Goal: Task Accomplishment & Management: Complete application form

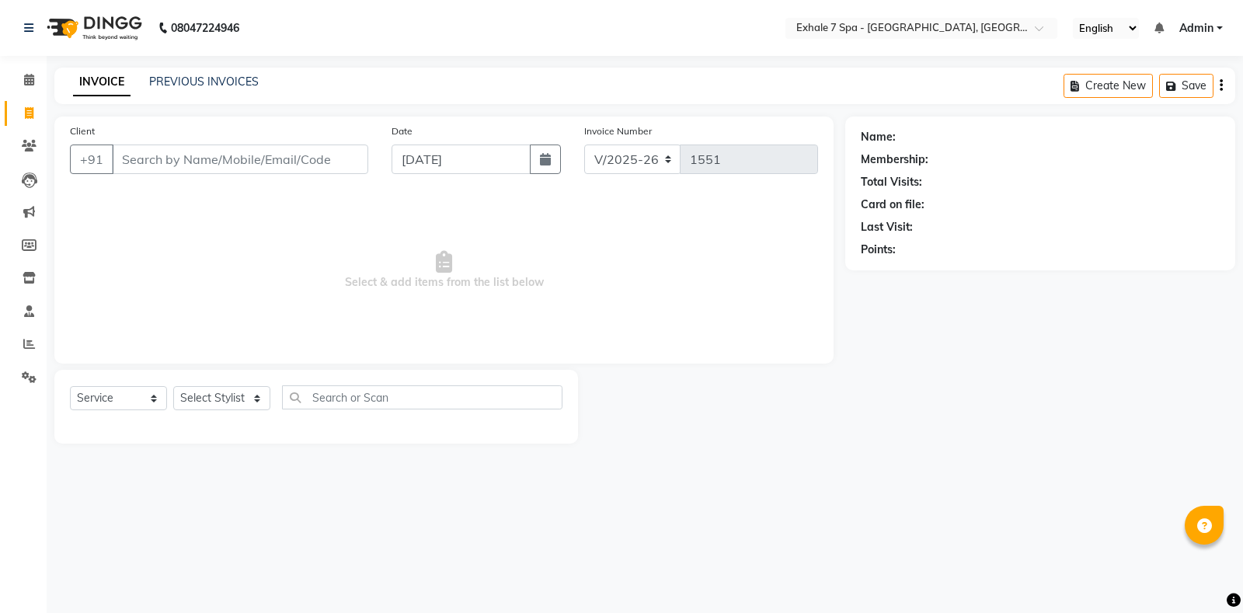
select select "4480"
select select "service"
click at [309, 157] on input "Client" at bounding box center [240, 160] width 256 height 30
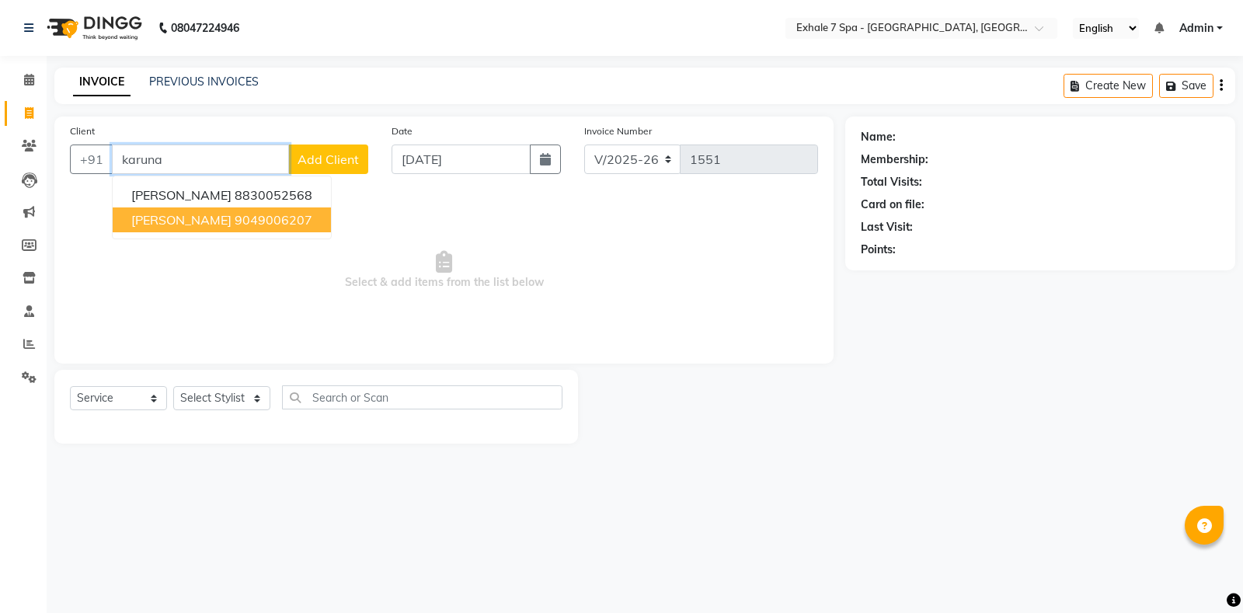
click at [200, 225] on button "[PERSON_NAME] 9049006207" at bounding box center [222, 219] width 218 height 25
type input "9049006207"
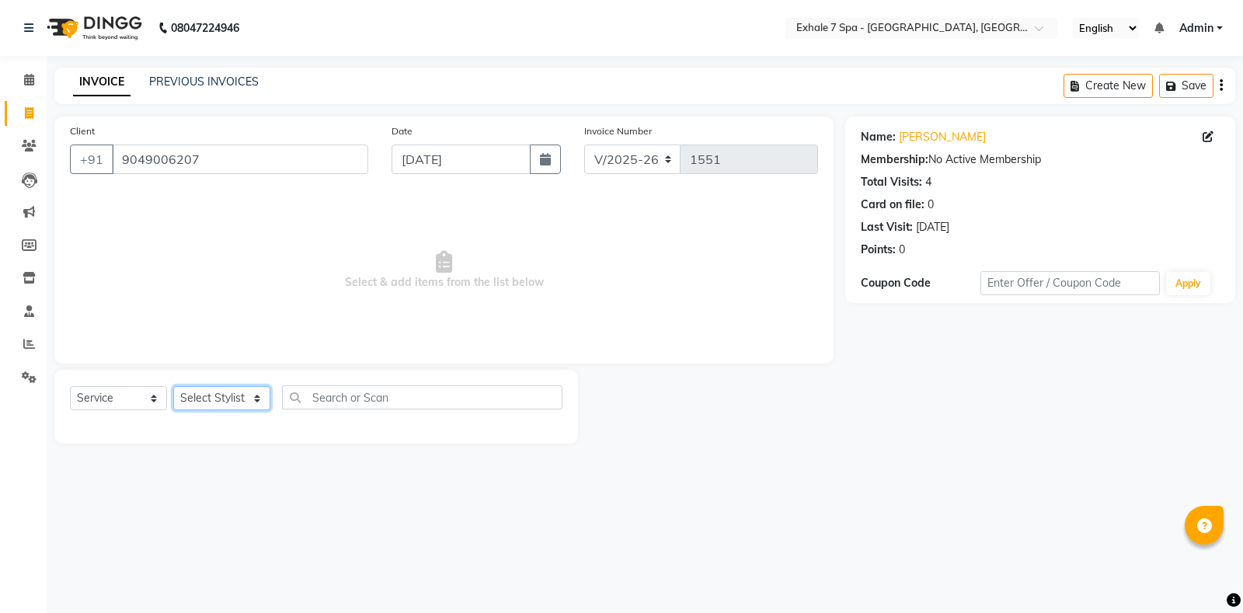
click at [218, 403] on select "Select Stylist [PERSON_NAME] [PERSON_NAME] Faraheem [PERSON_NAME] [PERSON_NAME]…" at bounding box center [221, 398] width 97 height 24
select select "28490"
click at [173, 386] on select "Select Stylist [PERSON_NAME] [PERSON_NAME] Faraheem [PERSON_NAME] [PERSON_NAME]…" at bounding box center [221, 398] width 97 height 24
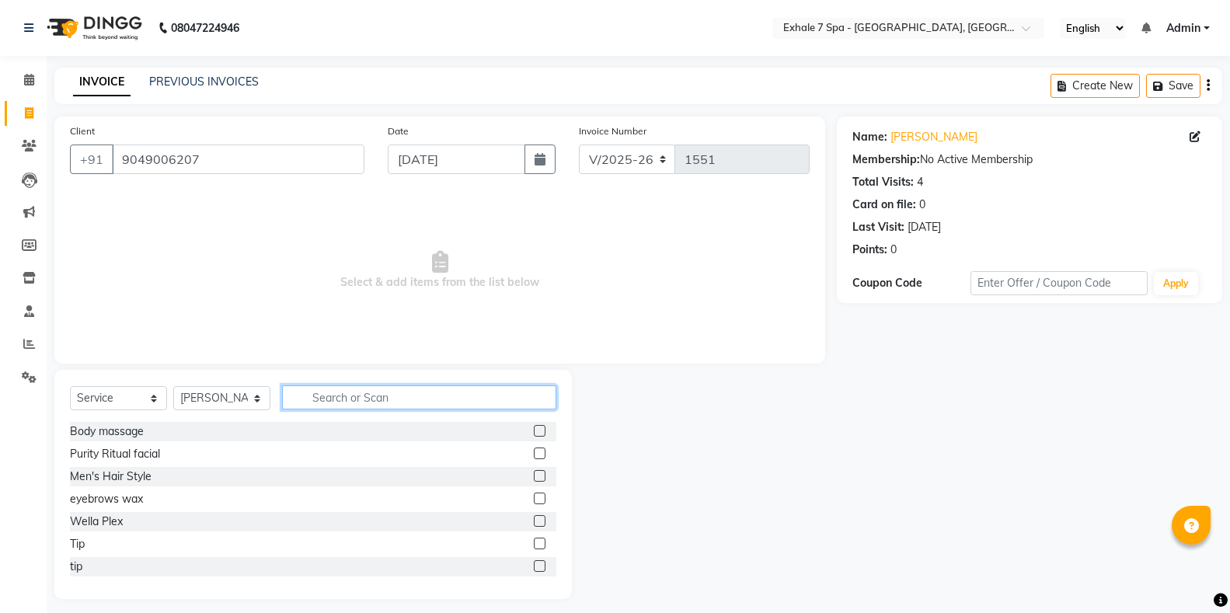
click at [338, 401] on input "text" at bounding box center [419, 397] width 274 height 24
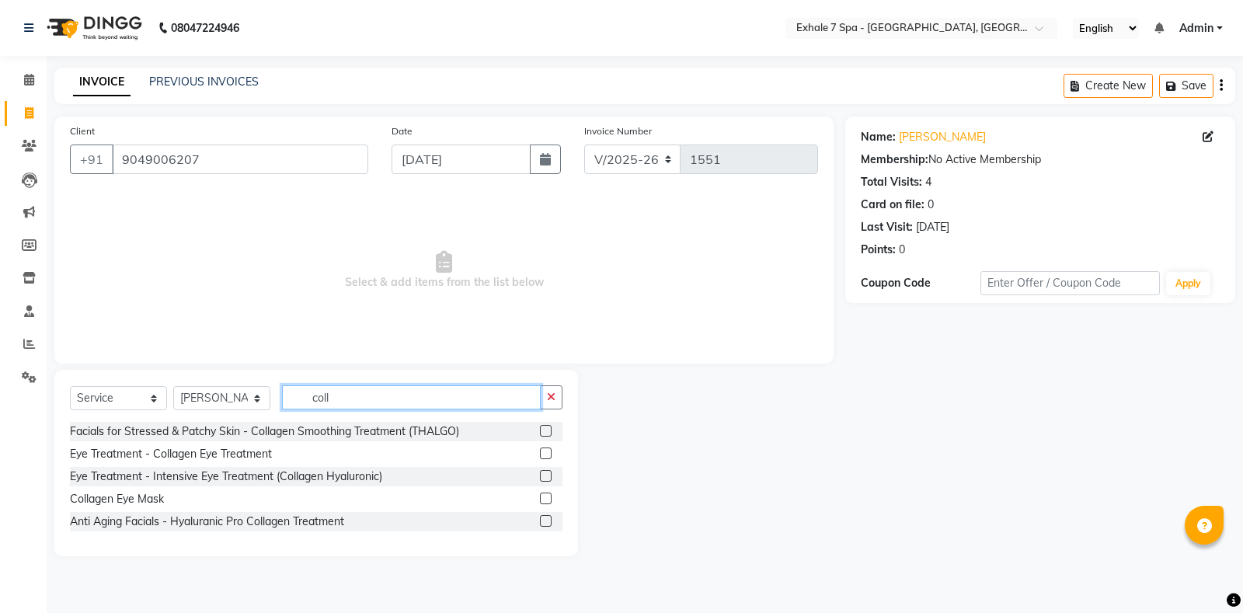
type input "coll"
click at [554, 395] on icon "button" at bounding box center [551, 397] width 9 height 11
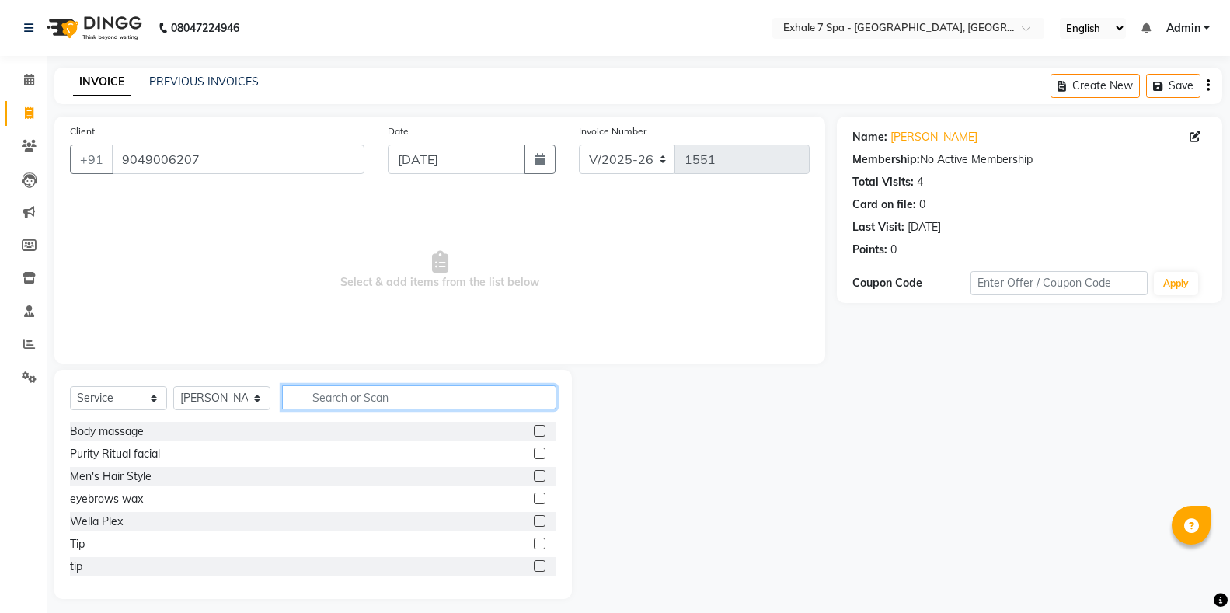
click at [535, 388] on input "text" at bounding box center [419, 397] width 274 height 24
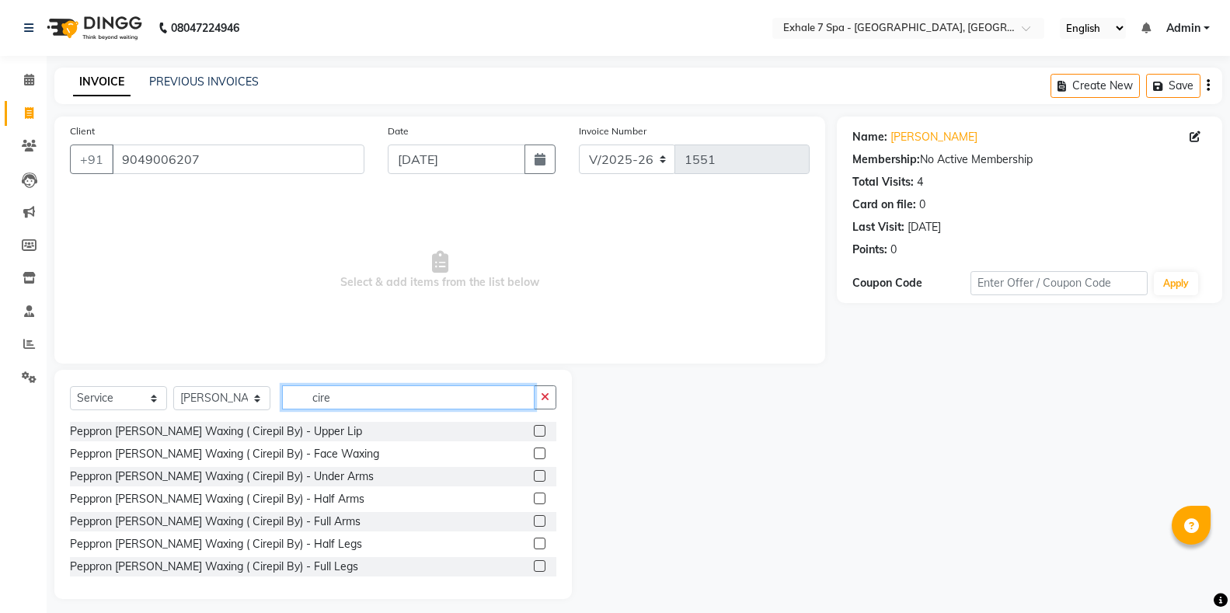
type input "cire"
click at [534, 476] on label at bounding box center [540, 476] width 12 height 12
click at [534, 476] on input "checkbox" at bounding box center [539, 477] width 10 height 10
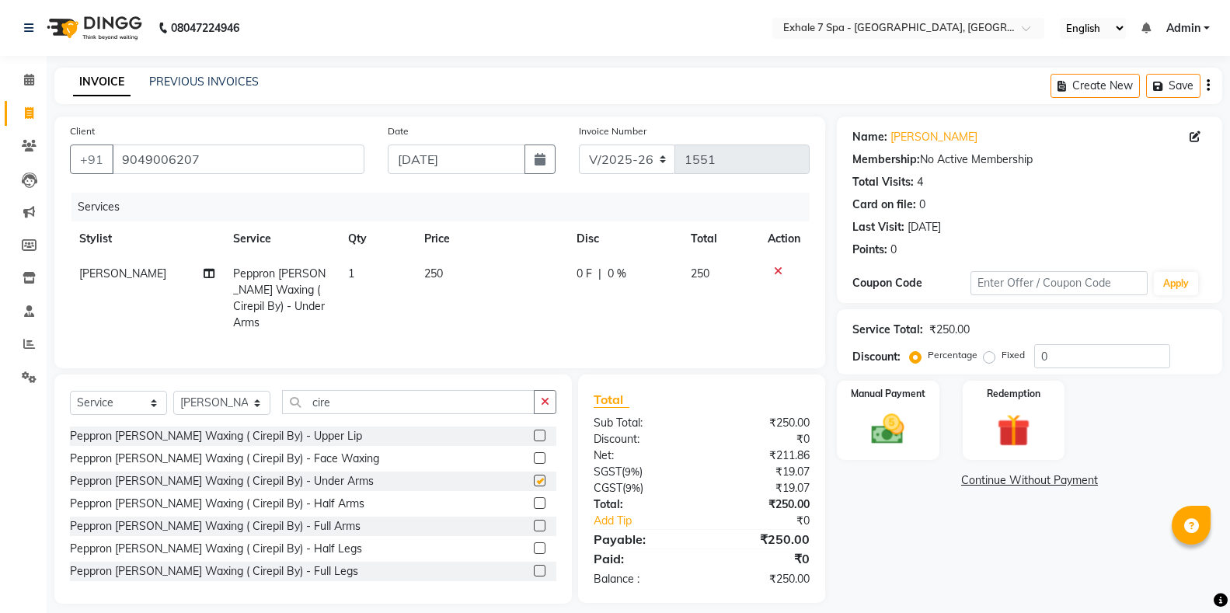
checkbox input "false"
click at [534, 520] on label at bounding box center [540, 526] width 12 height 12
click at [534, 521] on input "checkbox" at bounding box center [539, 526] width 10 height 10
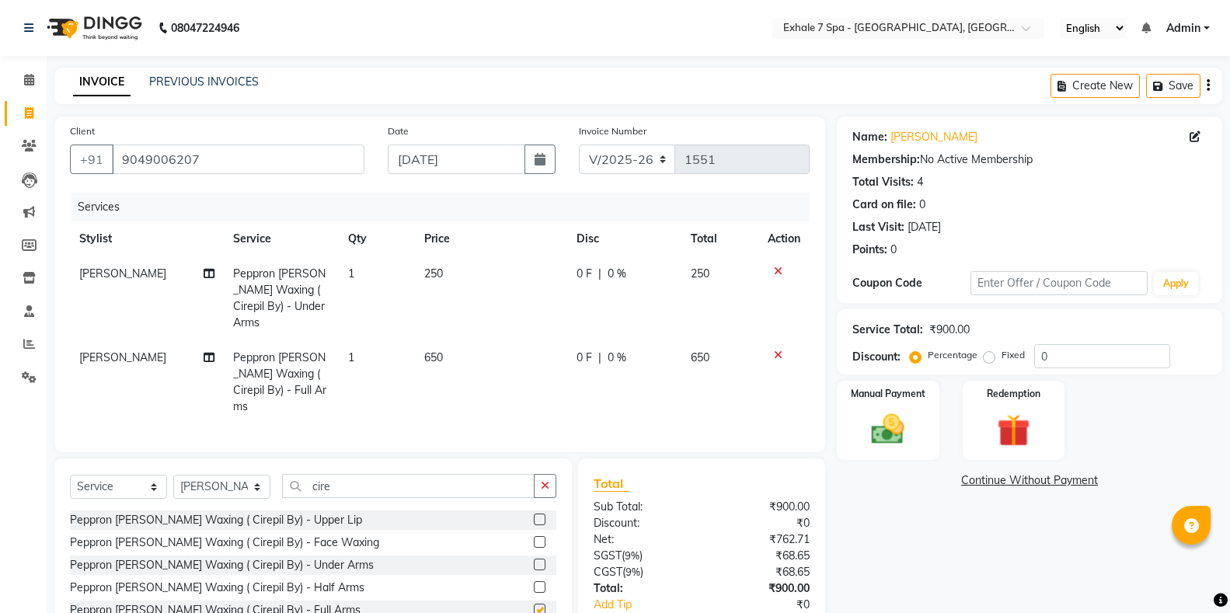
checkbox input "false"
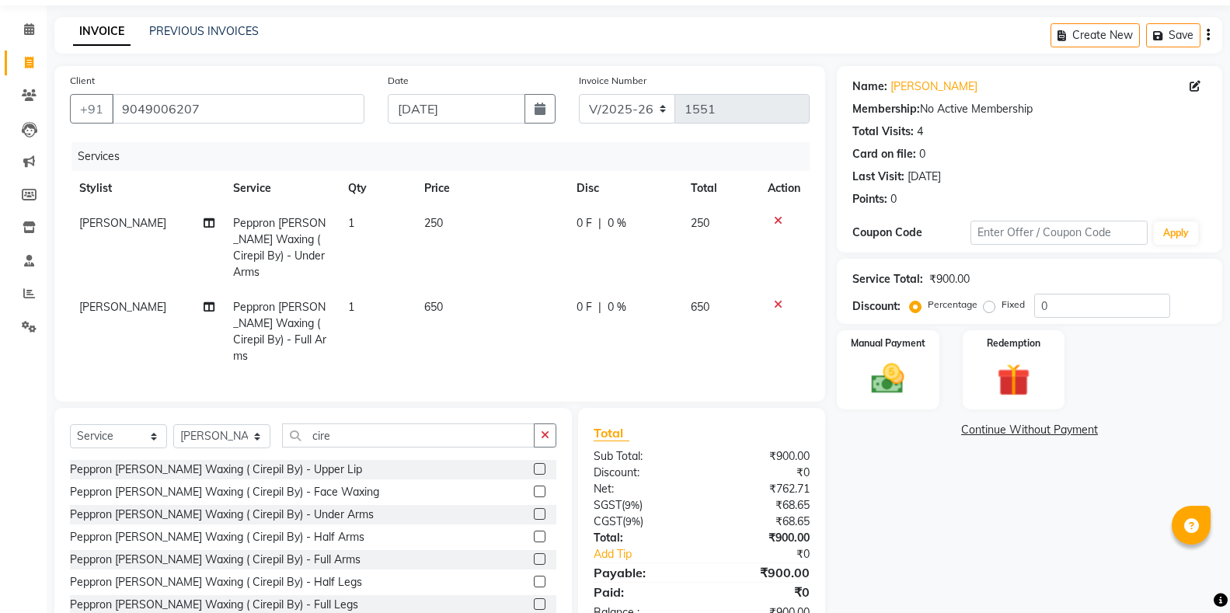
scroll to position [78, 0]
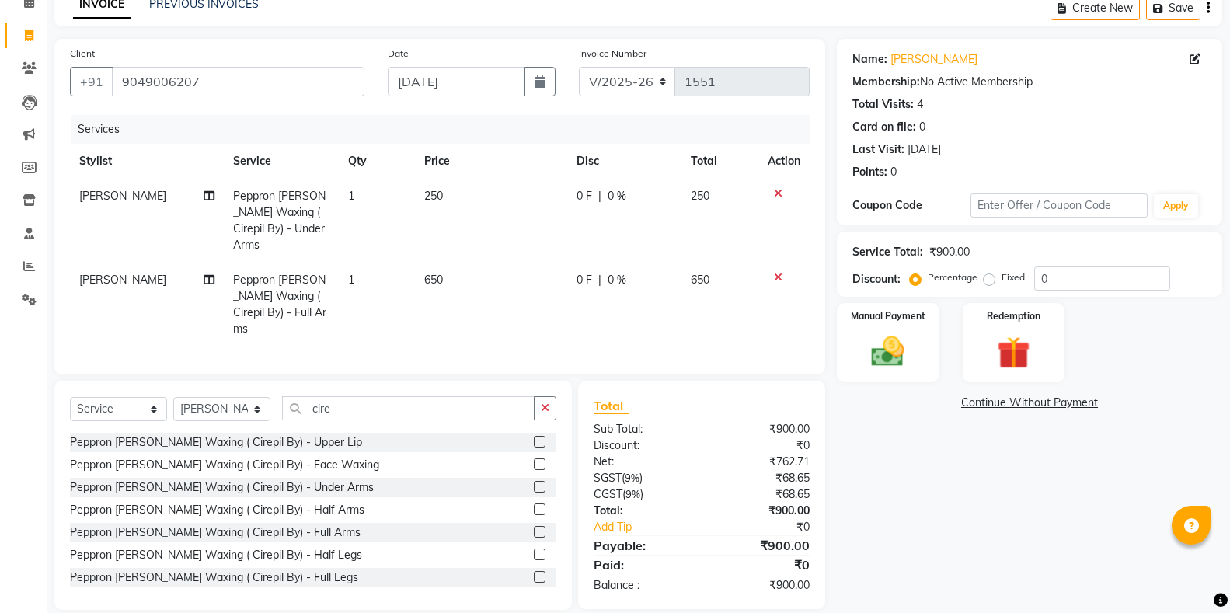
click at [534, 549] on label at bounding box center [540, 555] width 12 height 12
click at [534, 550] on input "checkbox" at bounding box center [539, 555] width 10 height 10
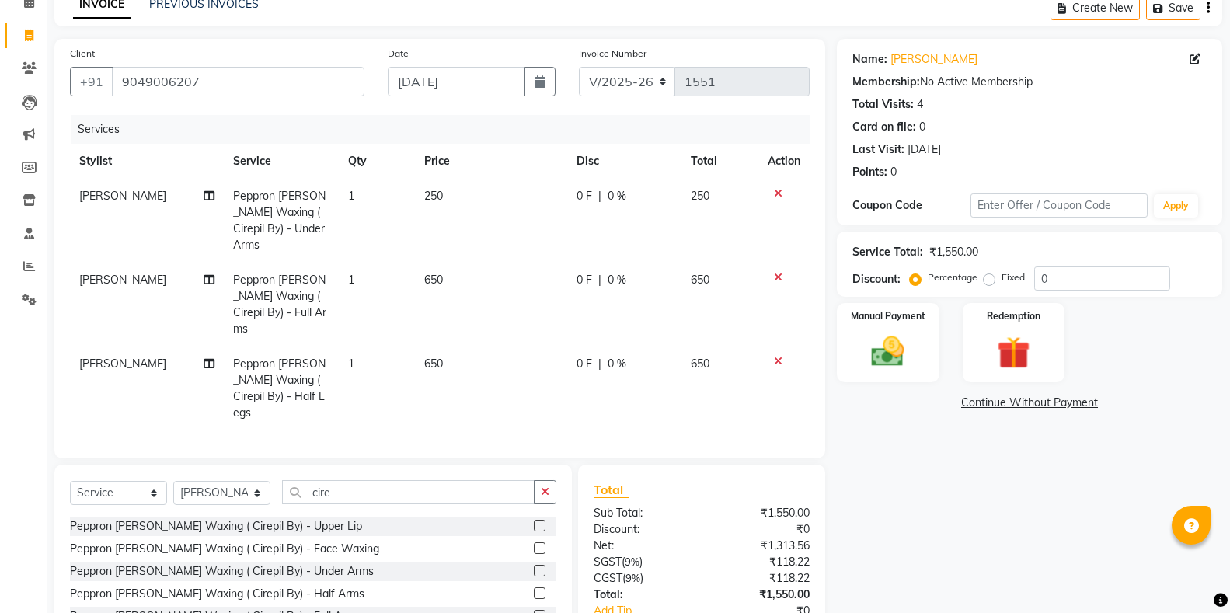
checkbox input "false"
click at [549, 486] on icon "button" at bounding box center [545, 491] width 9 height 11
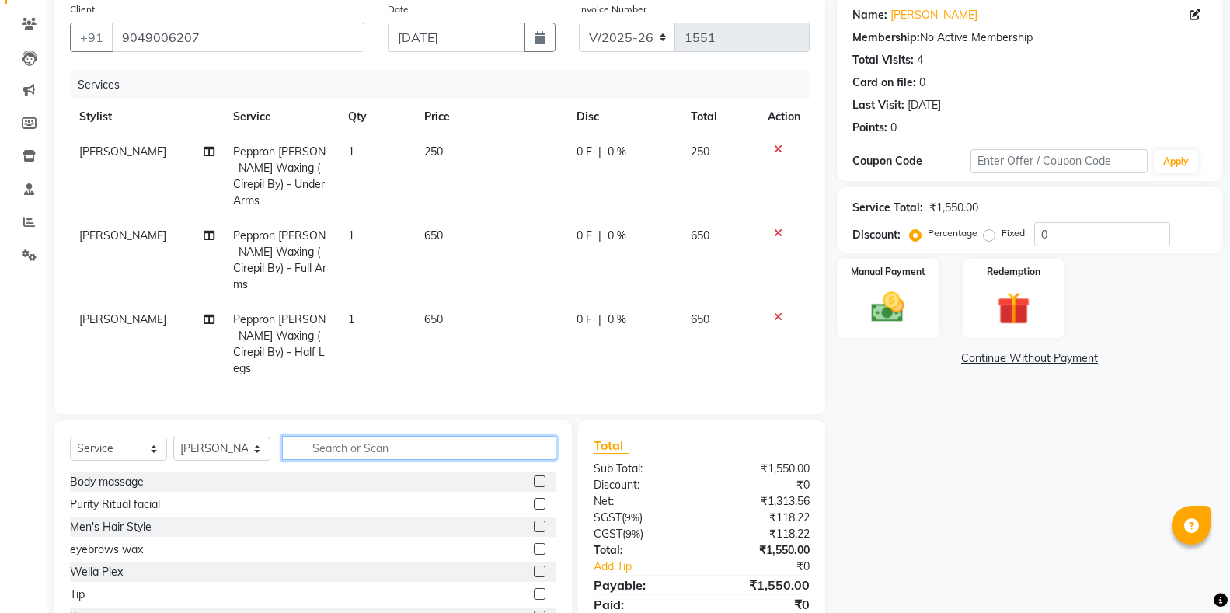
scroll to position [146, 0]
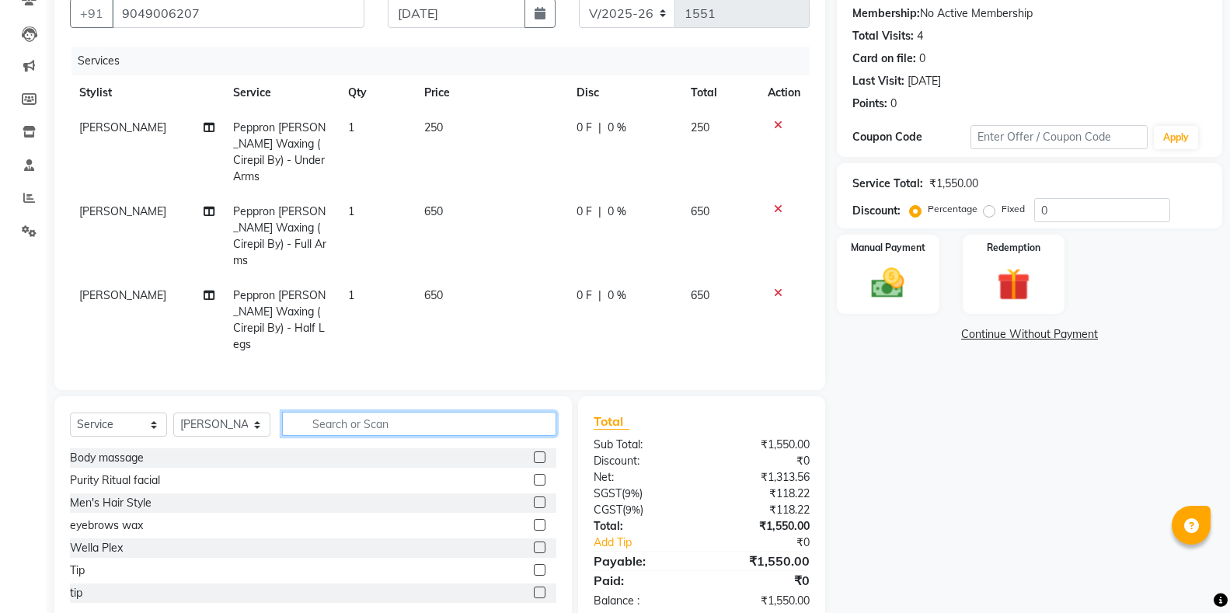
click at [423, 412] on input "text" at bounding box center [419, 424] width 274 height 24
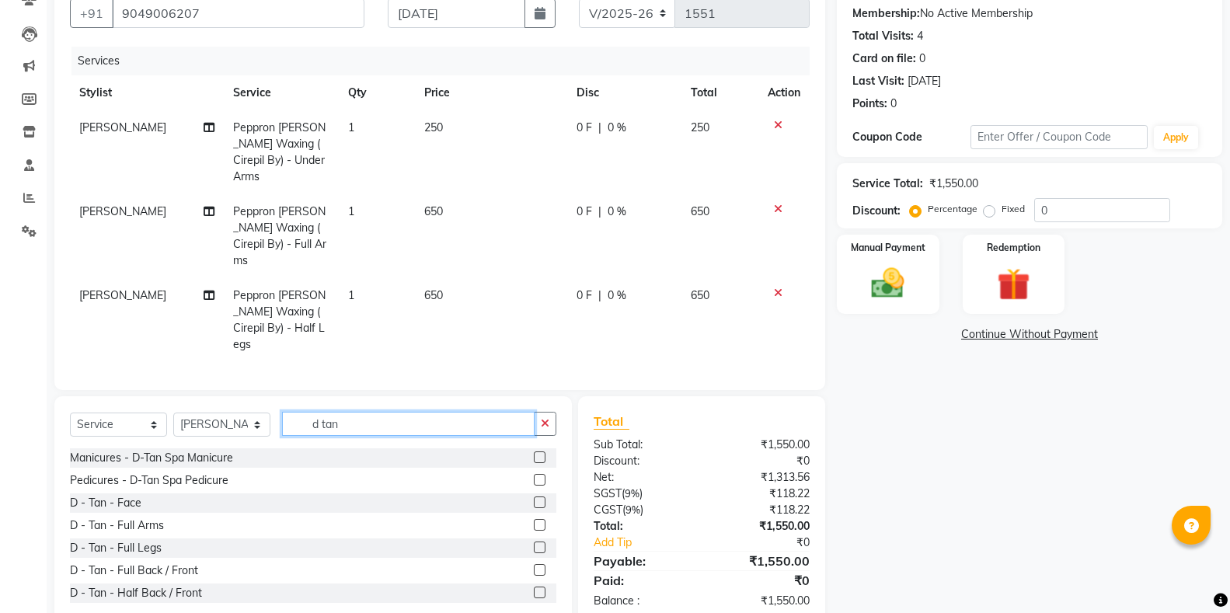
type input "d tan"
click at [534, 497] on label at bounding box center [540, 503] width 12 height 12
click at [534, 498] on input "checkbox" at bounding box center [539, 503] width 10 height 10
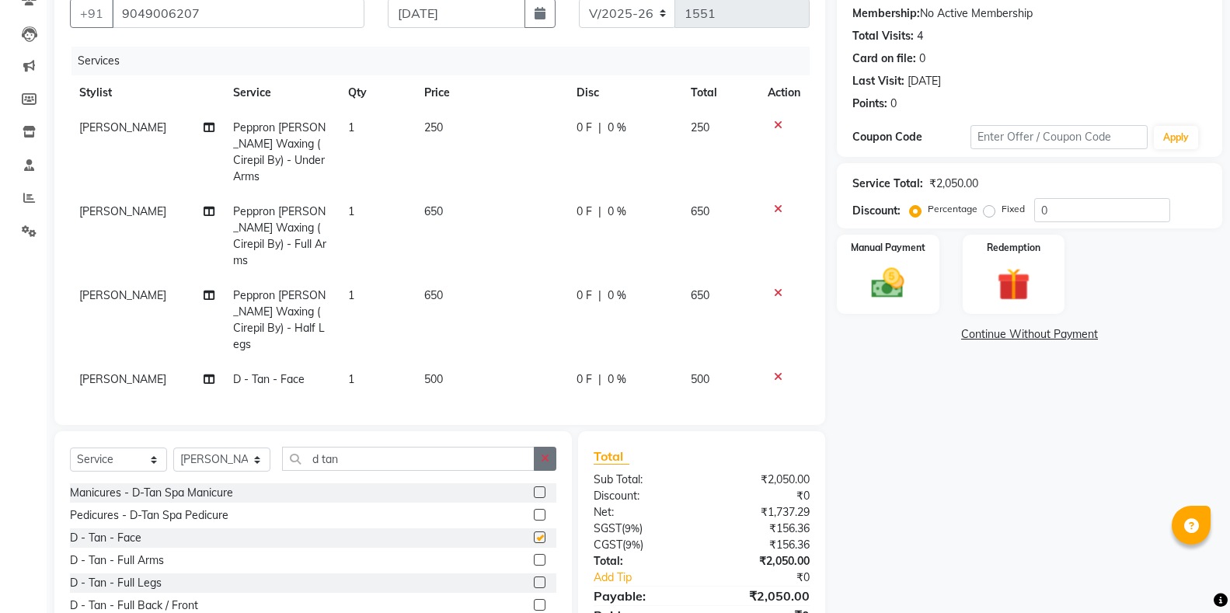
checkbox input "false"
click at [539, 447] on button "button" at bounding box center [545, 459] width 23 height 24
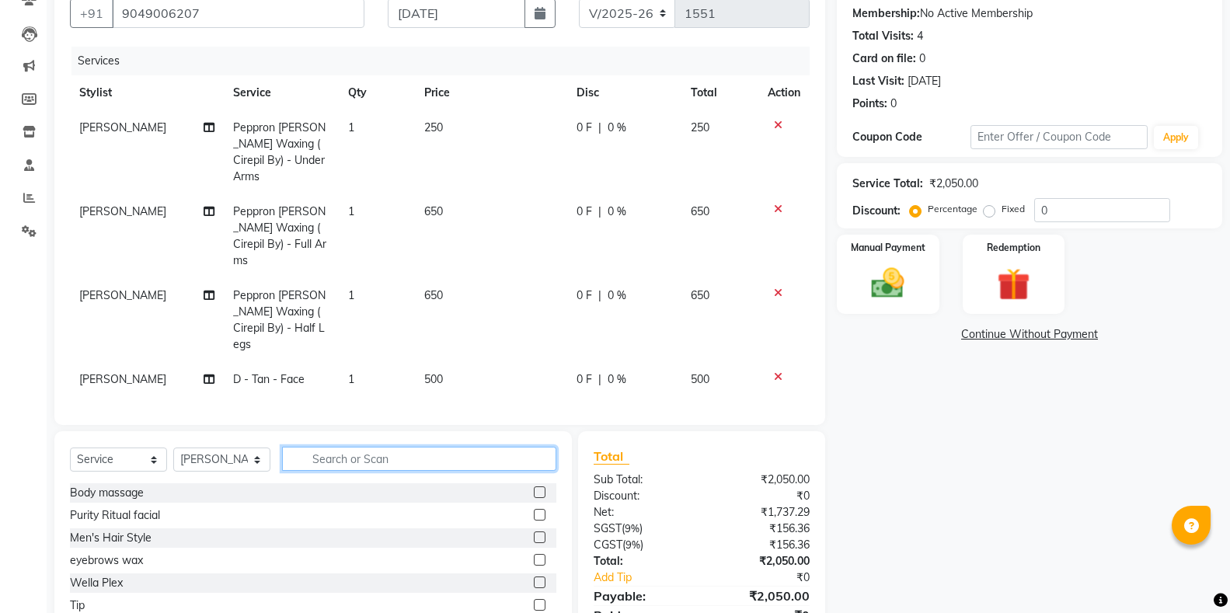
click at [528, 447] on input "text" at bounding box center [419, 459] width 274 height 24
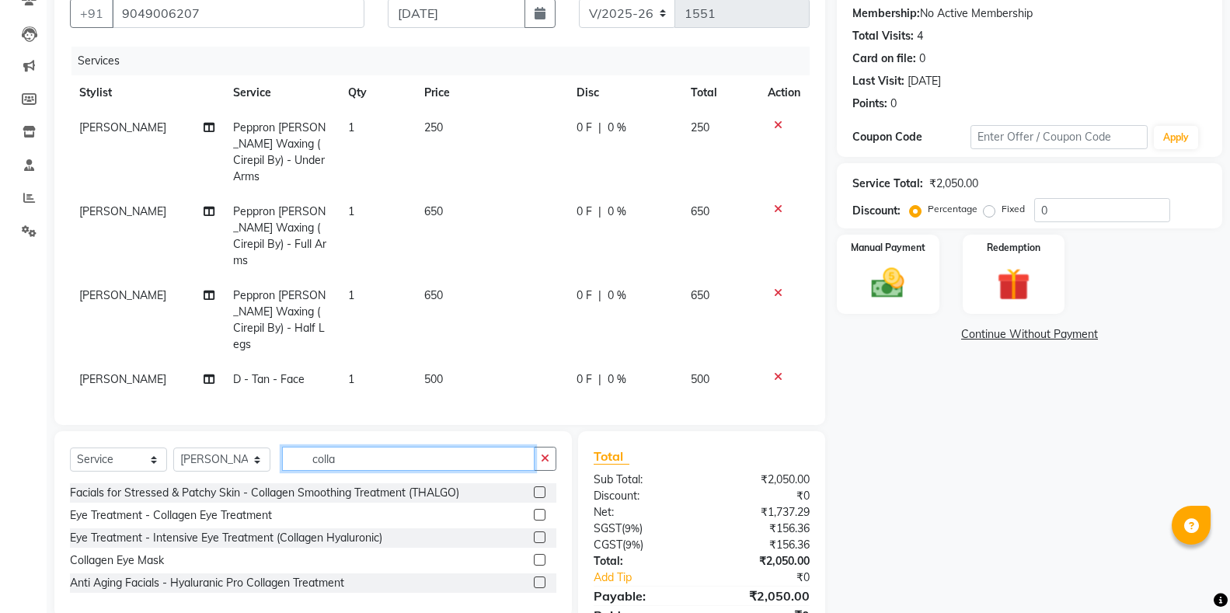
scroll to position [180, 0]
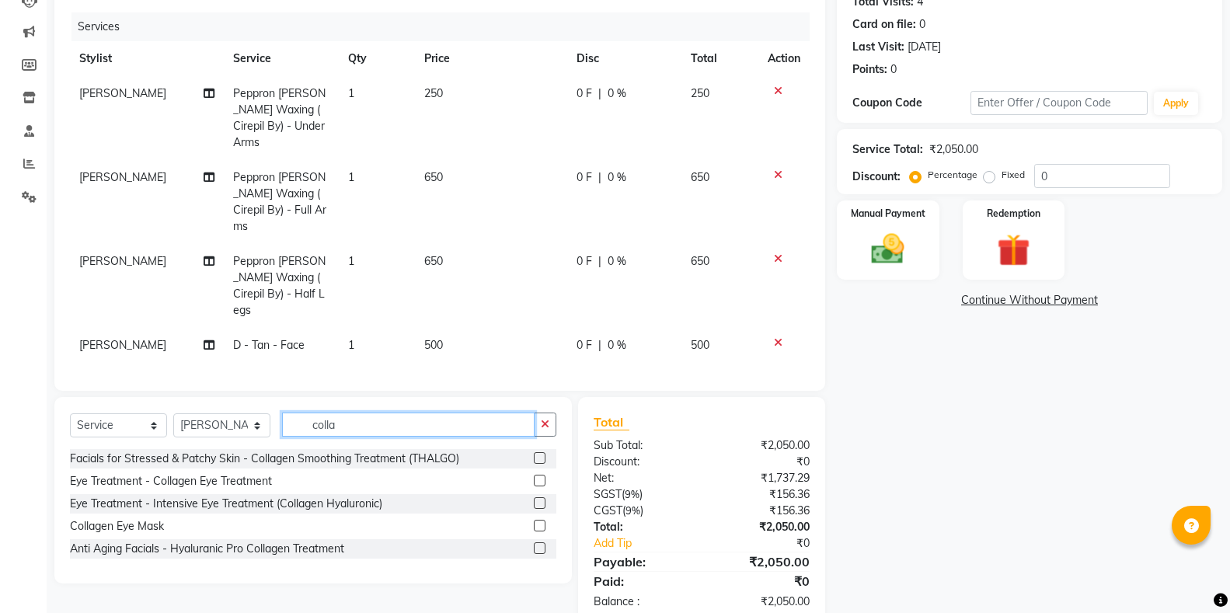
type input "colla"
click at [538, 542] on label at bounding box center [540, 548] width 12 height 12
click at [538, 544] on input "checkbox" at bounding box center [539, 549] width 10 height 10
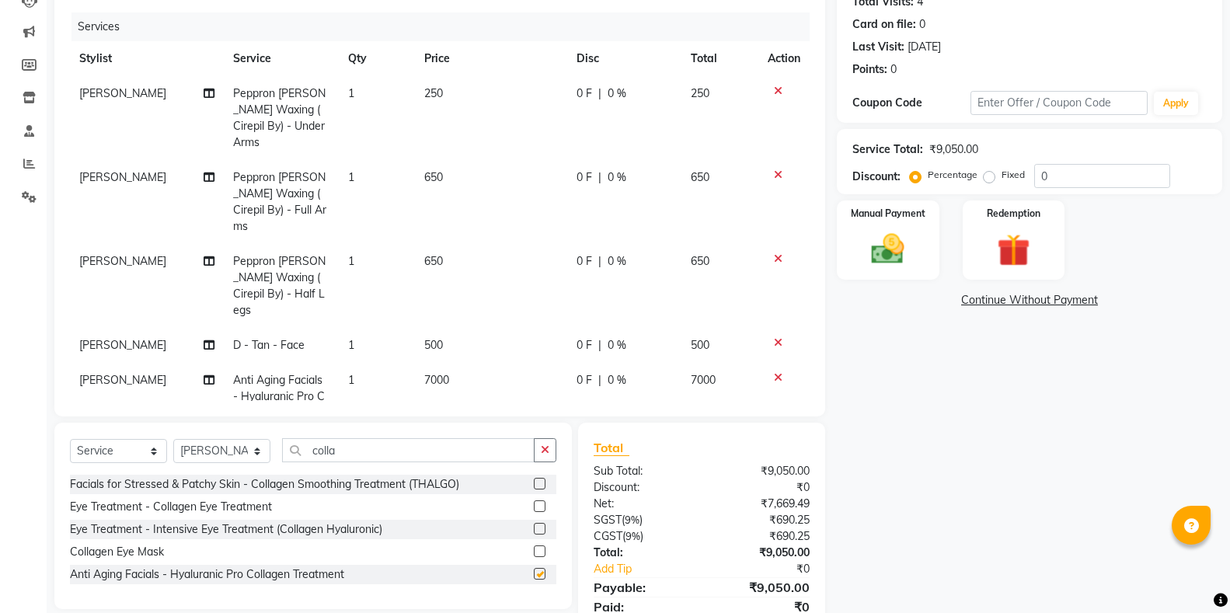
checkbox input "false"
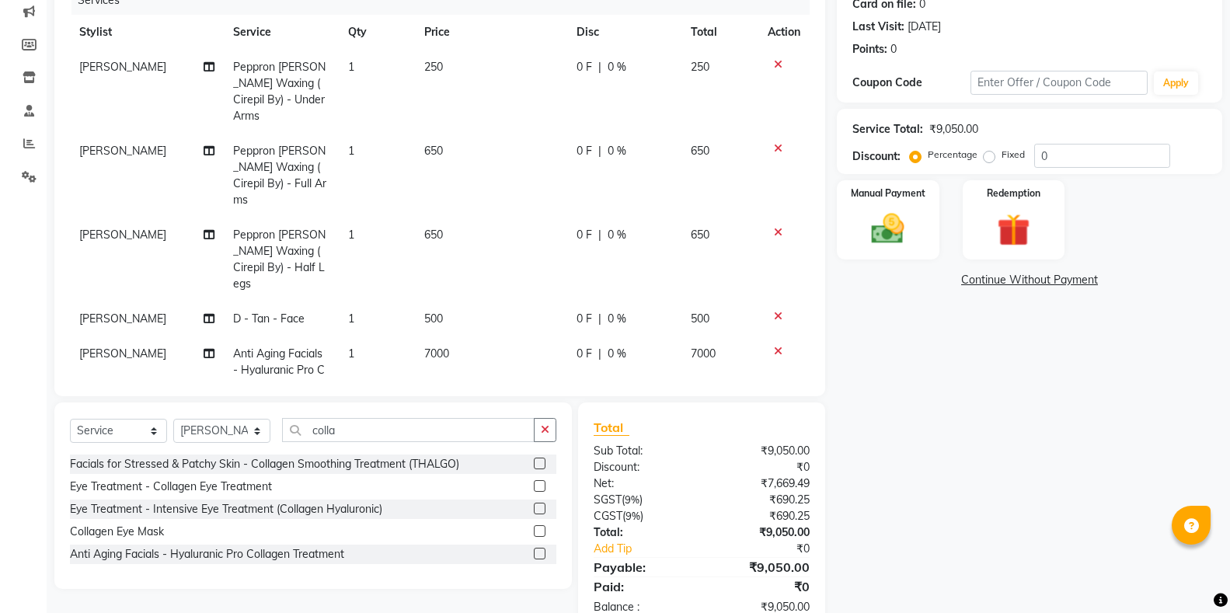
scroll to position [242, 0]
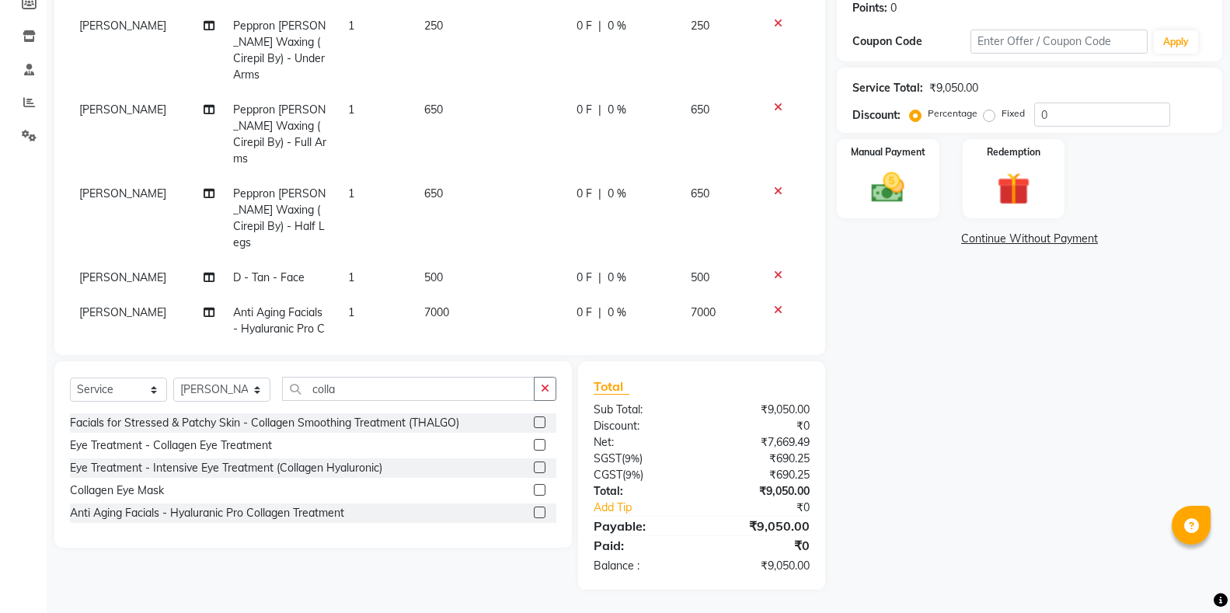
click at [539, 420] on label at bounding box center [540, 423] width 12 height 12
click at [539, 420] on input "checkbox" at bounding box center [539, 423] width 10 height 10
checkbox input "false"
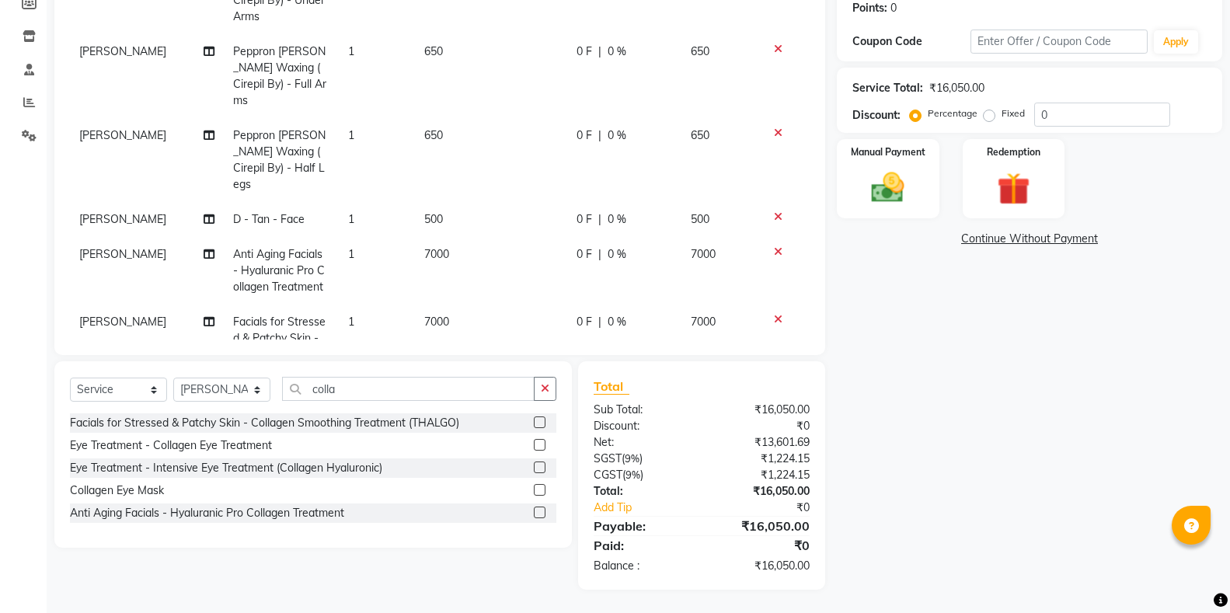
scroll to position [106, 0]
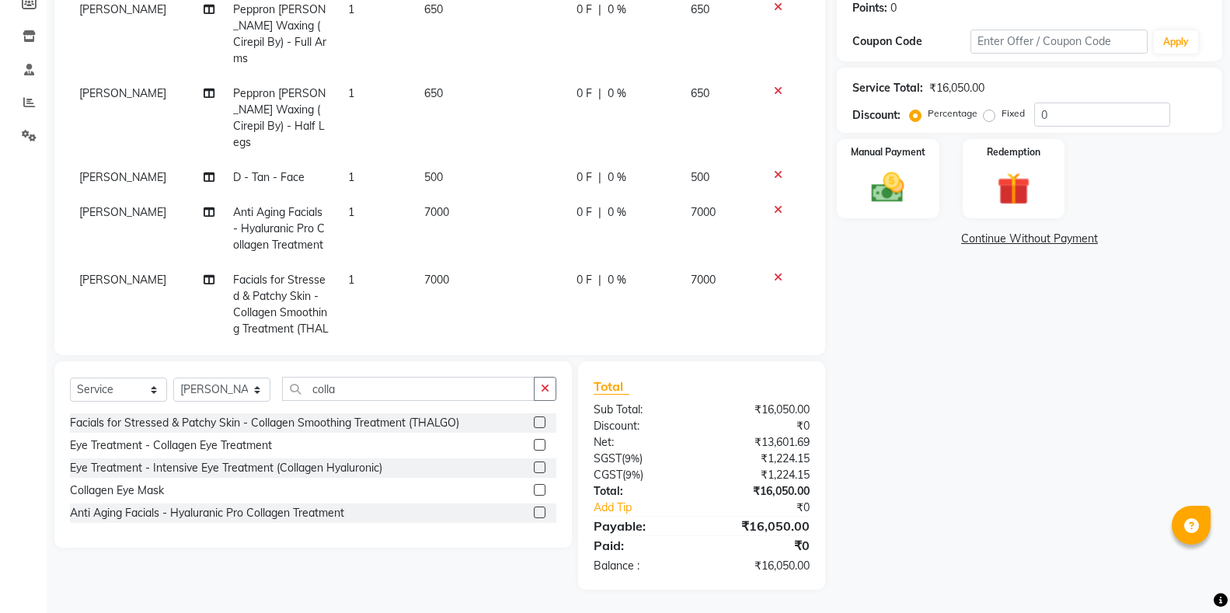
click at [768, 204] on div at bounding box center [784, 209] width 33 height 11
click at [774, 204] on icon at bounding box center [778, 209] width 9 height 11
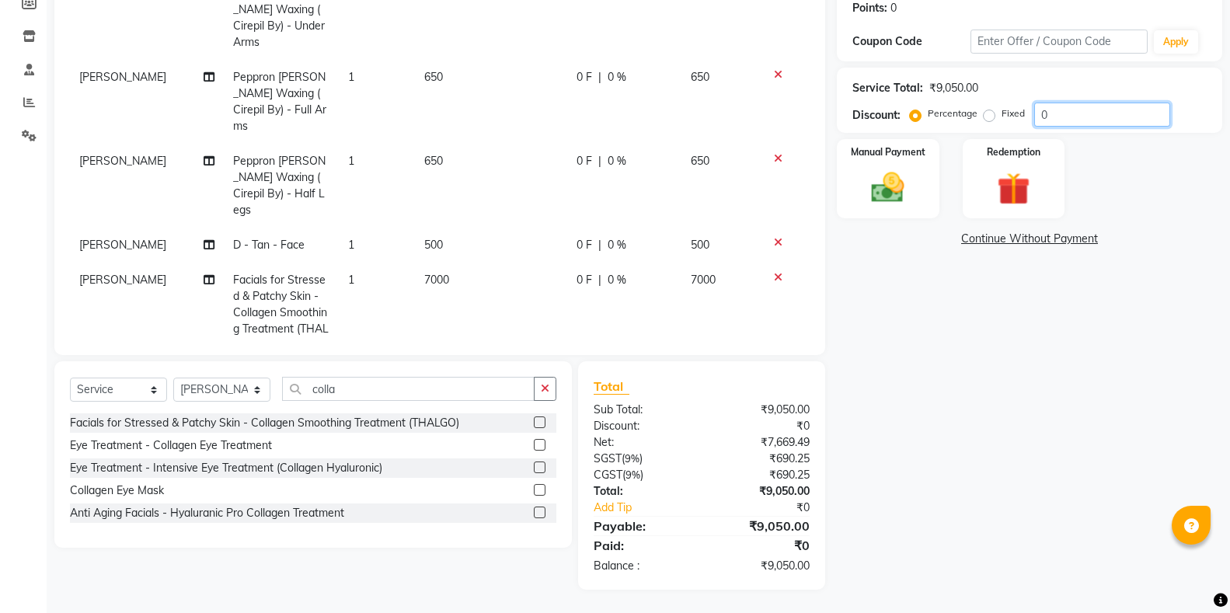
click at [1068, 120] on input "0" at bounding box center [1102, 115] width 136 height 24
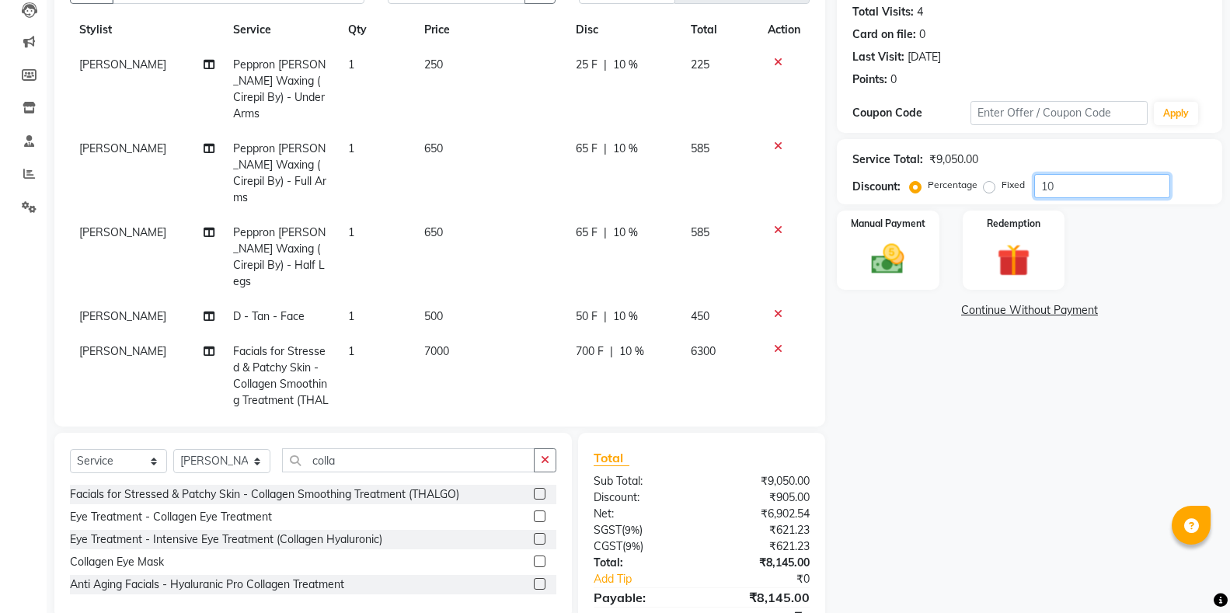
scroll to position [233, 0]
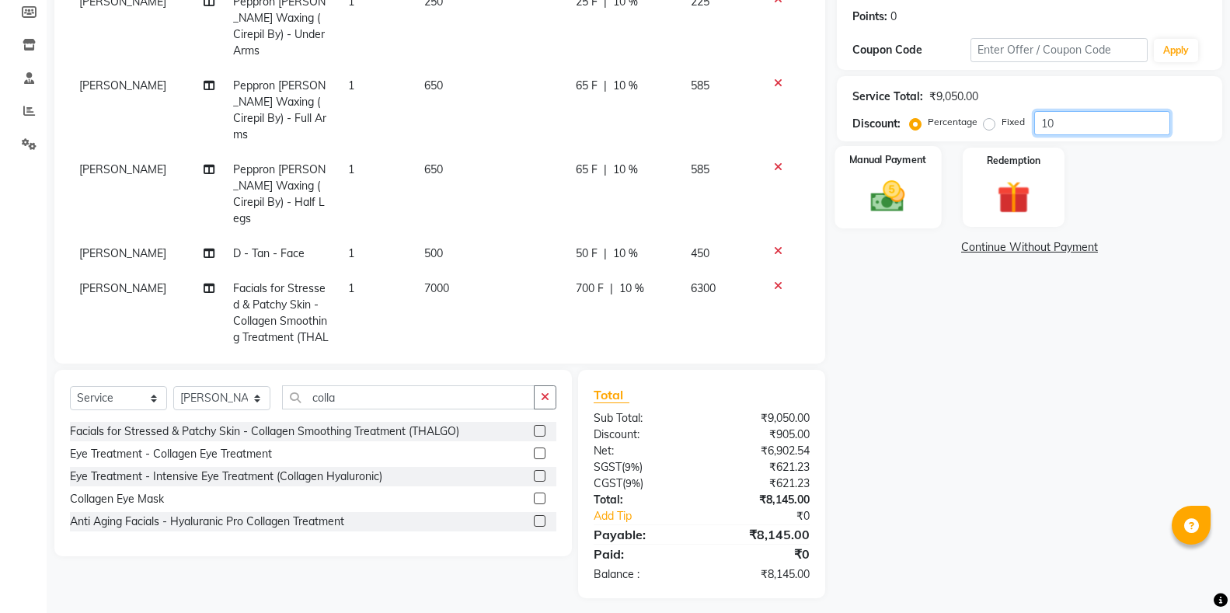
type input "10"
click at [899, 209] on img at bounding box center [887, 196] width 55 height 40
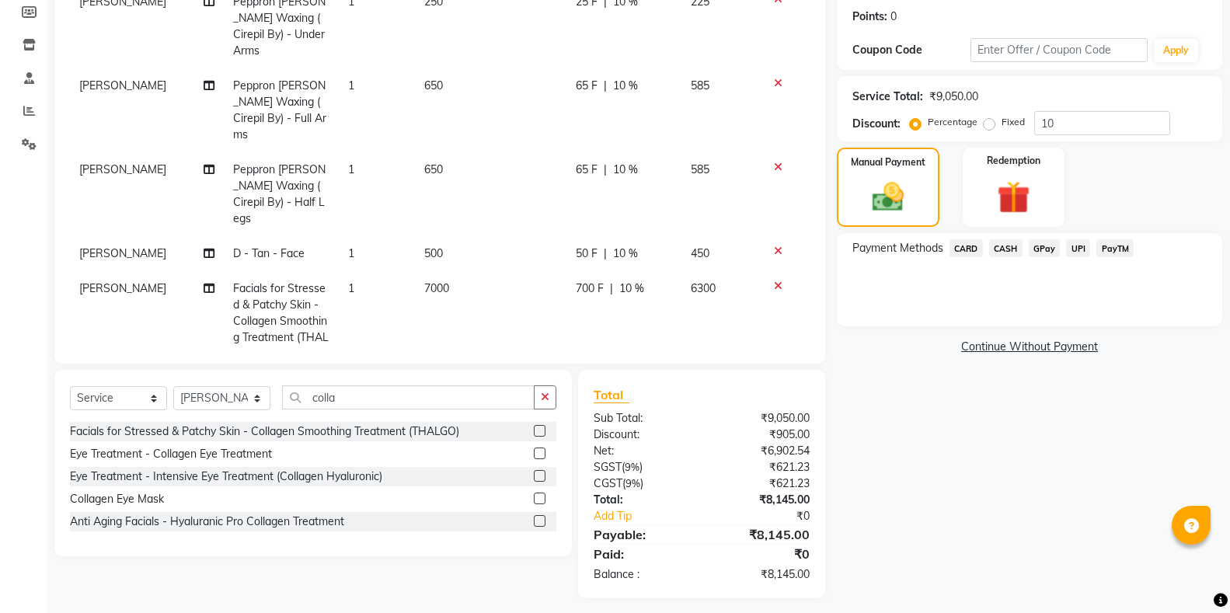
click at [1072, 250] on span "UPI" at bounding box center [1078, 248] width 24 height 18
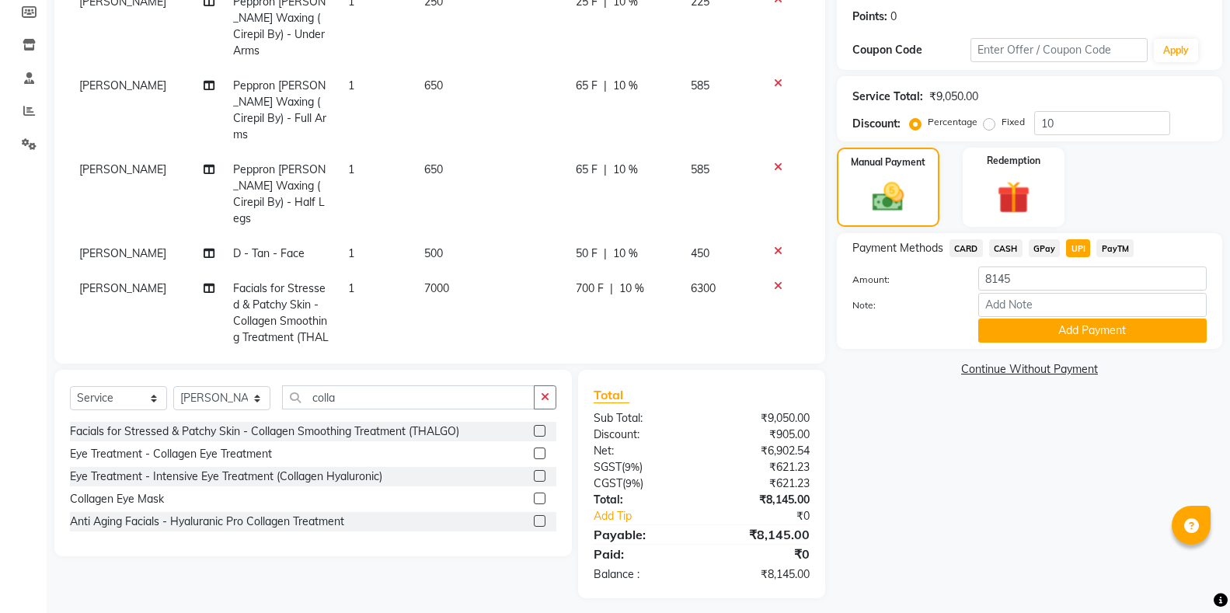
click at [1072, 250] on span "UPI" at bounding box center [1078, 248] width 24 height 18
click at [1050, 325] on button "Add Payment" at bounding box center [1092, 331] width 228 height 24
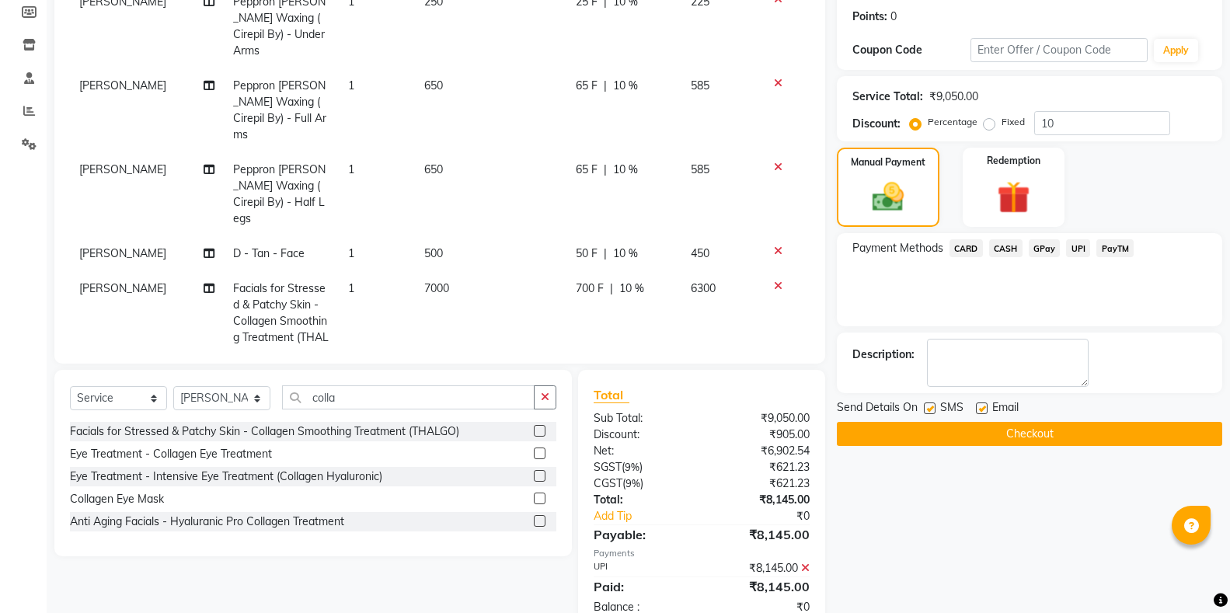
click at [959, 431] on button "Checkout" at bounding box center [1029, 434] width 385 height 24
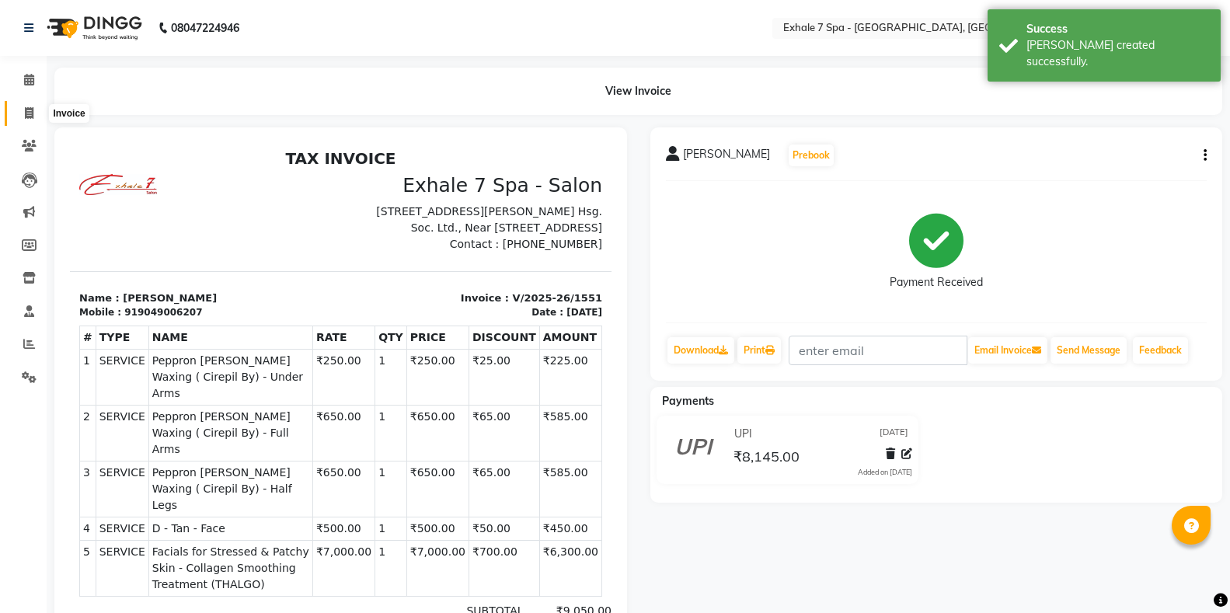
click at [23, 121] on span at bounding box center [29, 114] width 27 height 18
select select "service"
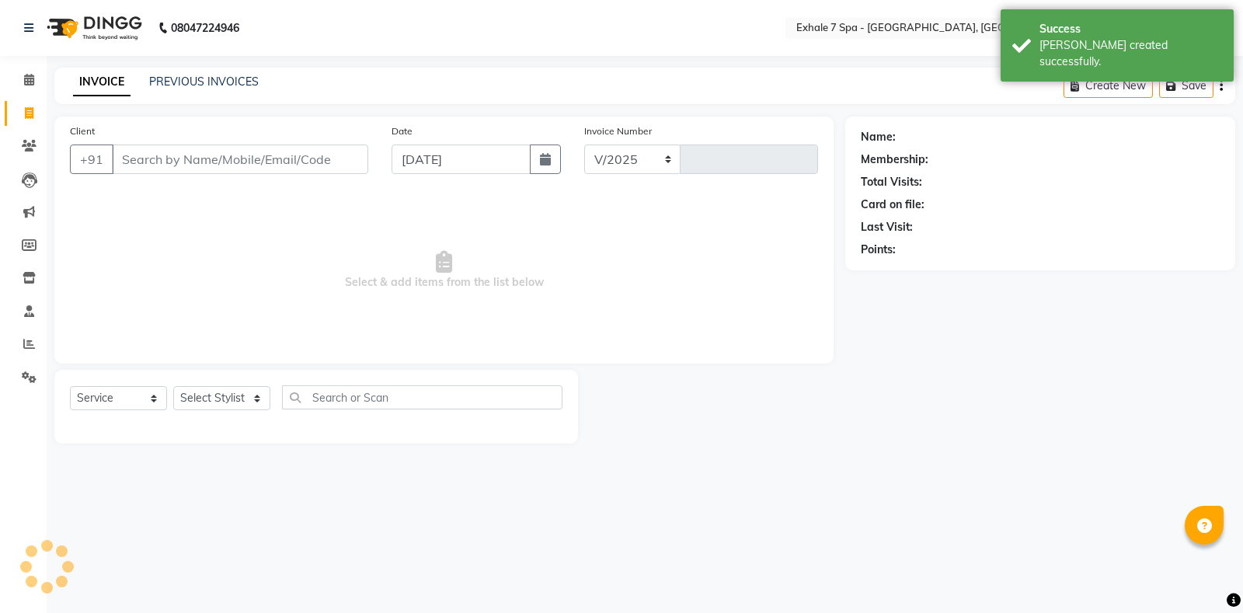
select select "4480"
type input "1552"
click at [253, 78] on link "PREVIOUS INVOICES" at bounding box center [204, 82] width 110 height 14
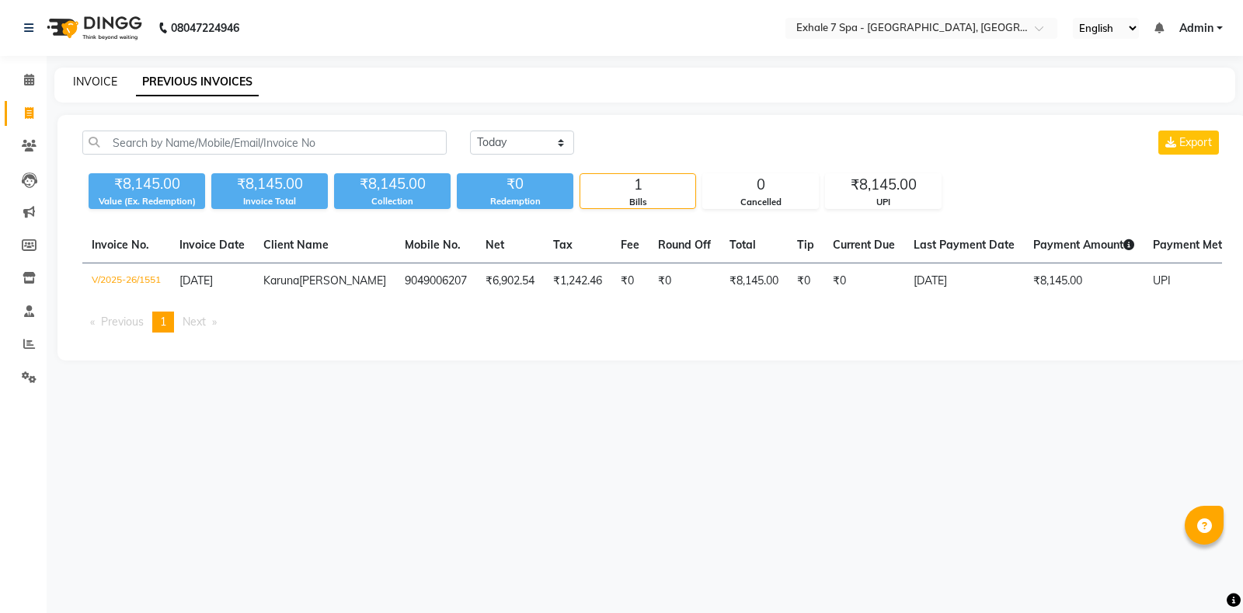
click at [99, 77] on link "INVOICE" at bounding box center [95, 82] width 44 height 14
select select "4480"
select select "service"
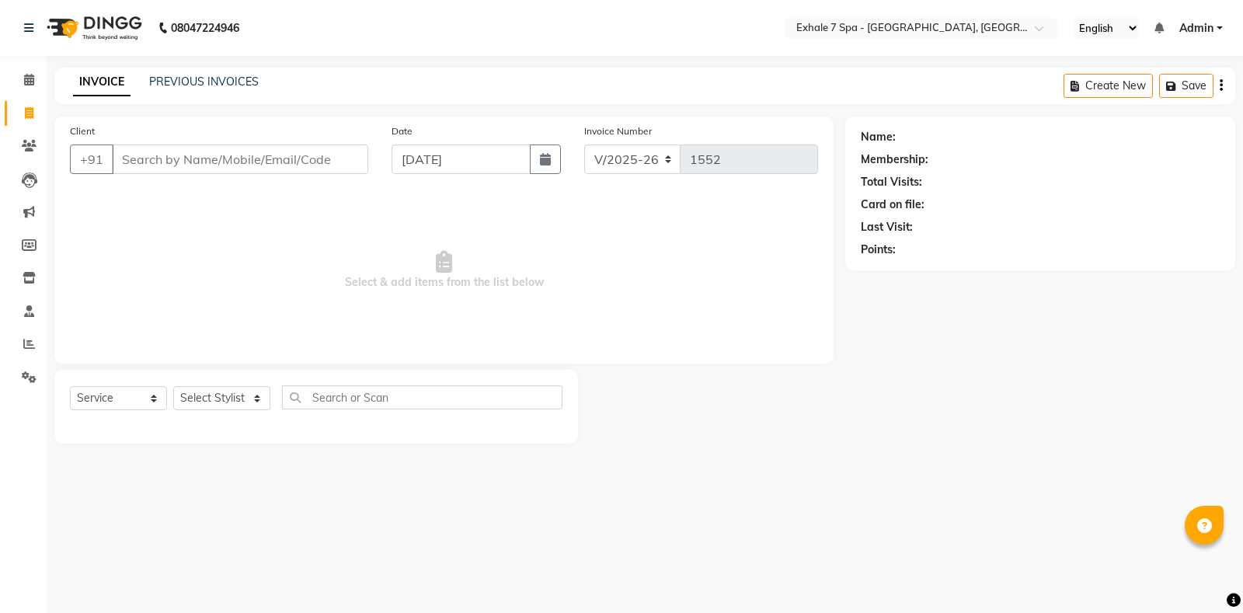
click at [192, 133] on div "Client +91" at bounding box center [219, 155] width 322 height 64
click at [191, 151] on input "Client" at bounding box center [240, 160] width 256 height 30
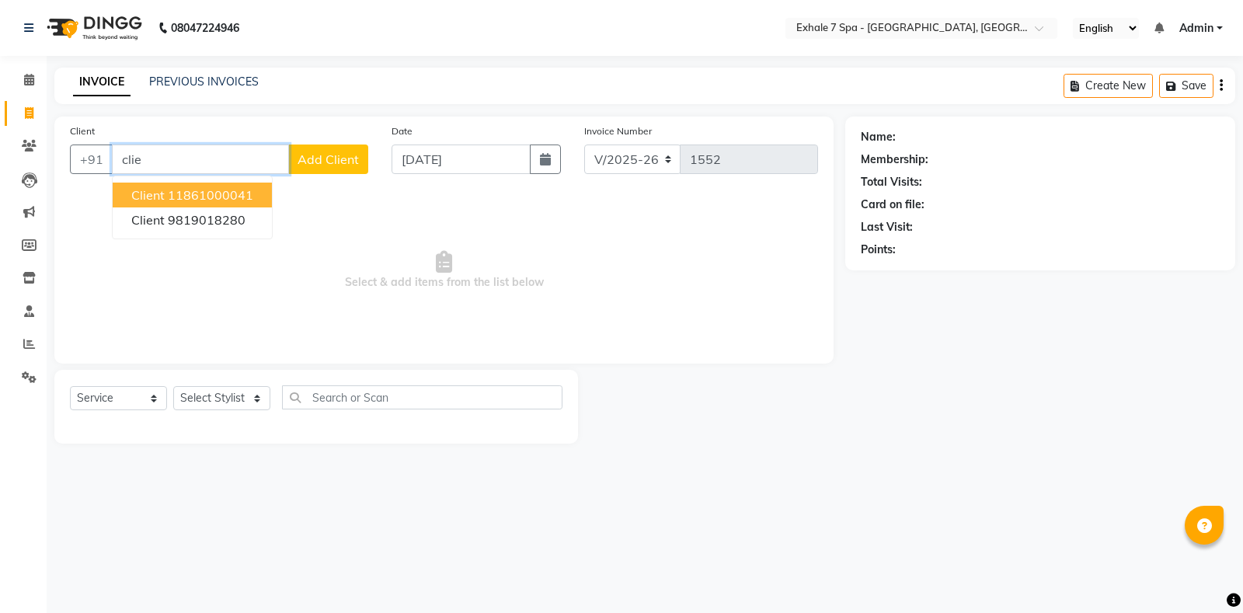
click at [182, 193] on ngb-highlight "11861000041" at bounding box center [210, 195] width 85 height 16
type input "11861000041"
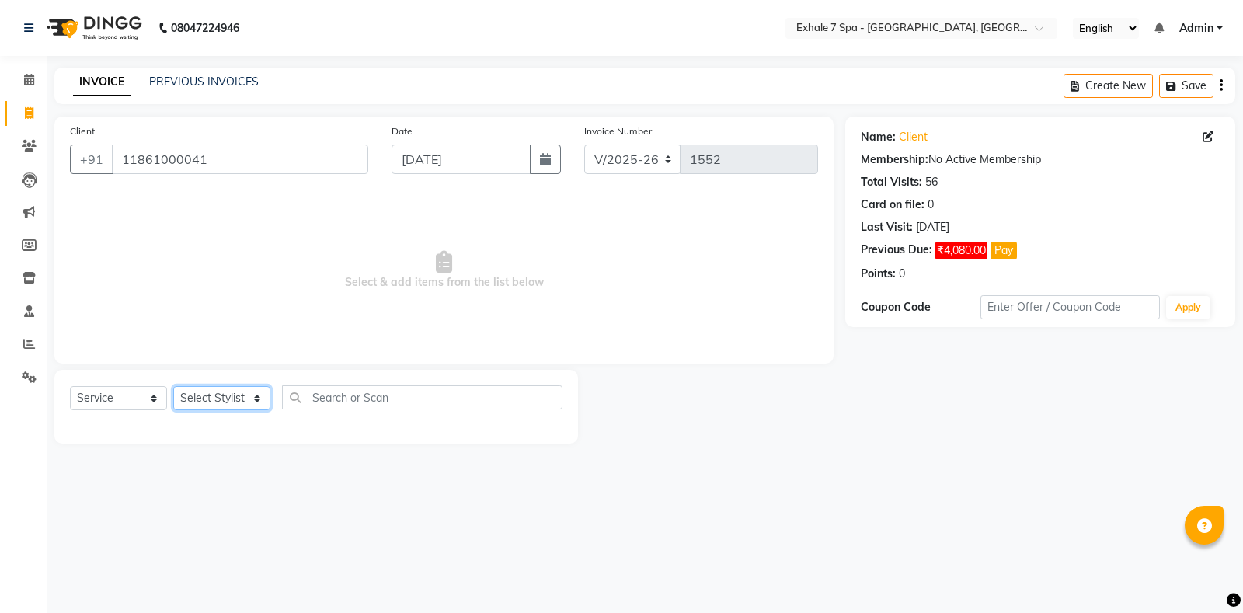
click at [209, 399] on select "Select Stylist [PERSON_NAME] [PERSON_NAME] Faraheem [PERSON_NAME] [PERSON_NAME]…" at bounding box center [221, 398] width 97 height 24
select select "28490"
click at [173, 386] on select "Select Stylist [PERSON_NAME] [PERSON_NAME] Faraheem [PERSON_NAME] [PERSON_NAME]…" at bounding box center [221, 398] width 97 height 24
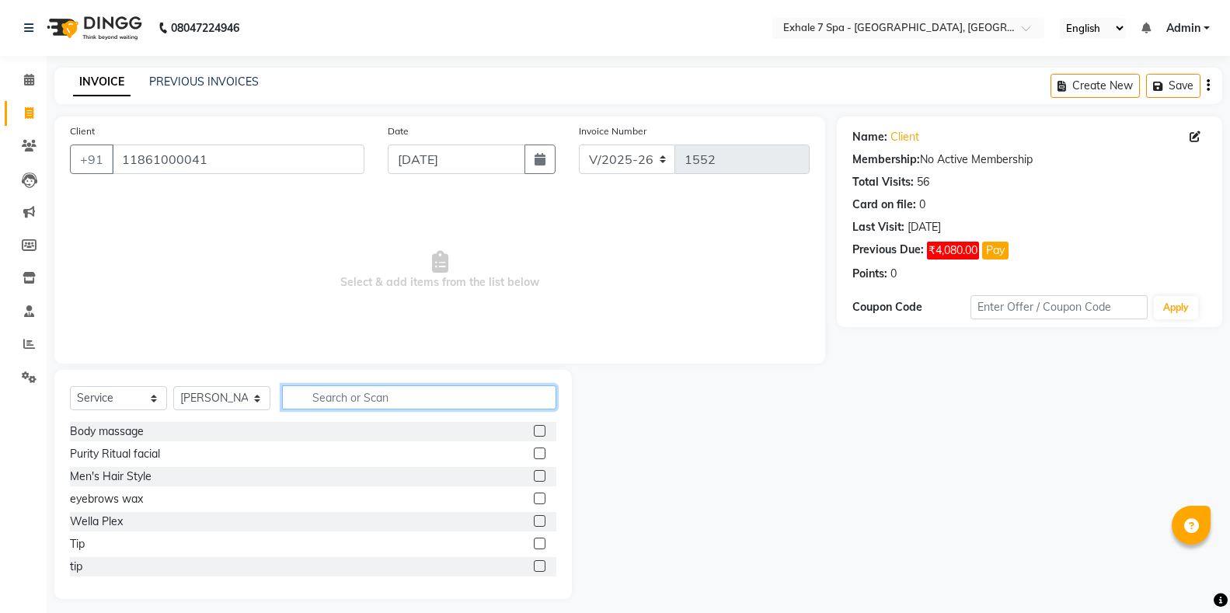
click at [329, 392] on input "text" at bounding box center [419, 397] width 274 height 24
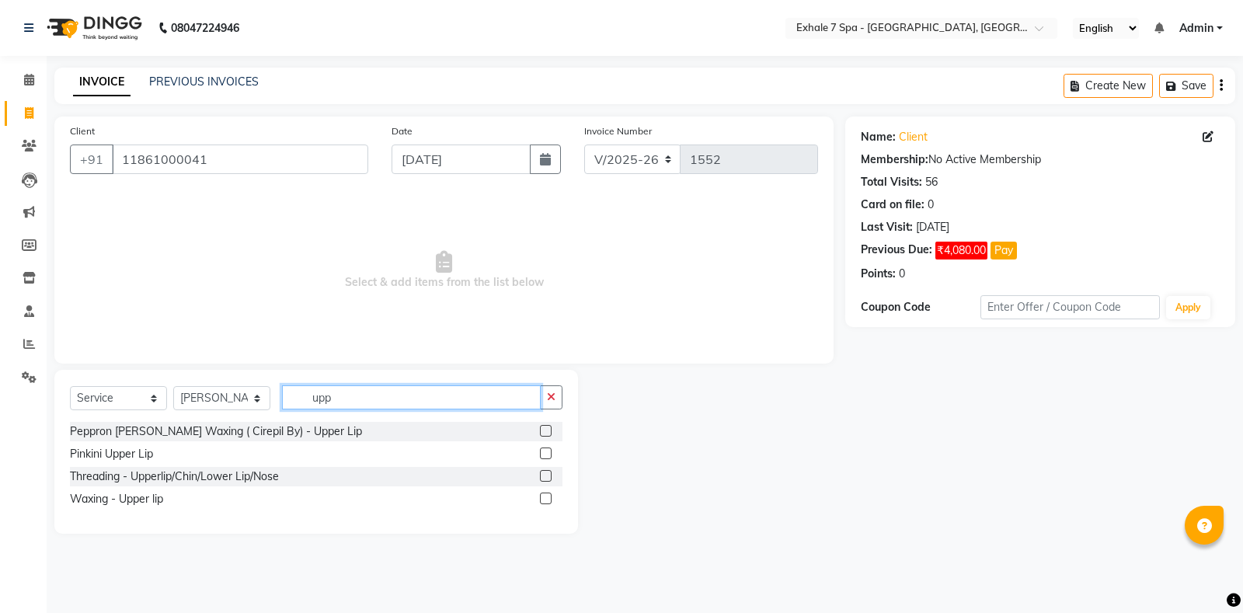
type input "upp"
click at [547, 453] on label at bounding box center [546, 454] width 12 height 12
click at [547, 453] on input "checkbox" at bounding box center [545, 454] width 10 height 10
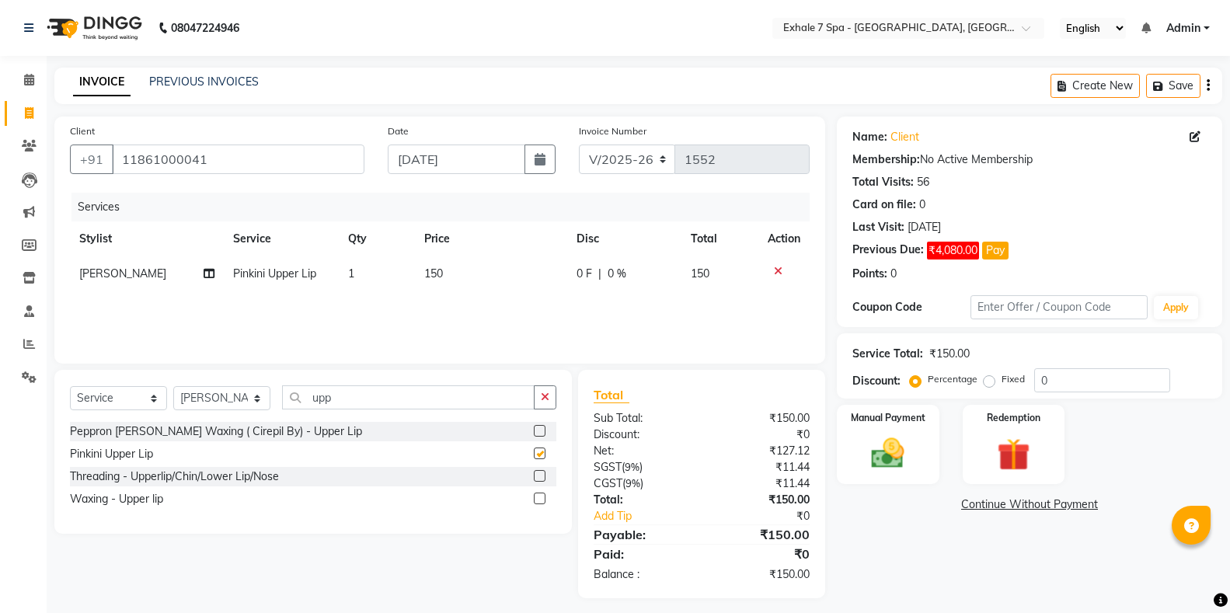
checkbox input "false"
click at [543, 400] on icon "button" at bounding box center [545, 397] width 9 height 11
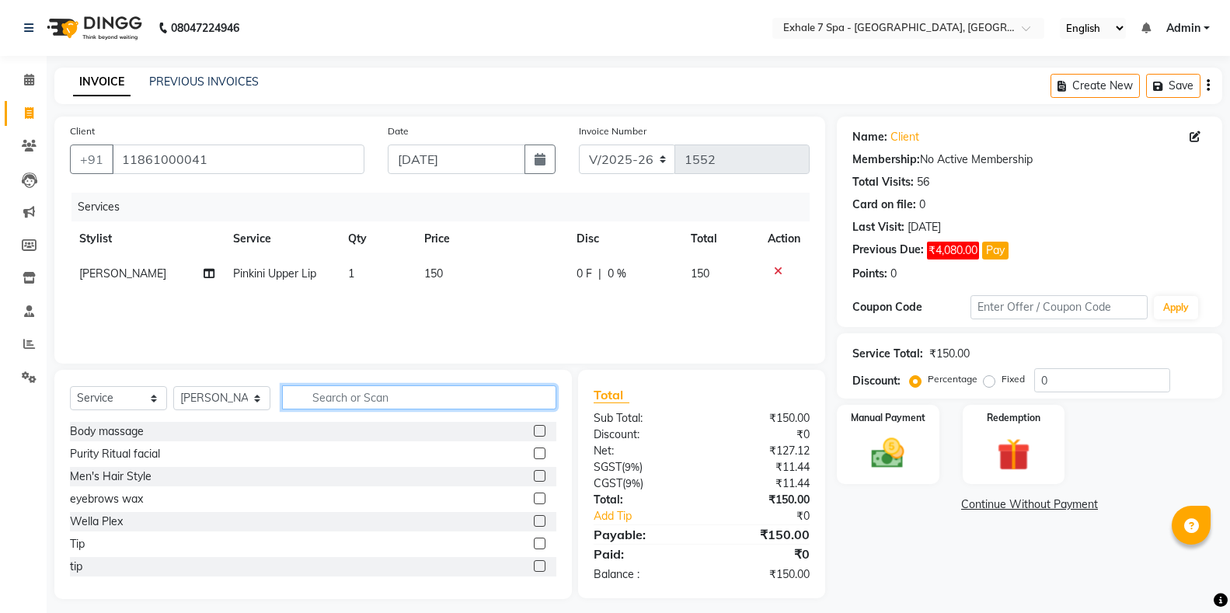
click at [514, 400] on input "text" at bounding box center [419, 397] width 274 height 24
type input "chin"
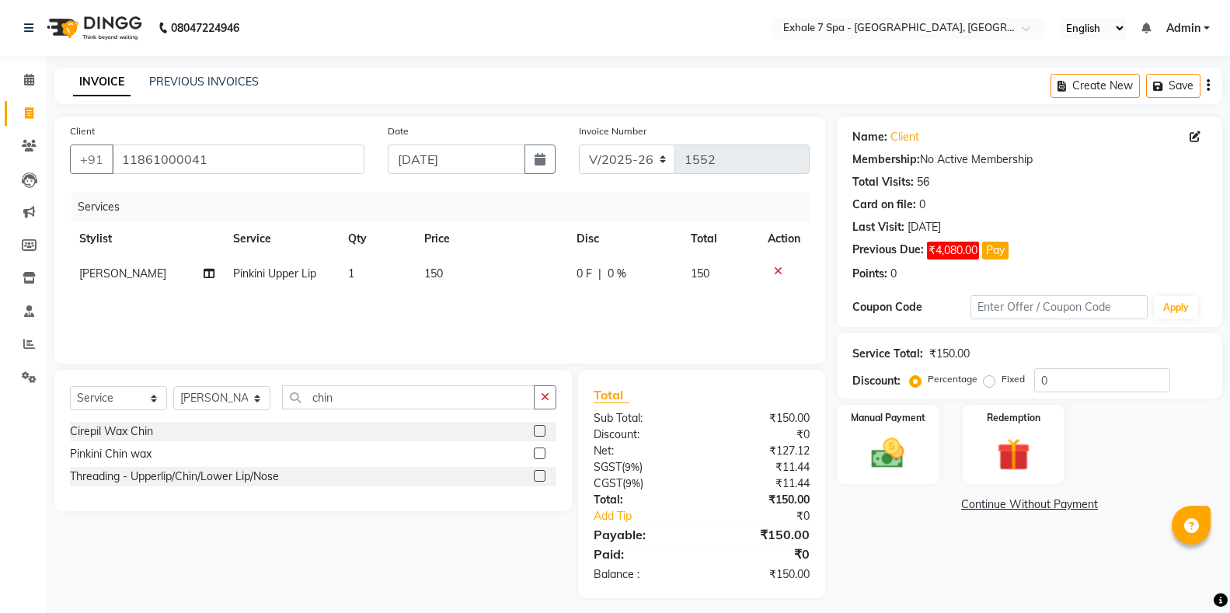
click at [538, 454] on label at bounding box center [540, 454] width 12 height 12
click at [538, 454] on input "checkbox" at bounding box center [539, 454] width 10 height 10
checkbox input "true"
click at [482, 320] on td "150" at bounding box center [491, 308] width 152 height 35
select select "28490"
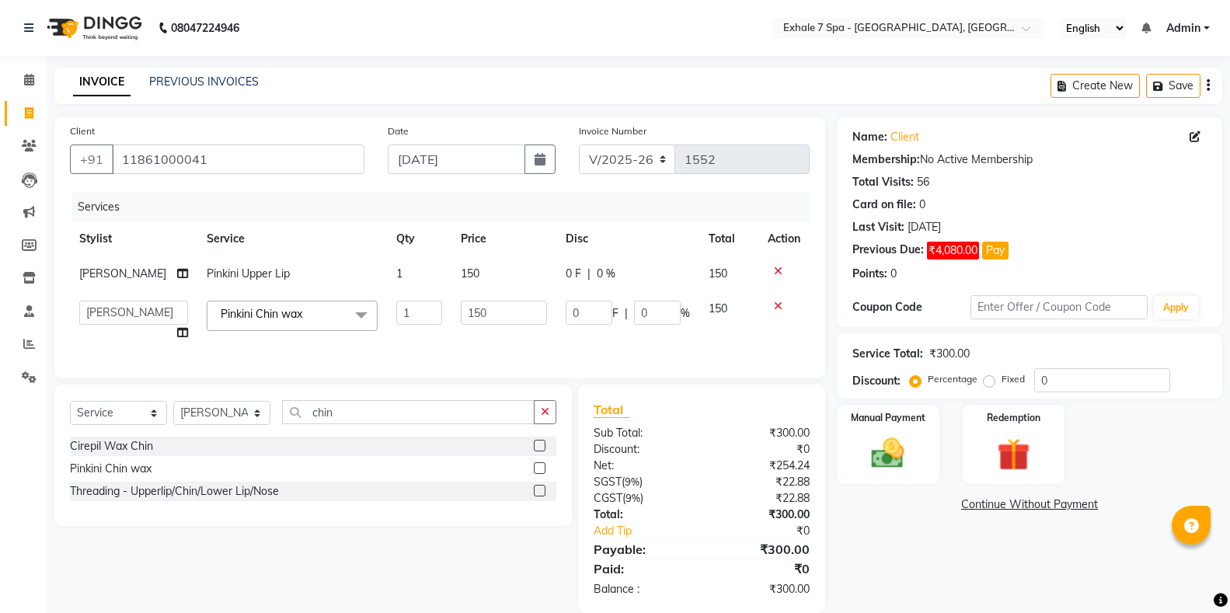
checkbox input "false"
click at [478, 313] on input "150" at bounding box center [504, 313] width 86 height 24
type input "1"
type input "300"
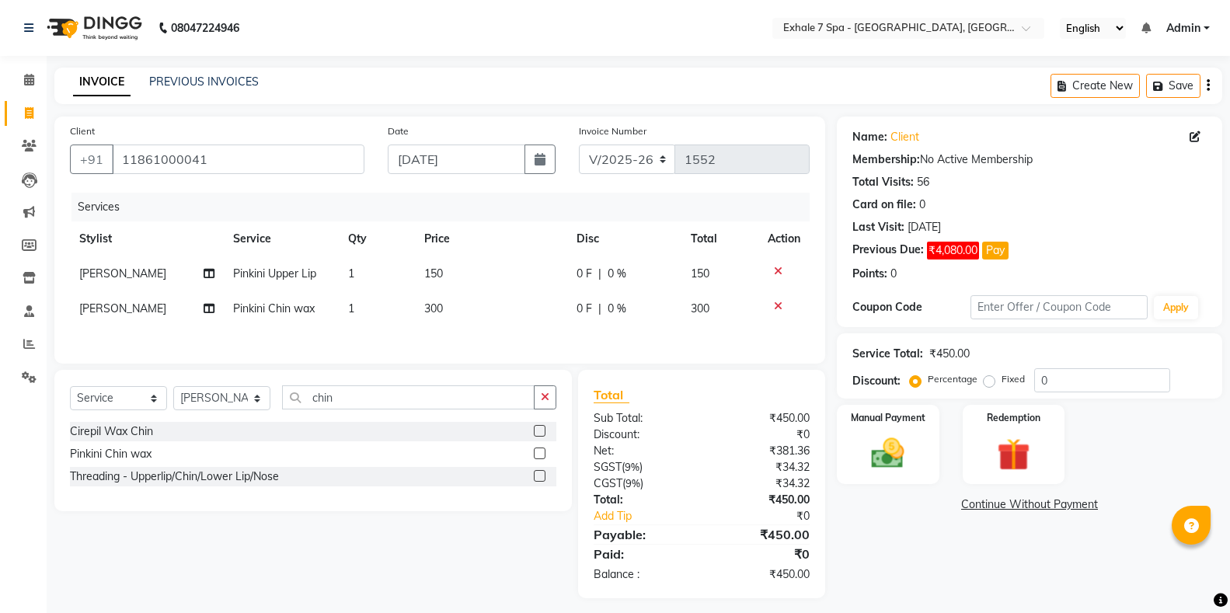
click at [472, 343] on div "Services Stylist Service Qty Price Disc Total Action [PERSON_NAME] Pinkini Uppe…" at bounding box center [440, 270] width 740 height 155
click at [540, 403] on button "button" at bounding box center [545, 397] width 23 height 24
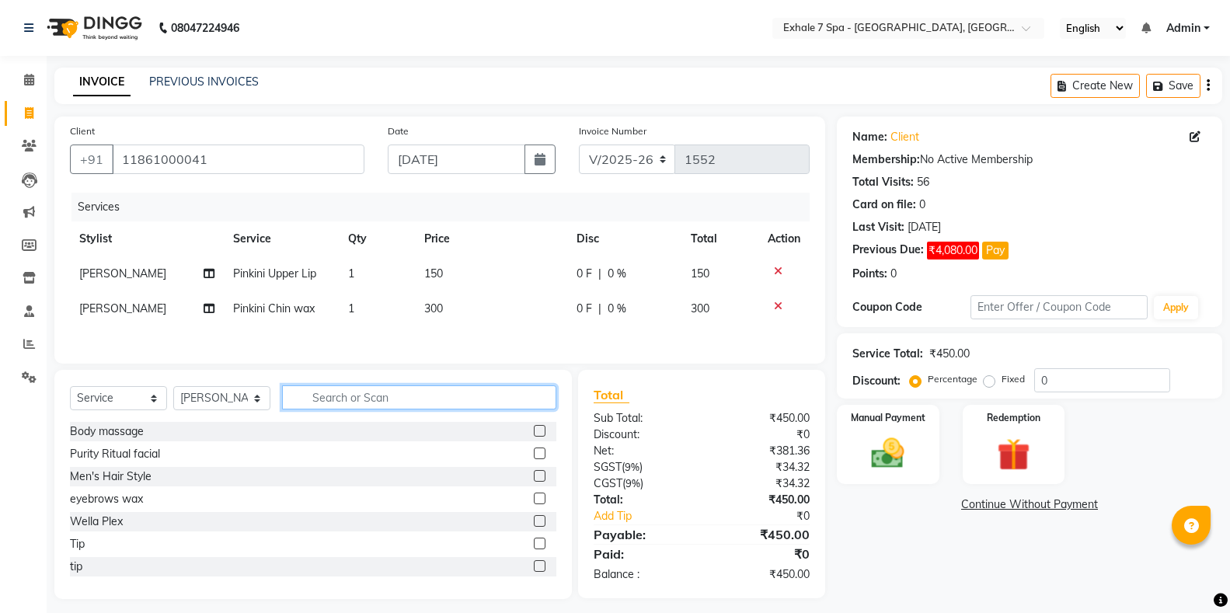
click at [537, 400] on input "text" at bounding box center [419, 397] width 274 height 24
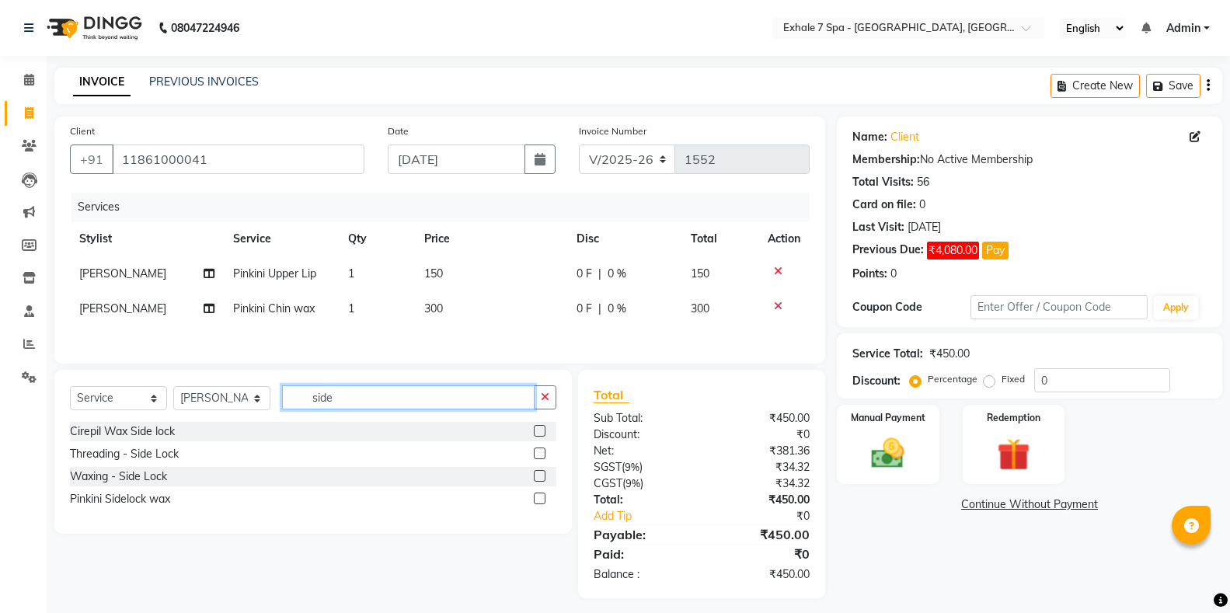
type input "side"
click at [538, 500] on label at bounding box center [540, 499] width 12 height 12
click at [538, 500] on input "checkbox" at bounding box center [539, 499] width 10 height 10
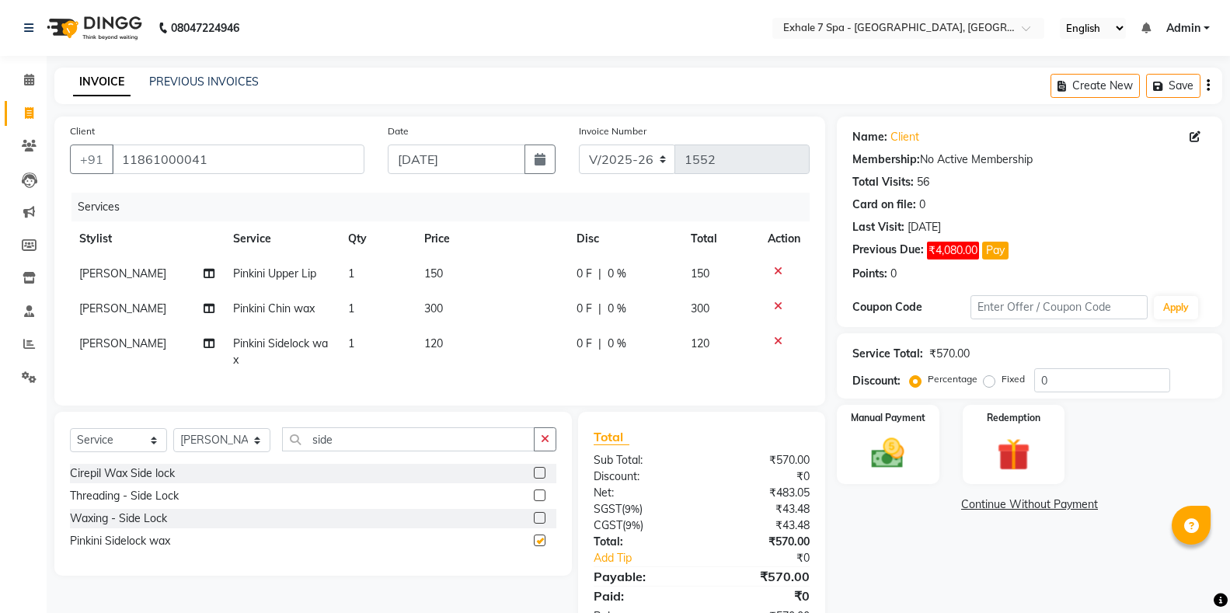
checkbox input "false"
click at [482, 346] on td "120" at bounding box center [491, 351] width 152 height 51
select select "28490"
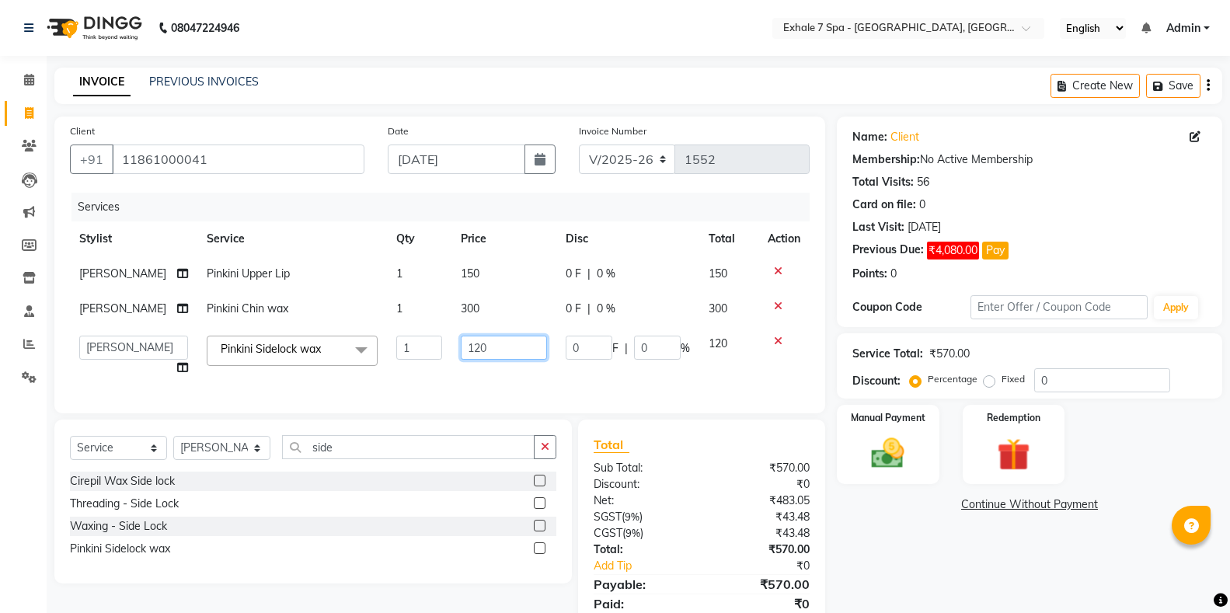
click at [500, 339] on input "120" at bounding box center [504, 348] width 86 height 24
type input "1"
type input "250"
click at [504, 378] on div "Services Stylist Service Qty Price Disc Total Action [PERSON_NAME] Upper Lip 1 …" at bounding box center [440, 295] width 740 height 205
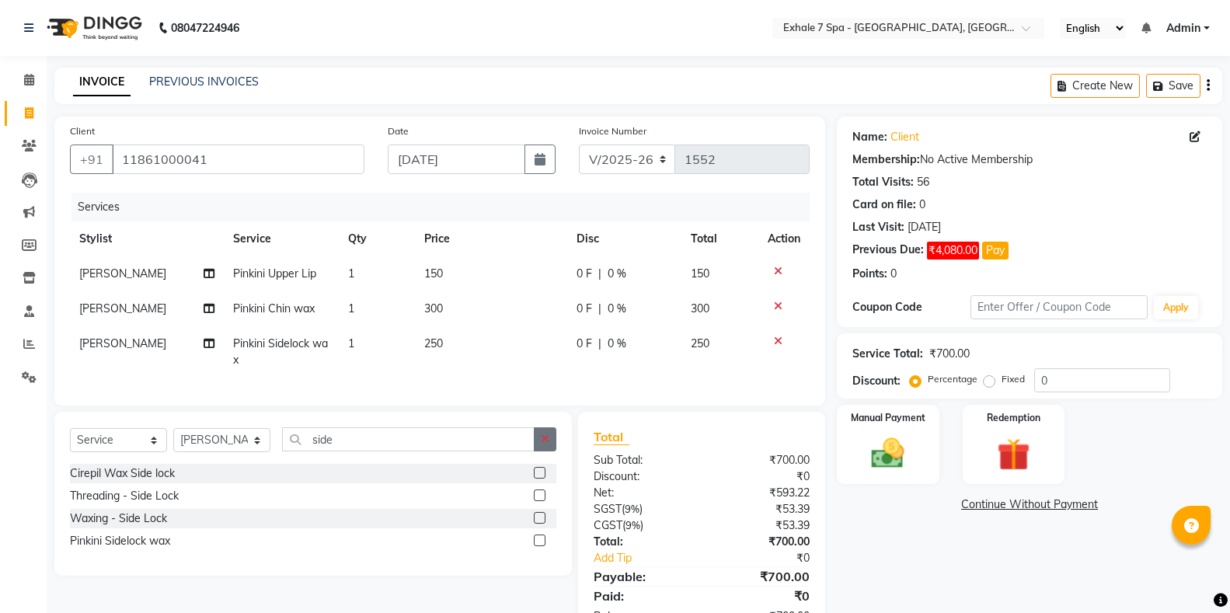
click at [547, 444] on icon "button" at bounding box center [545, 439] width 9 height 11
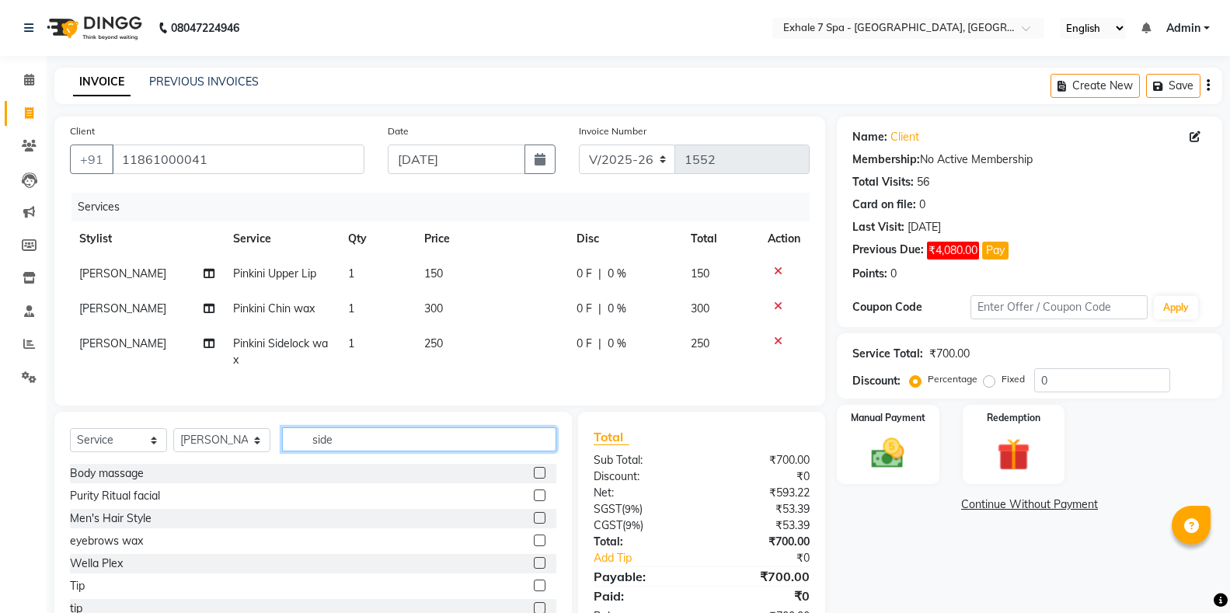
click at [535, 451] on input "side" at bounding box center [419, 439] width 274 height 24
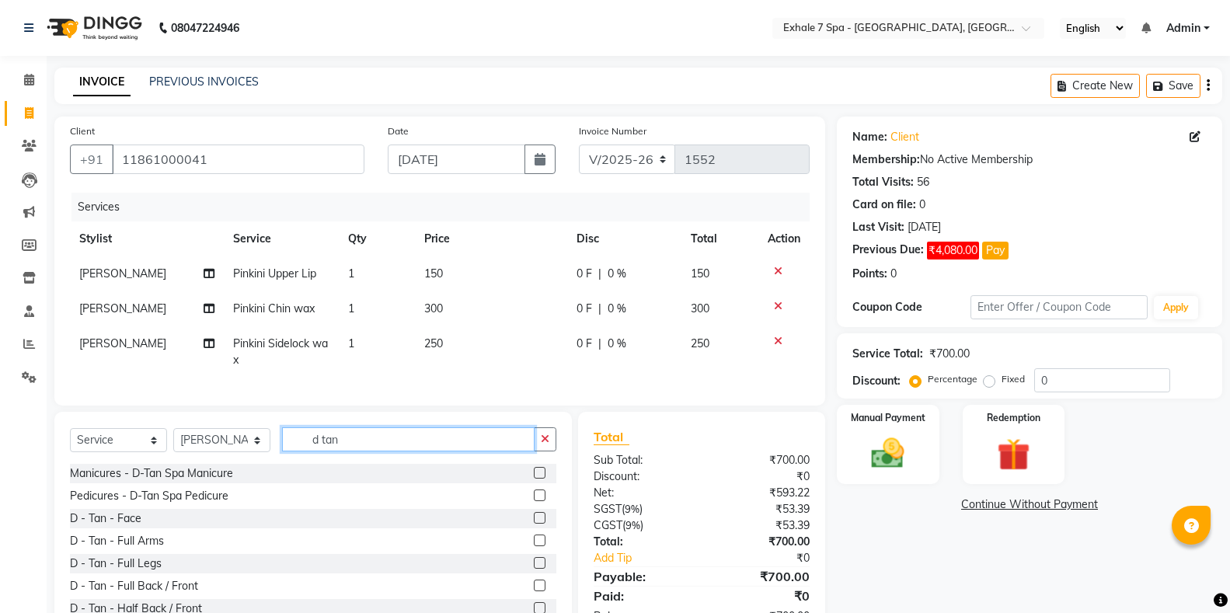
type input "d tan"
click at [534, 524] on label at bounding box center [540, 518] width 12 height 12
click at [534, 524] on input "checkbox" at bounding box center [539, 519] width 10 height 10
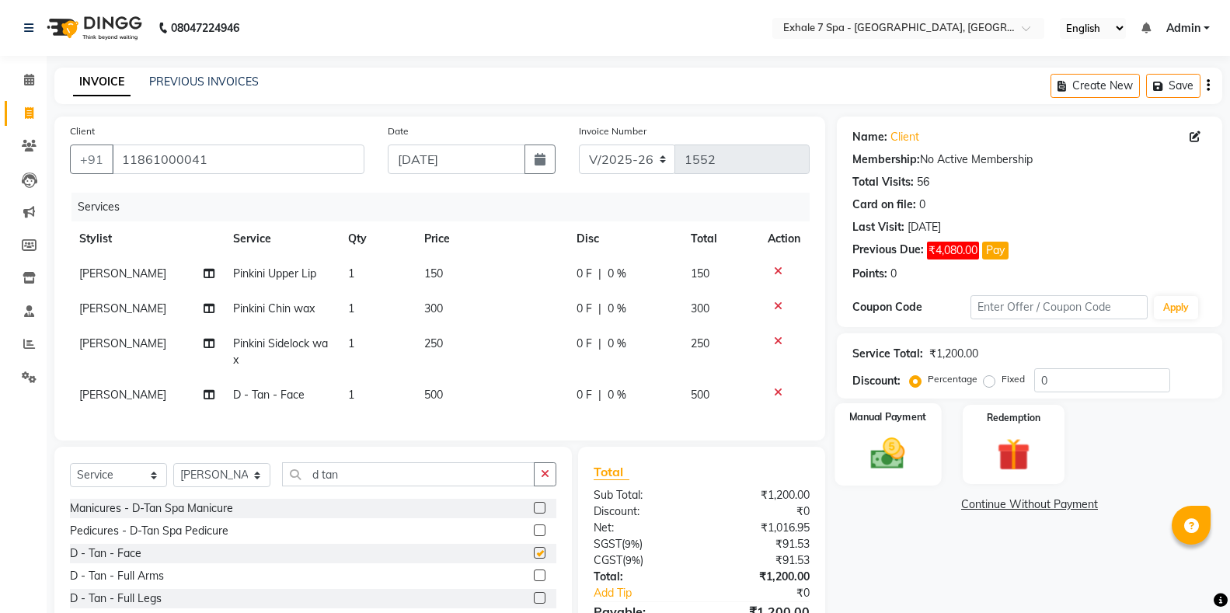
scroll to position [78, 0]
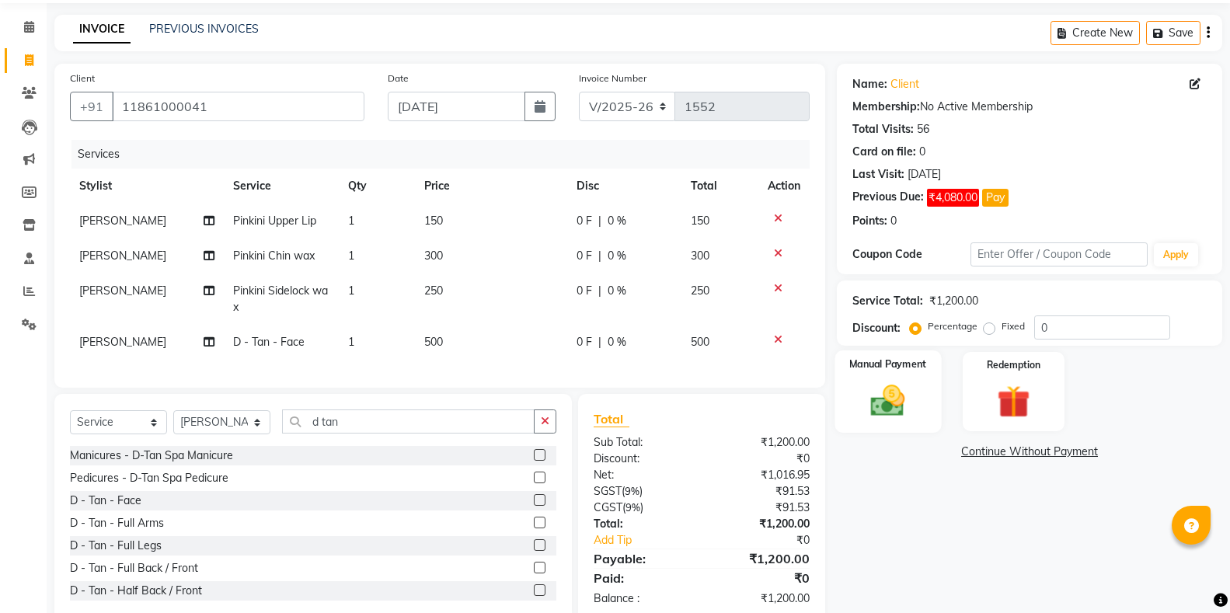
checkbox input "false"
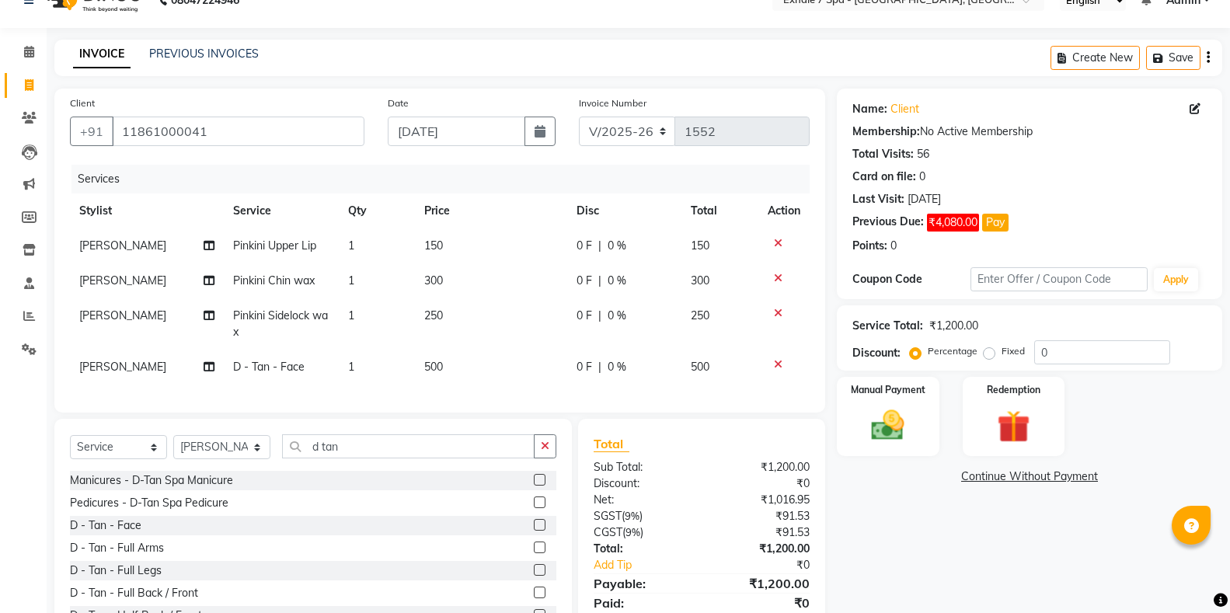
scroll to position [0, 0]
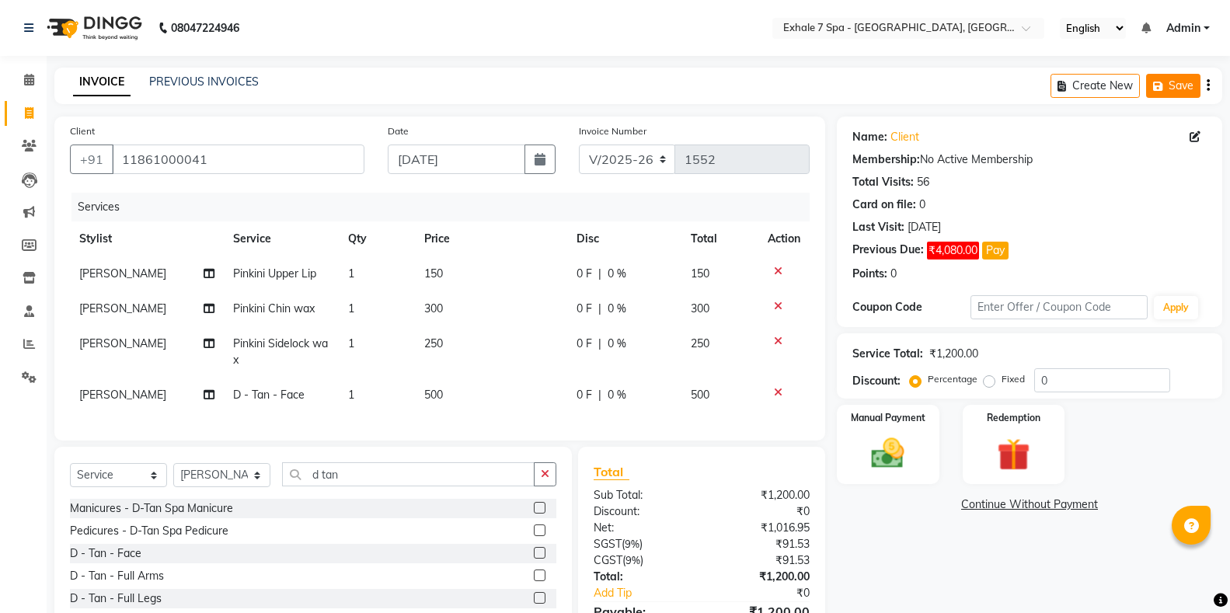
click at [1170, 95] on button "Save" at bounding box center [1173, 86] width 54 height 24
click at [1062, 89] on button "Save" at bounding box center [1064, 86] width 54 height 24
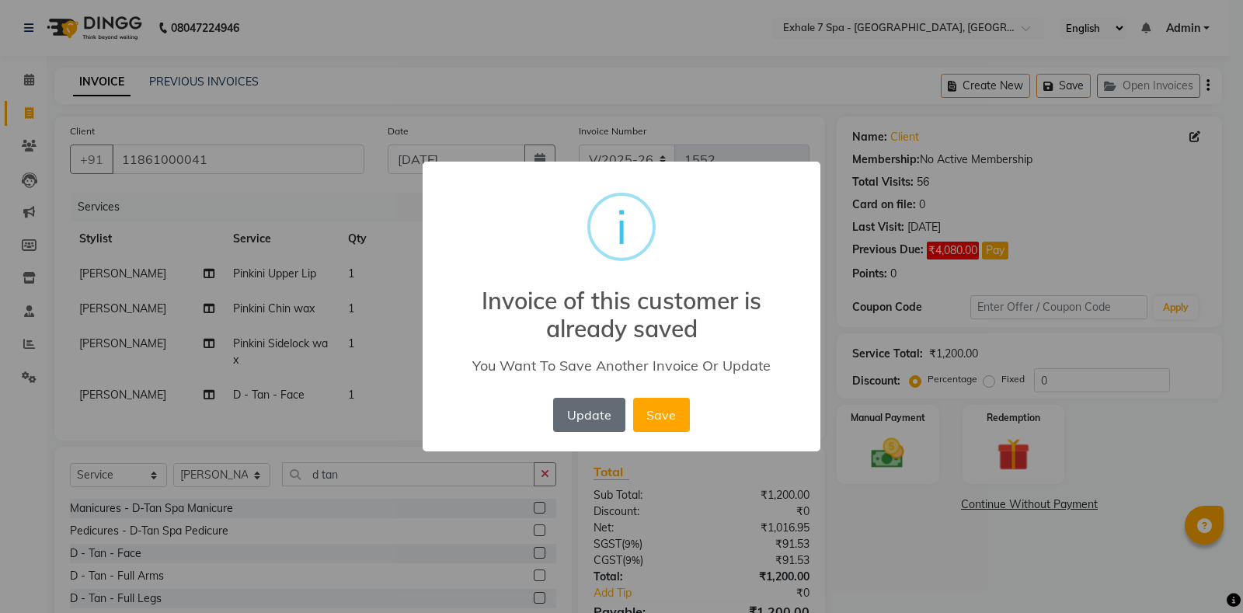
click at [607, 410] on button "Update" at bounding box center [588, 415] width 71 height 34
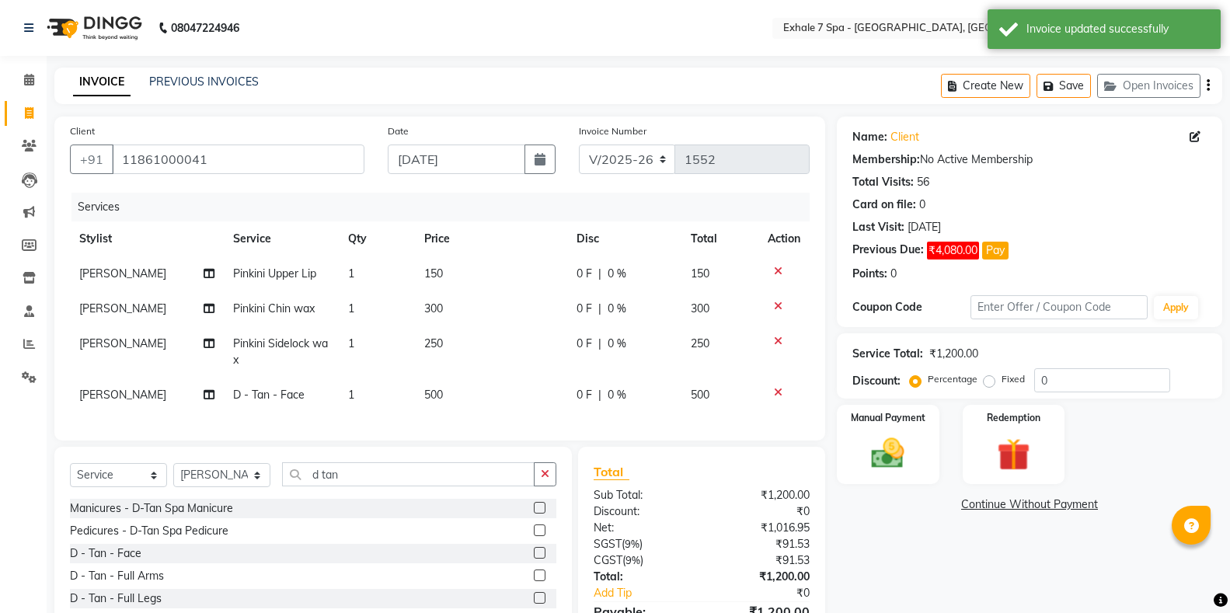
click at [225, 89] on div "PREVIOUS INVOICES" at bounding box center [204, 82] width 110 height 16
click at [1115, 89] on icon "button" at bounding box center [1113, 86] width 19 height 11
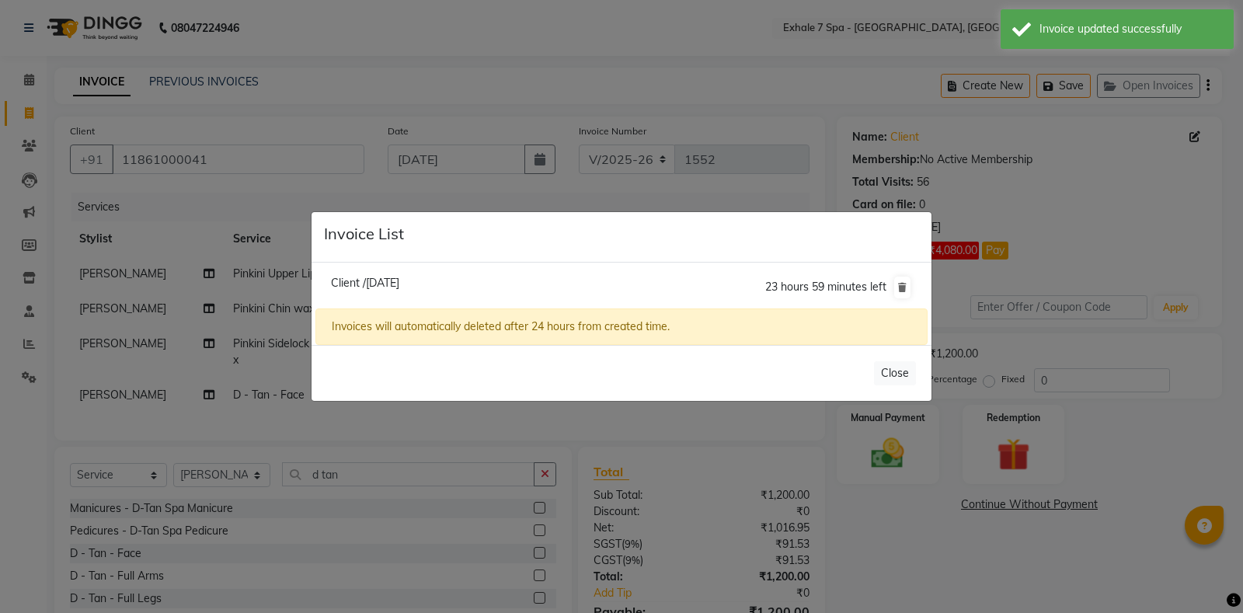
click at [196, 152] on ngb-modal-window "Invoice List Client /[DATE] 23 hours 59 minutes left Invoices will automaticall…" at bounding box center [621, 306] width 1243 height 613
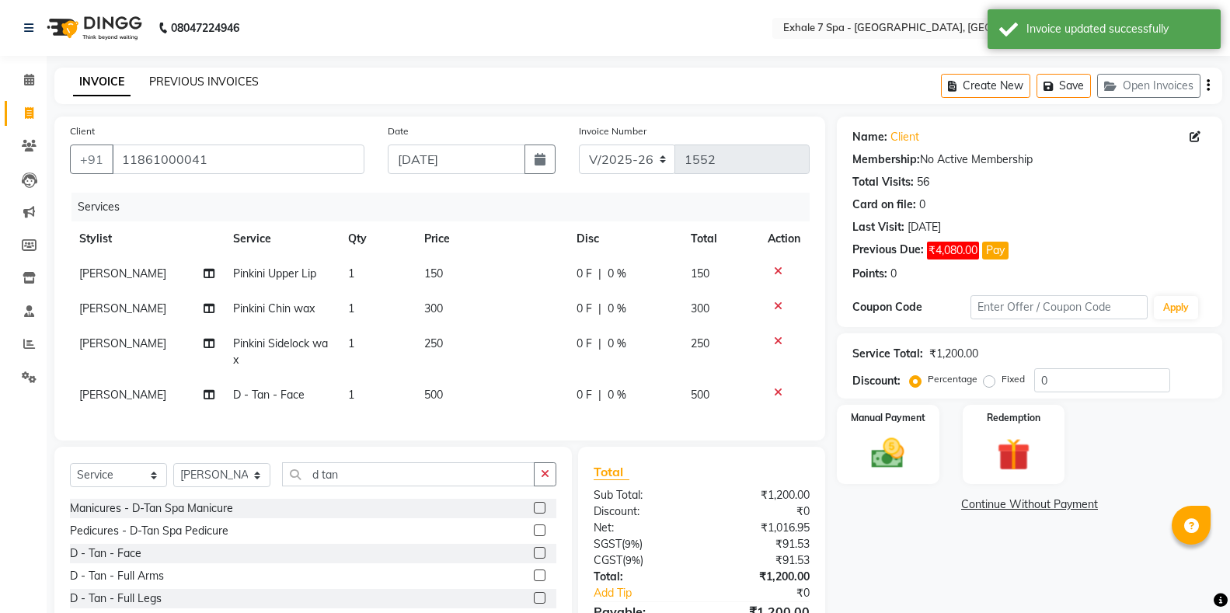
click at [176, 85] on link "PREVIOUS INVOICES" at bounding box center [204, 82] width 110 height 14
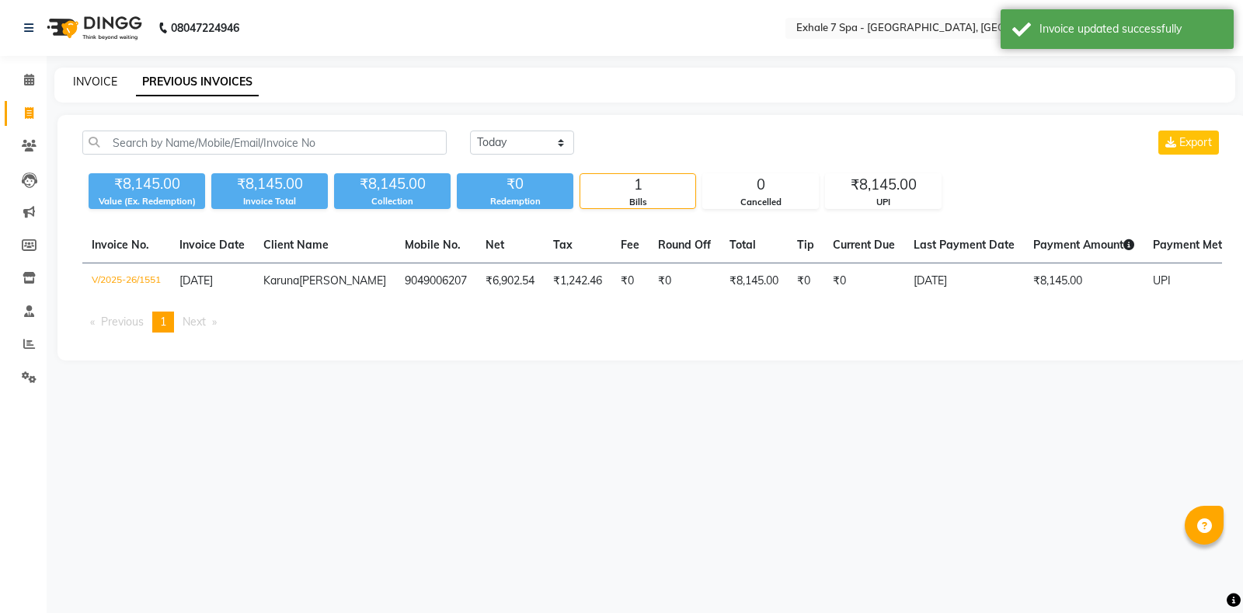
click at [86, 82] on link "INVOICE" at bounding box center [95, 82] width 44 height 14
select select "service"
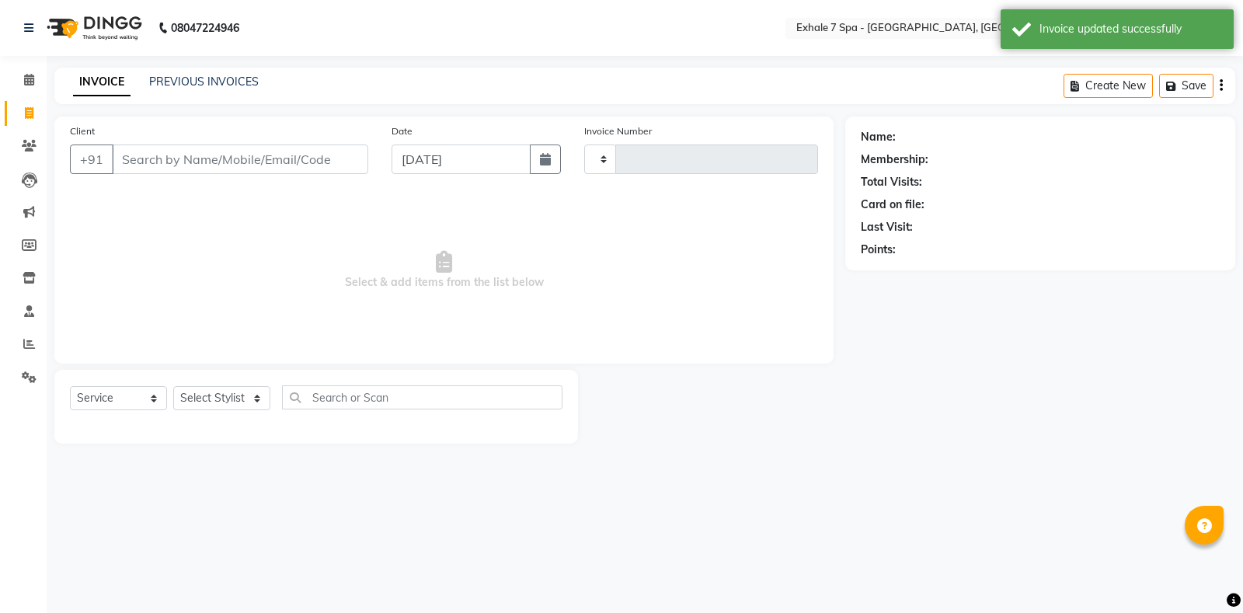
type input "1552"
select select "4480"
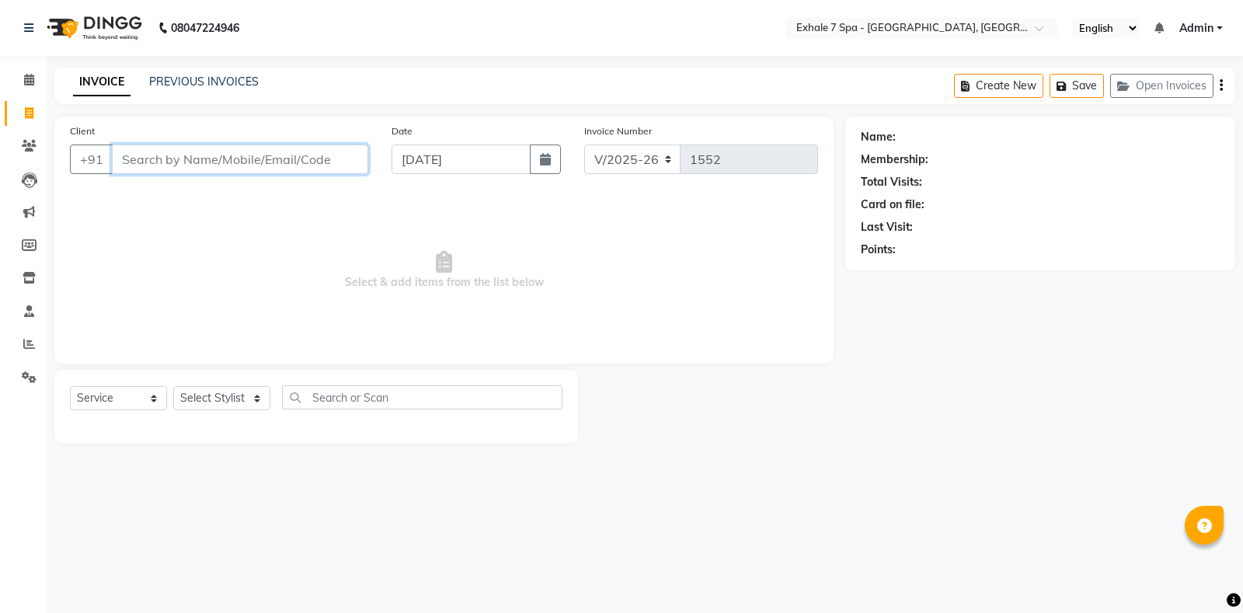
click at [148, 159] on input "Client" at bounding box center [240, 160] width 256 height 30
click at [219, 401] on select "Select Stylist [PERSON_NAME] [PERSON_NAME] Faraheem [PERSON_NAME] [PERSON_NAME]…" at bounding box center [221, 398] width 97 height 24
click at [163, 157] on input "Client" at bounding box center [240, 160] width 256 height 30
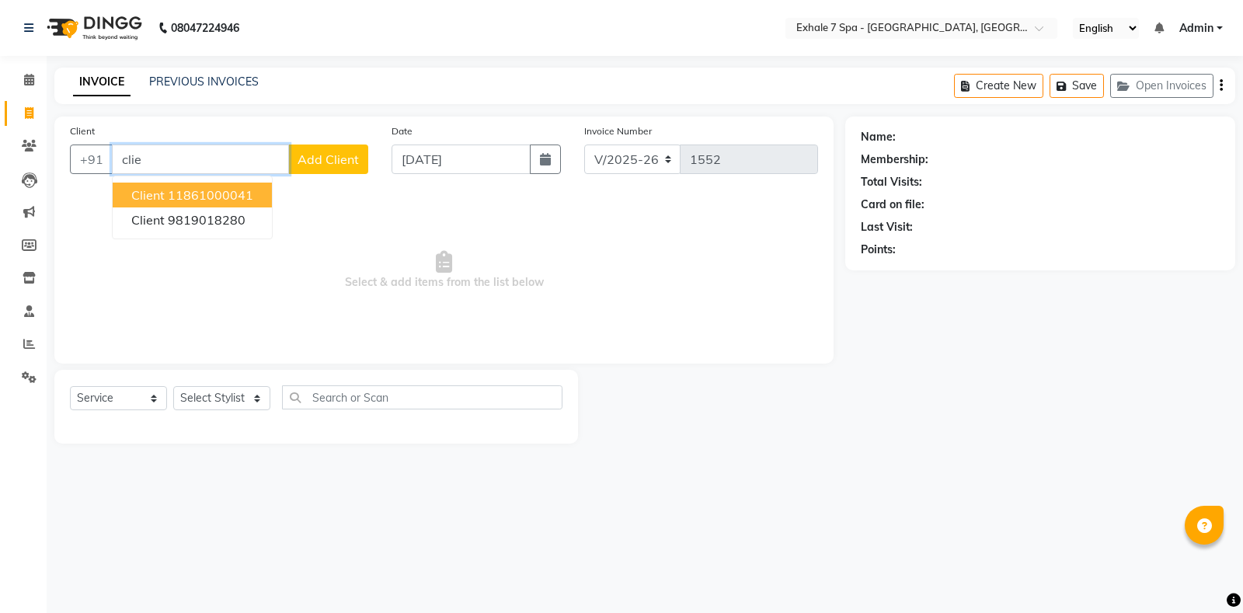
click at [177, 196] on ngb-highlight "11861000041" at bounding box center [210, 195] width 85 height 16
type input "11861000041"
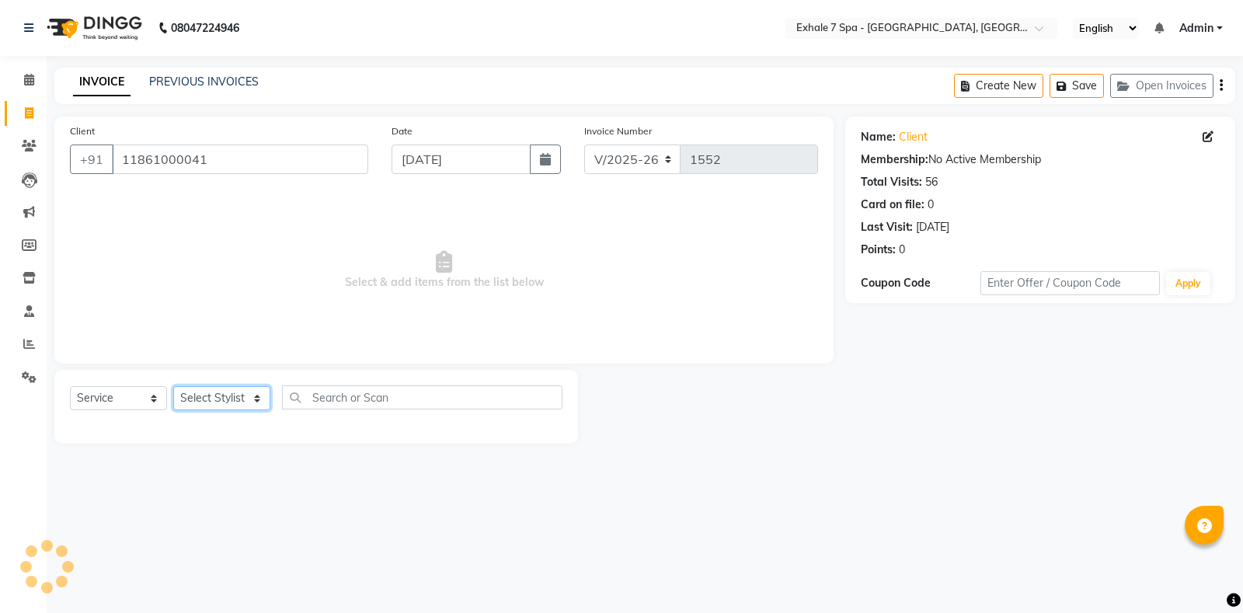
click at [228, 392] on select "Select Stylist [PERSON_NAME] [PERSON_NAME] Faraheem [PERSON_NAME] [PERSON_NAME]…" at bounding box center [221, 398] width 97 height 24
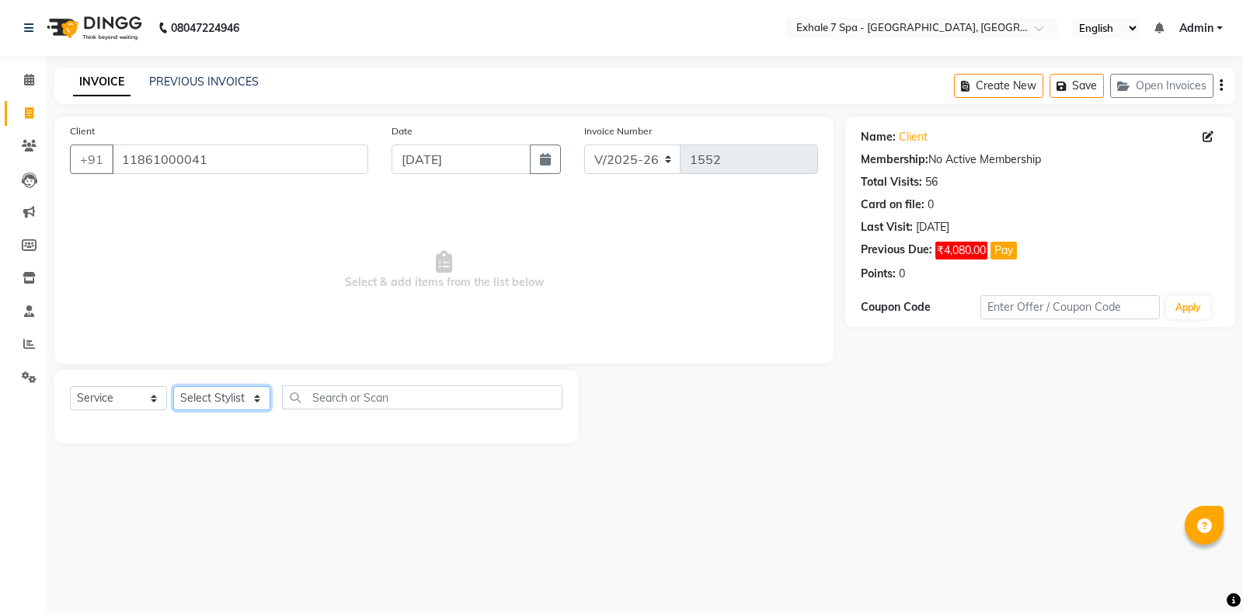
select select "33965"
click at [173, 386] on select "Select Stylist [PERSON_NAME] [PERSON_NAME] Faraheem [PERSON_NAME] [PERSON_NAME]…" at bounding box center [221, 398] width 97 height 24
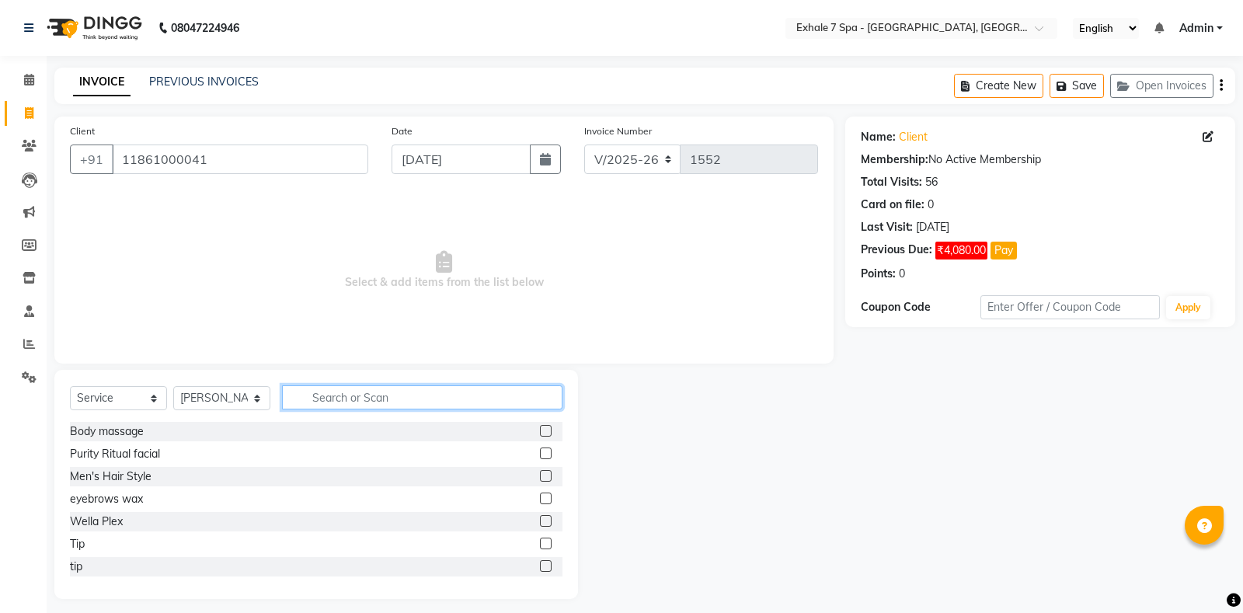
click at [302, 392] on input "text" at bounding box center [422, 397] width 281 height 24
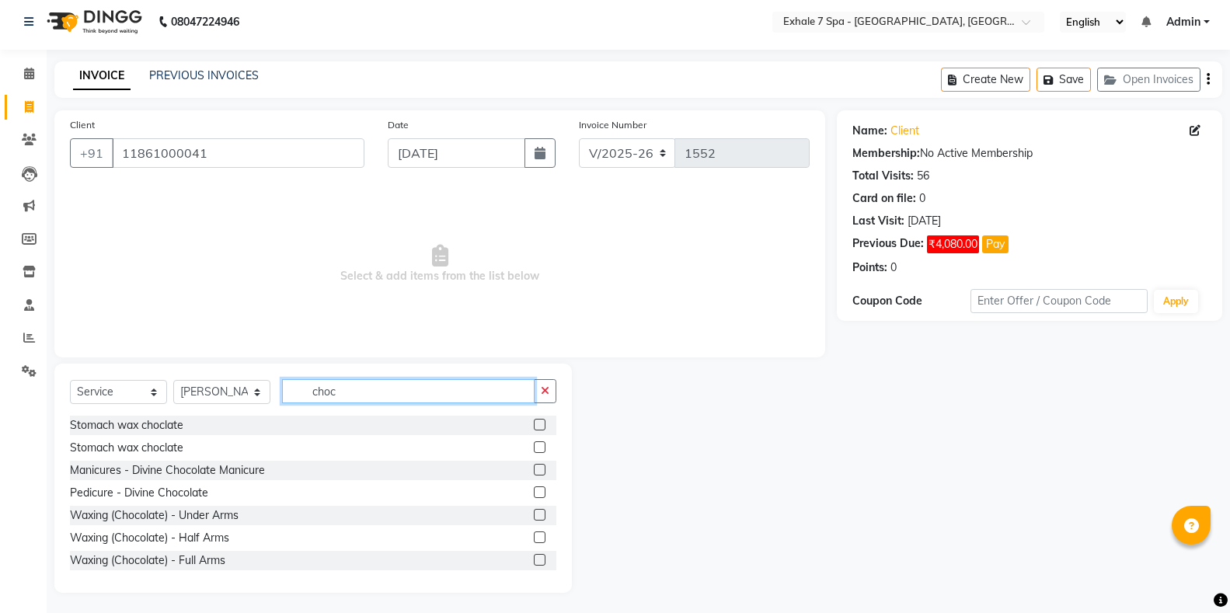
scroll to position [9, 0]
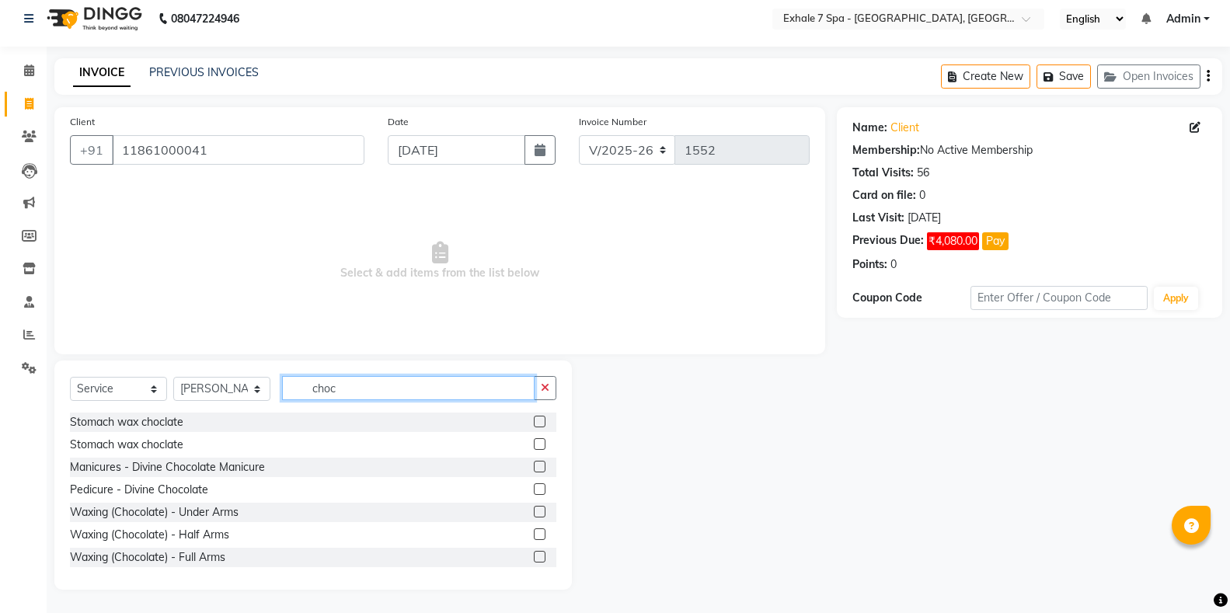
type input "choc"
click at [534, 552] on label at bounding box center [540, 557] width 12 height 12
click at [534, 553] on input "checkbox" at bounding box center [539, 558] width 10 height 10
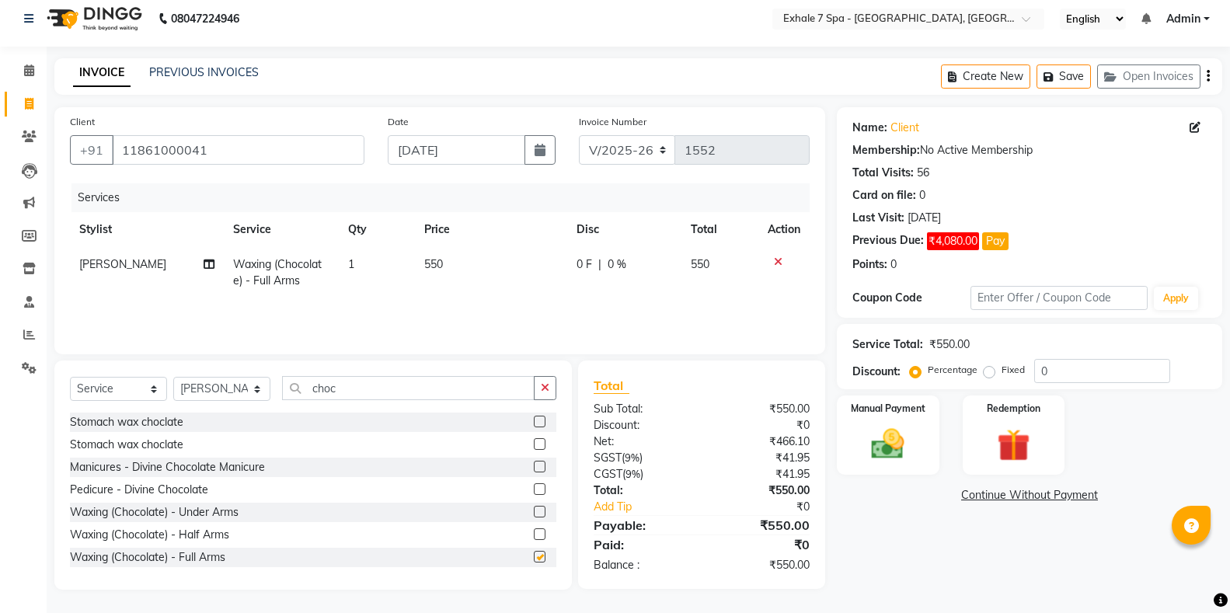
checkbox input "false"
click at [534, 510] on label at bounding box center [540, 512] width 12 height 12
click at [534, 510] on input "checkbox" at bounding box center [539, 512] width 10 height 10
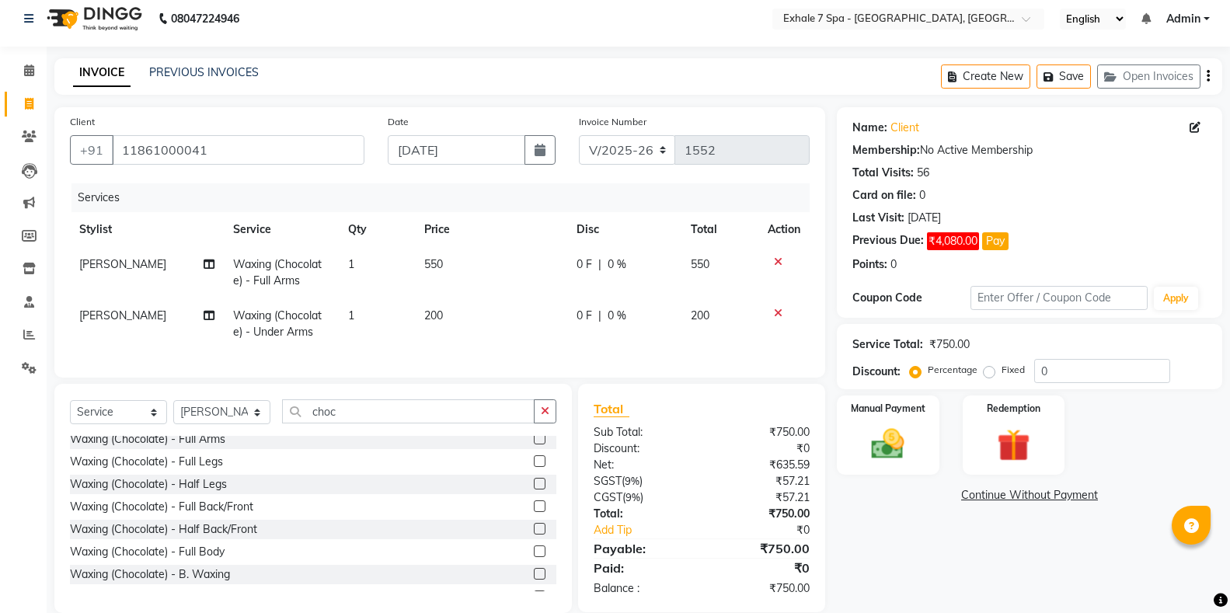
checkbox input "false"
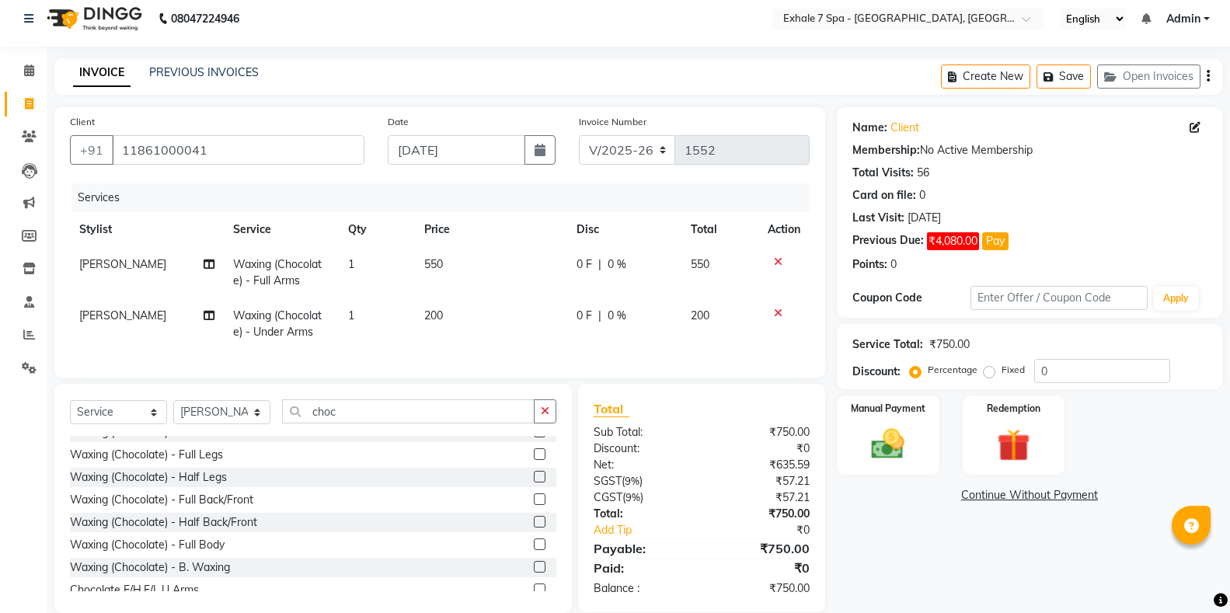
scroll to position [155, 0]
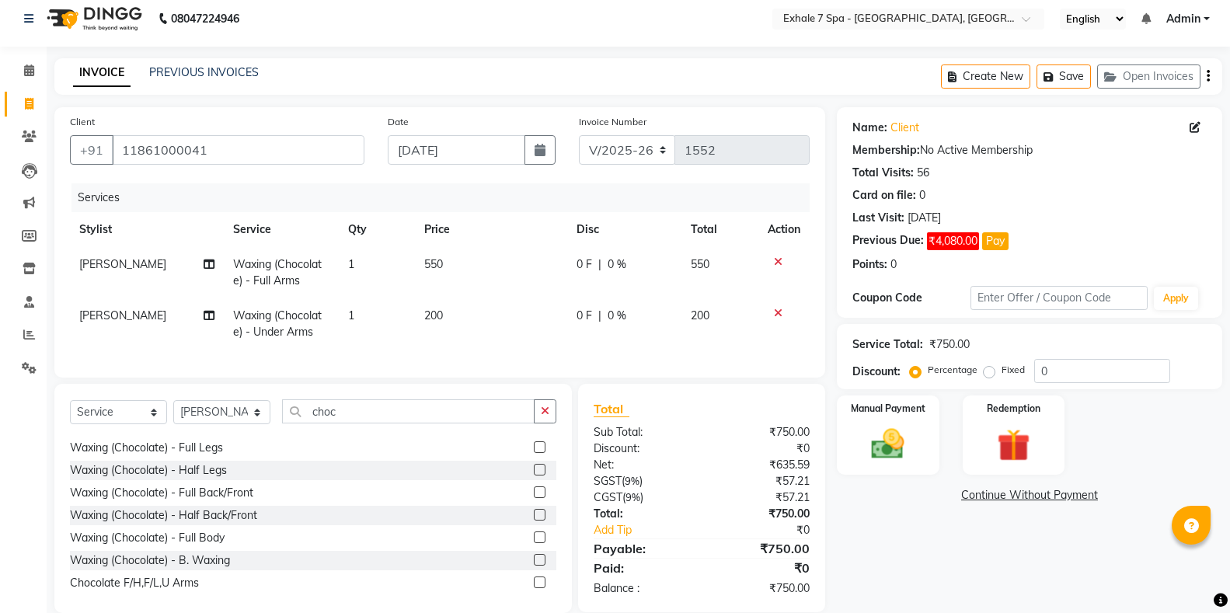
click at [534, 453] on label at bounding box center [540, 447] width 12 height 12
click at [534, 453] on input "checkbox" at bounding box center [539, 448] width 10 height 10
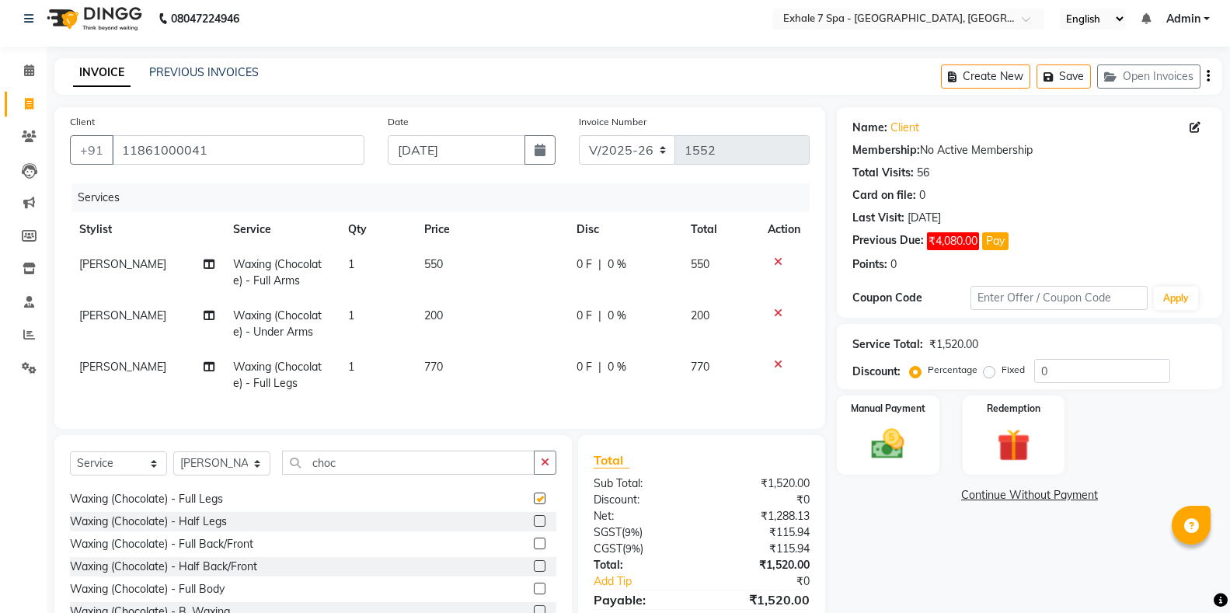
checkbox input "false"
click at [543, 468] on icon "button" at bounding box center [545, 462] width 9 height 11
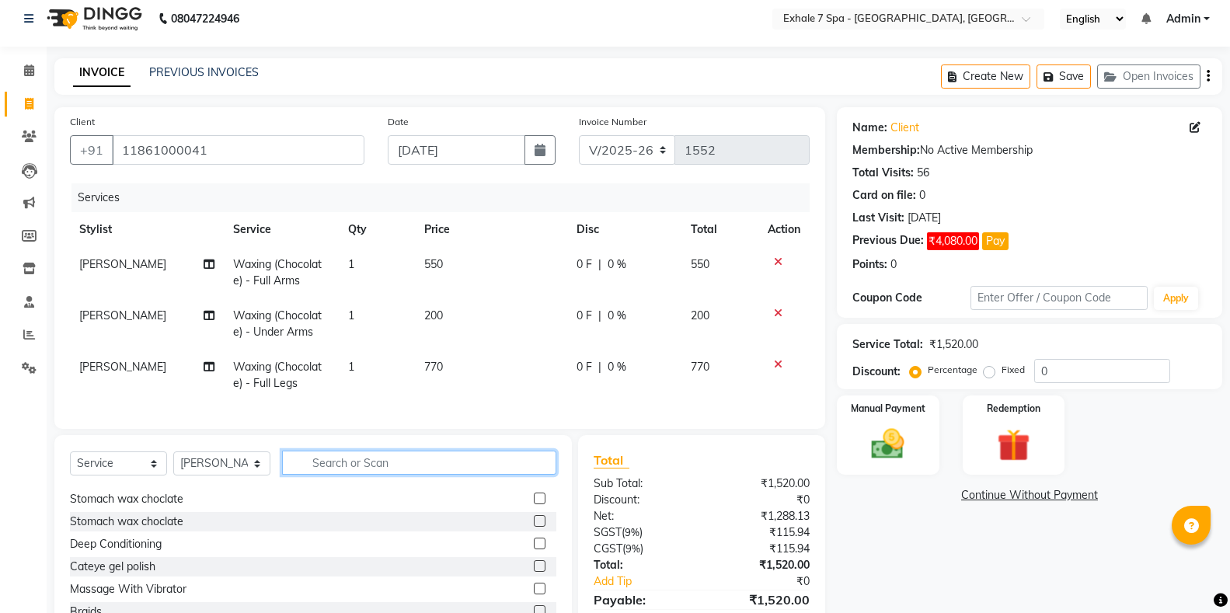
click at [523, 469] on input "text" at bounding box center [419, 463] width 274 height 24
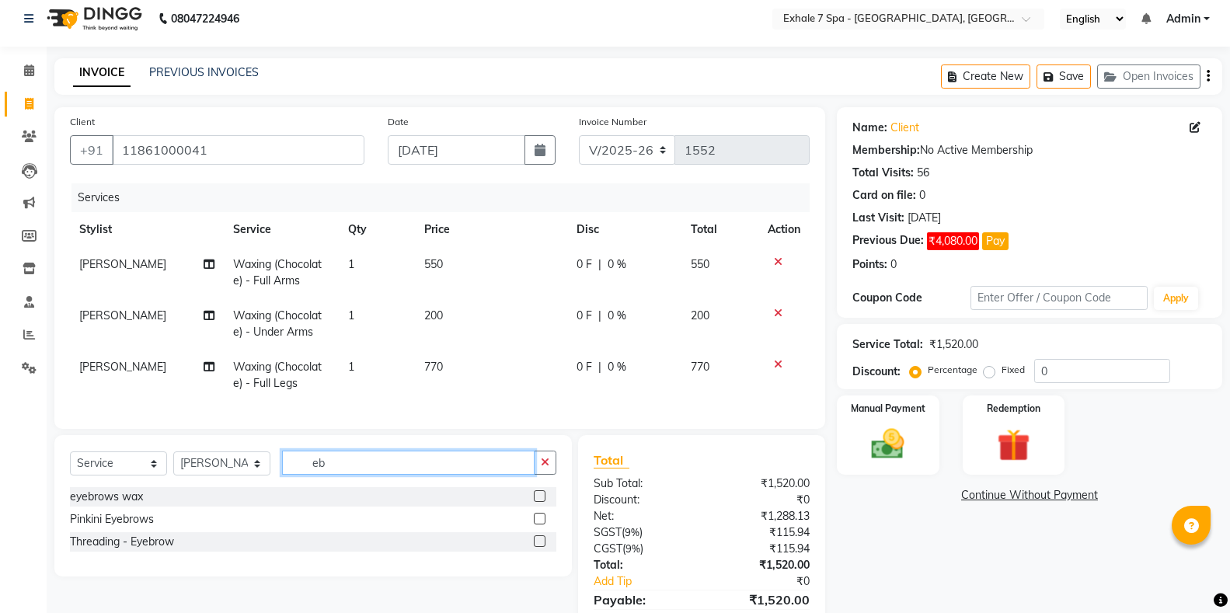
scroll to position [0, 0]
type input "eb"
click at [539, 547] on label at bounding box center [540, 541] width 12 height 12
click at [539, 547] on input "checkbox" at bounding box center [539, 542] width 10 height 10
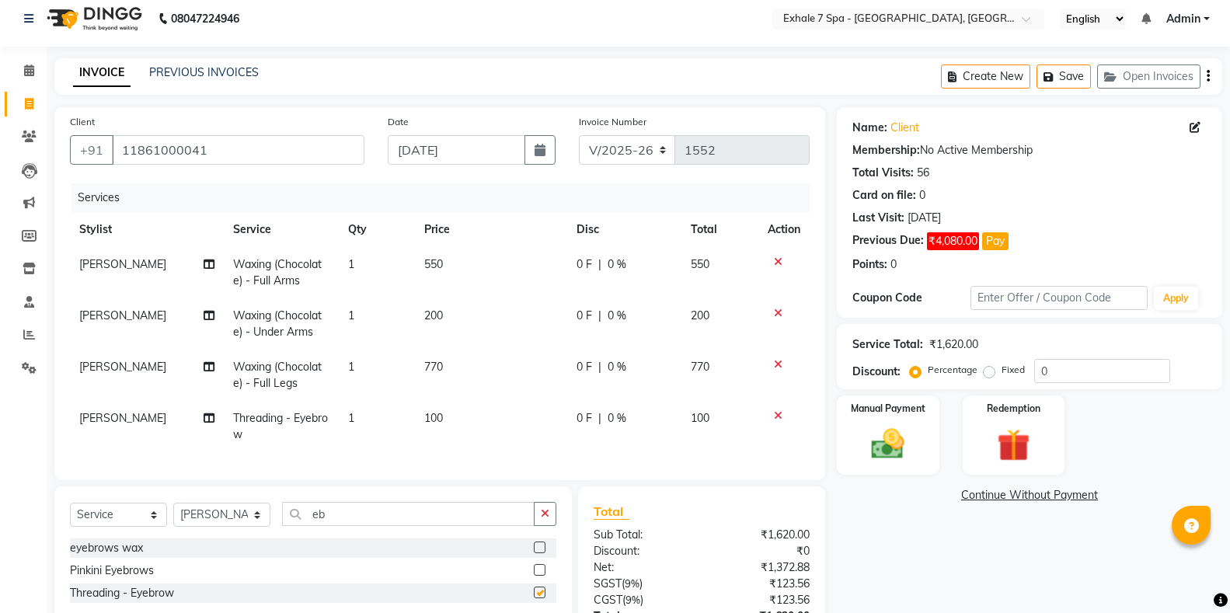
checkbox input "false"
click at [539, 522] on button "button" at bounding box center [545, 514] width 23 height 24
click at [518, 525] on input "text" at bounding box center [419, 514] width 274 height 24
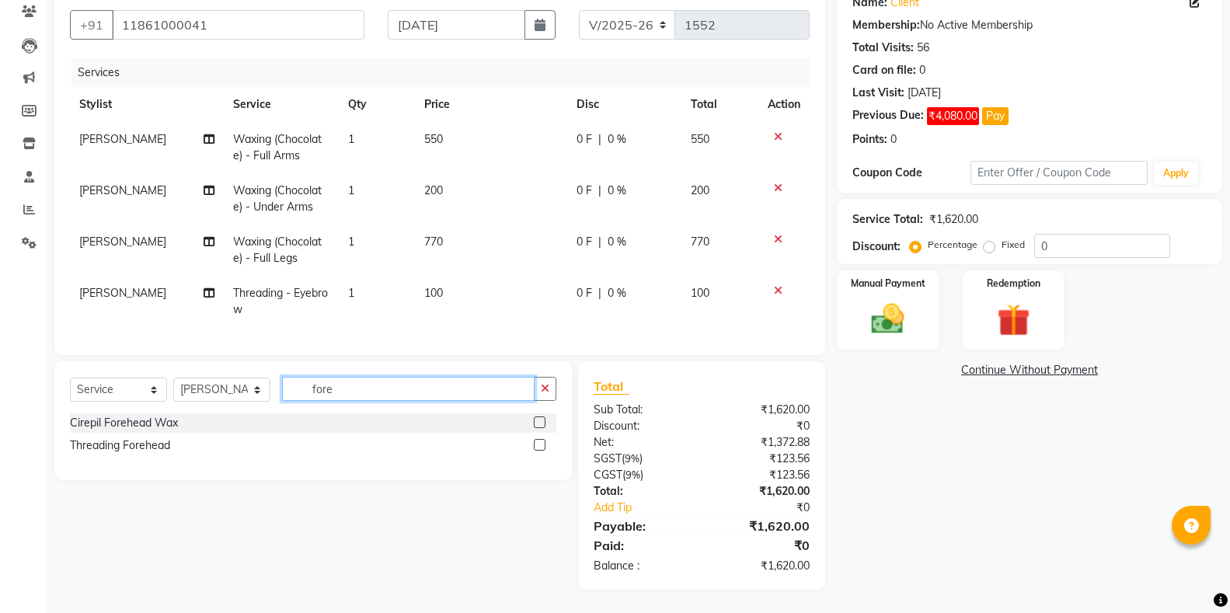
scroll to position [148, 0]
type input "fore"
click at [539, 448] on label at bounding box center [540, 445] width 12 height 12
click at [539, 448] on input "checkbox" at bounding box center [539, 446] width 10 height 10
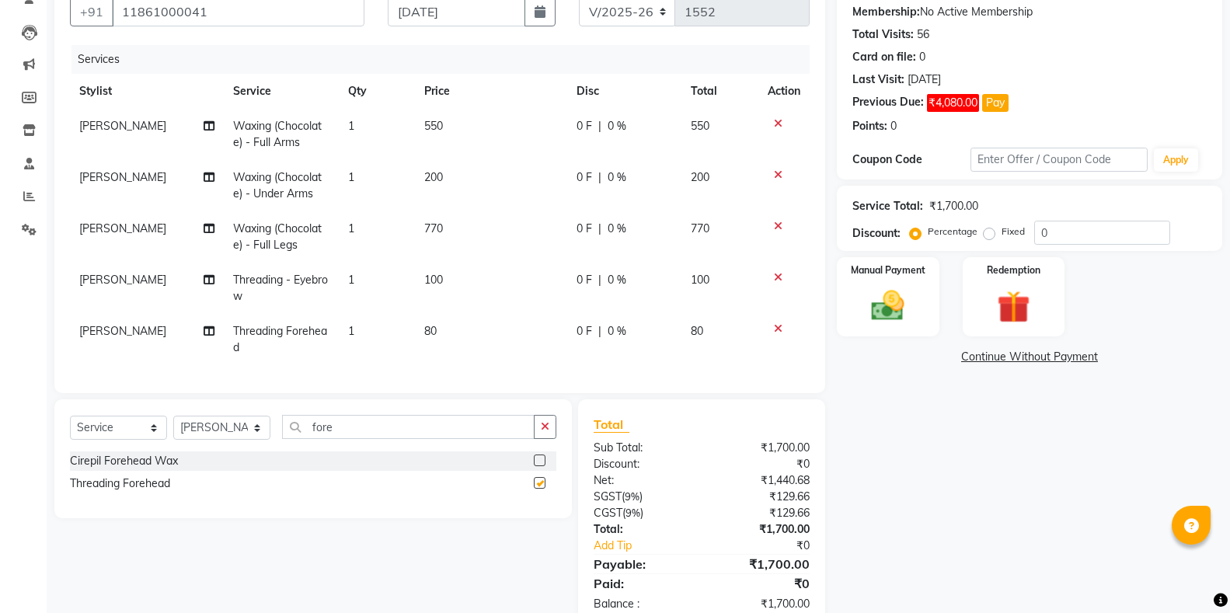
checkbox input "false"
click at [539, 438] on button "button" at bounding box center [545, 427] width 23 height 24
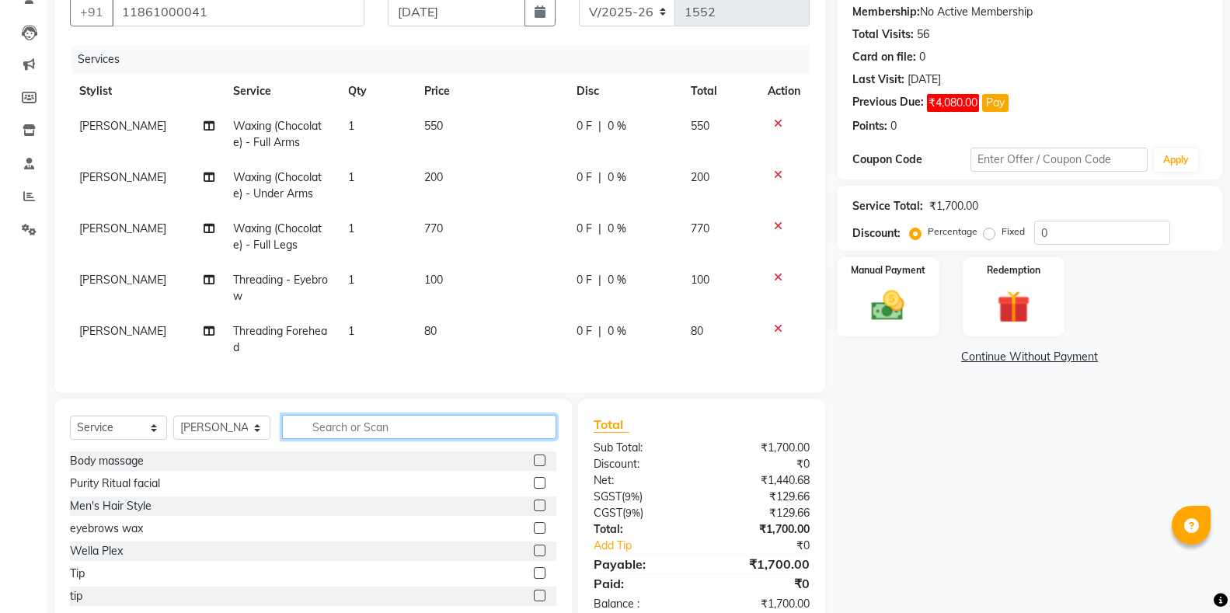
click at [531, 437] on input "text" at bounding box center [419, 427] width 274 height 24
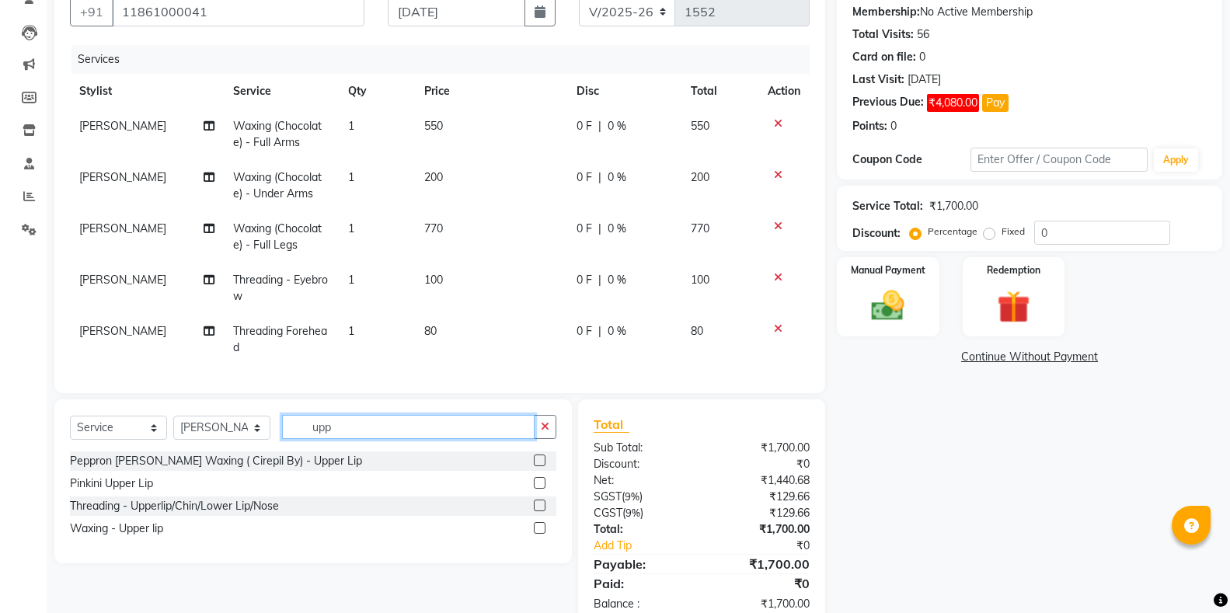
type input "upp"
click at [541, 489] on label at bounding box center [540, 483] width 12 height 12
click at [541, 489] on input "checkbox" at bounding box center [539, 484] width 10 height 10
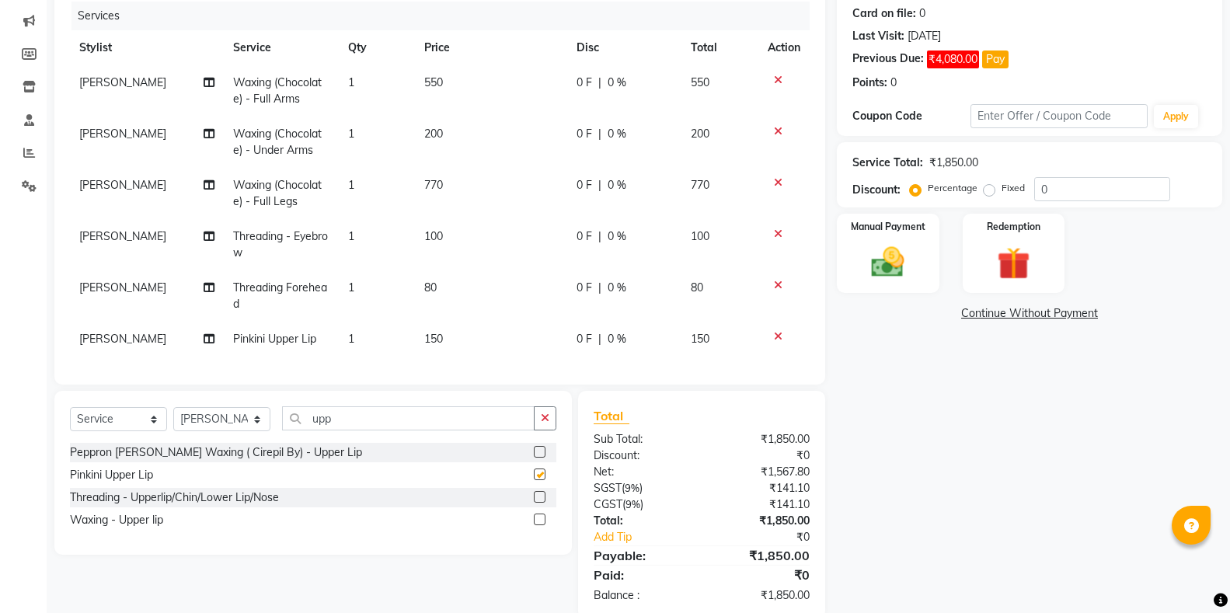
checkbox input "false"
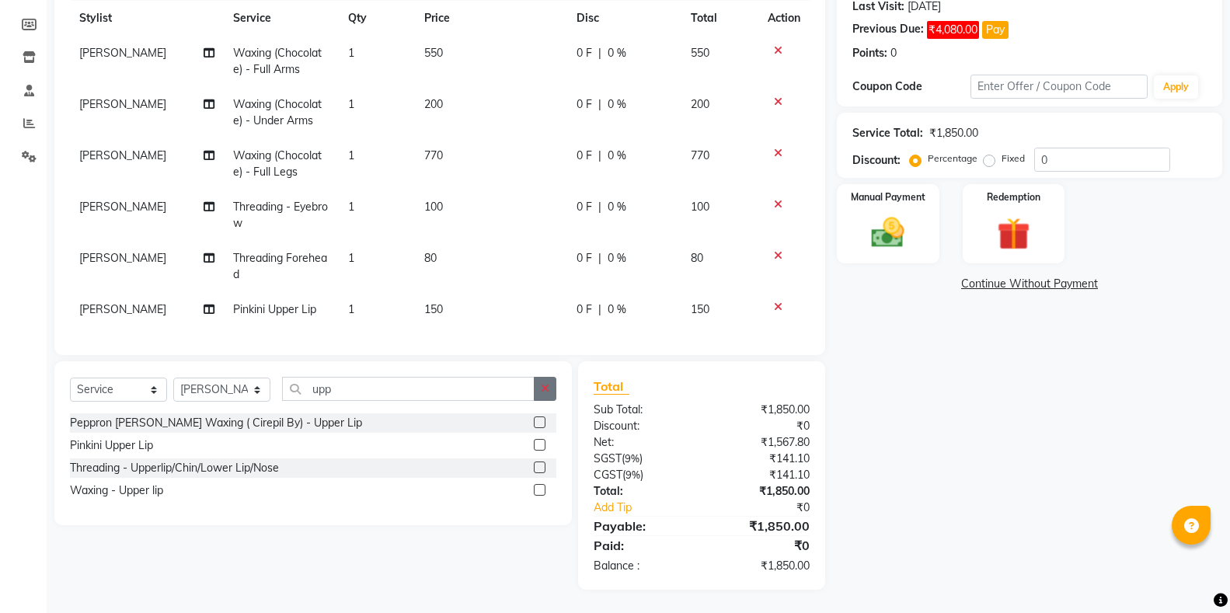
click at [542, 386] on icon "button" at bounding box center [545, 388] width 9 height 11
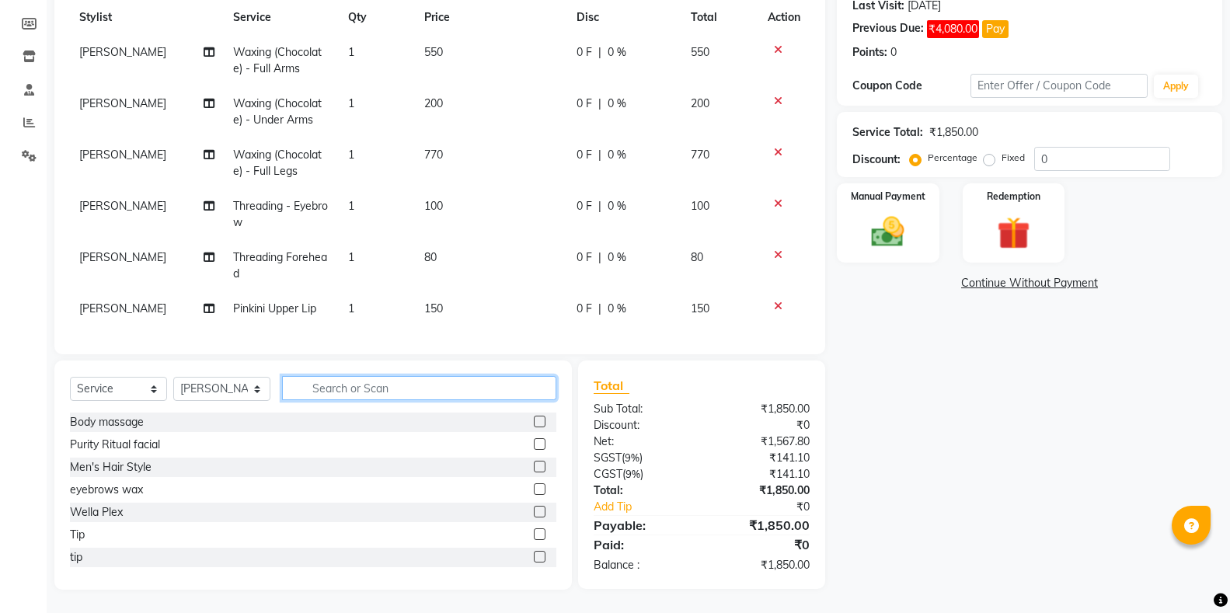
click at [488, 384] on input "text" at bounding box center [419, 388] width 274 height 24
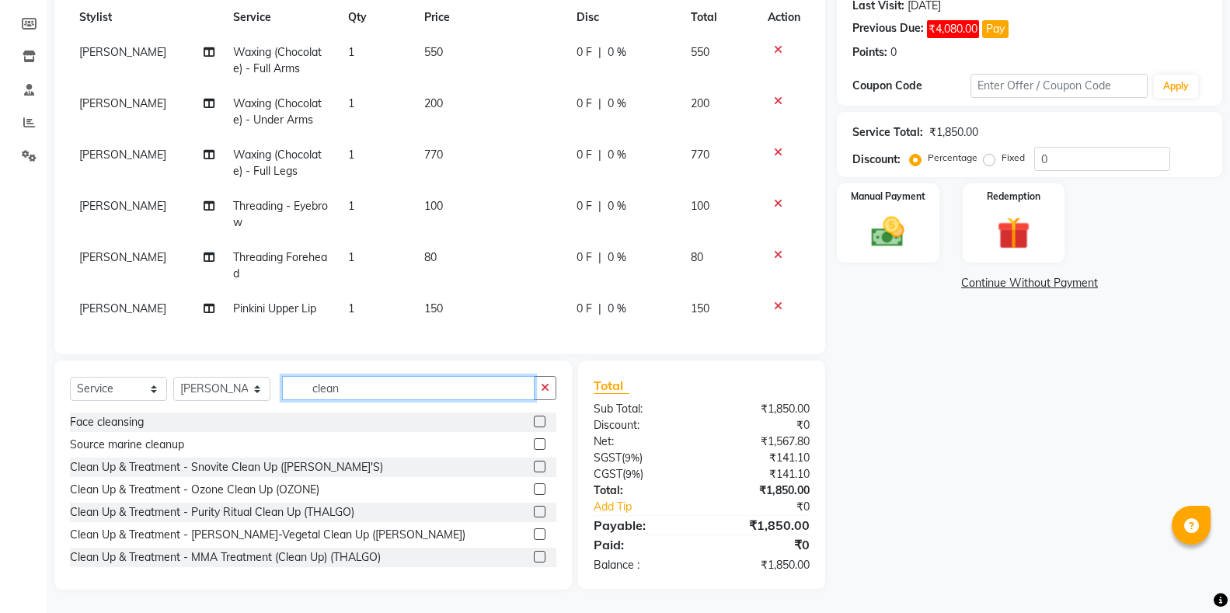
type input "clean"
click at [534, 491] on label at bounding box center [540, 489] width 12 height 12
click at [534, 491] on input "checkbox" at bounding box center [539, 490] width 10 height 10
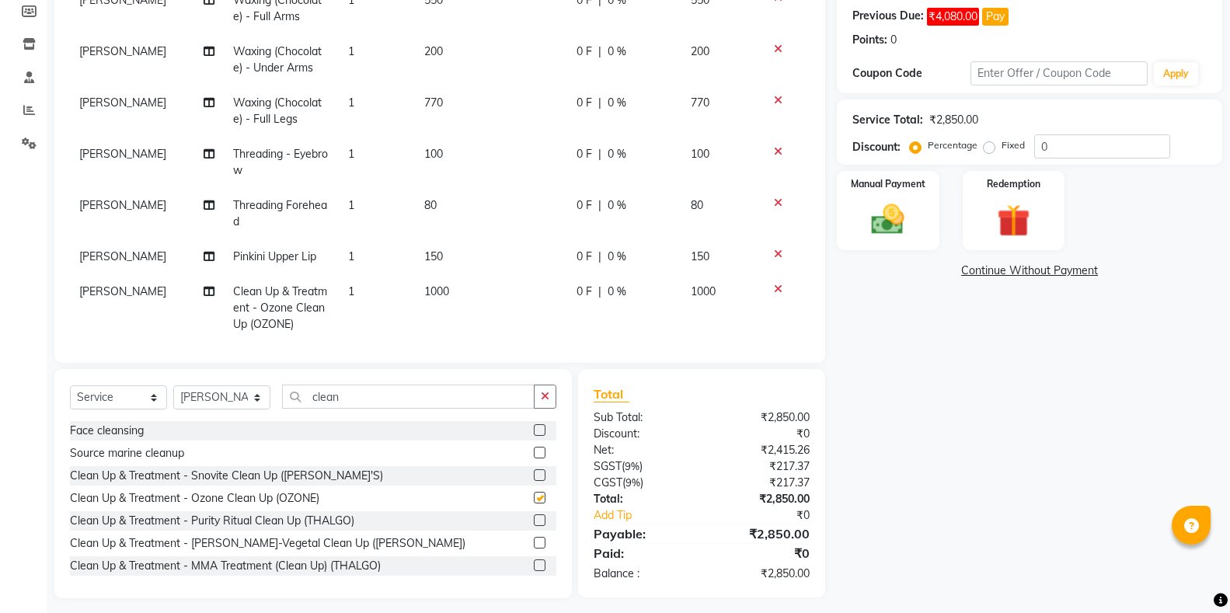
checkbox input "false"
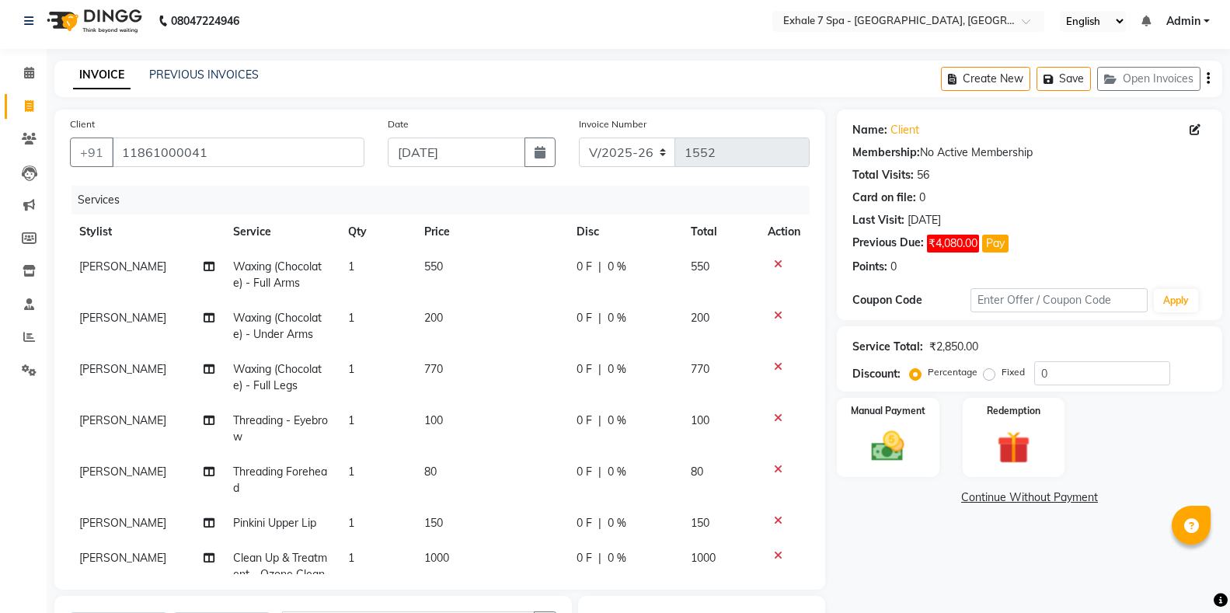
scroll to position [0, 0]
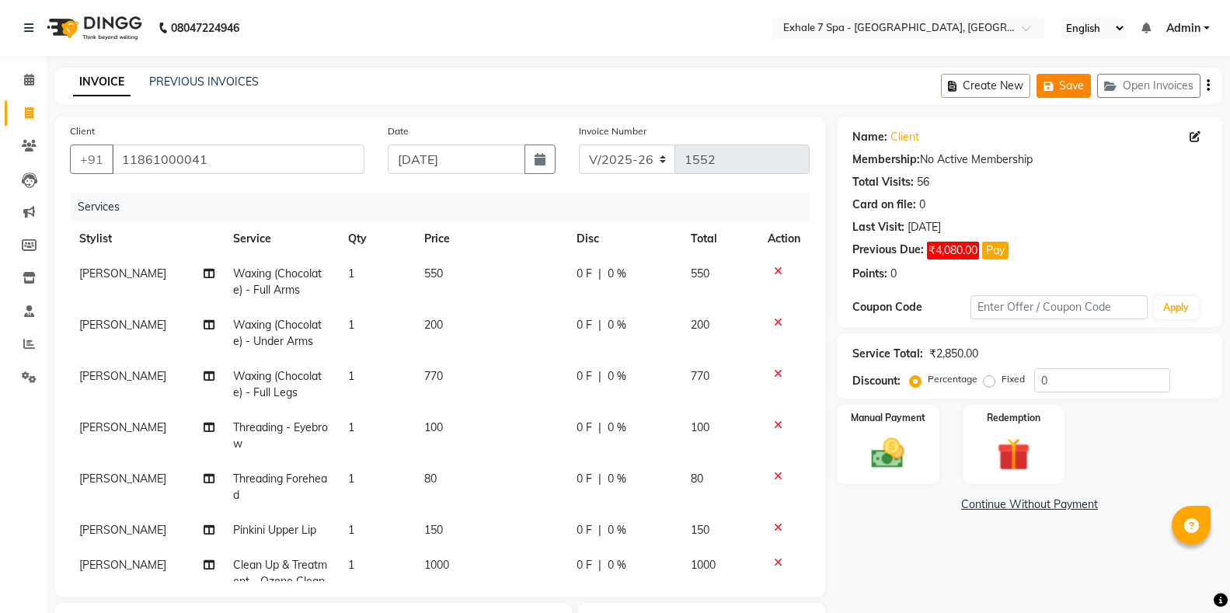
click at [1075, 84] on button "Save" at bounding box center [1064, 86] width 54 height 24
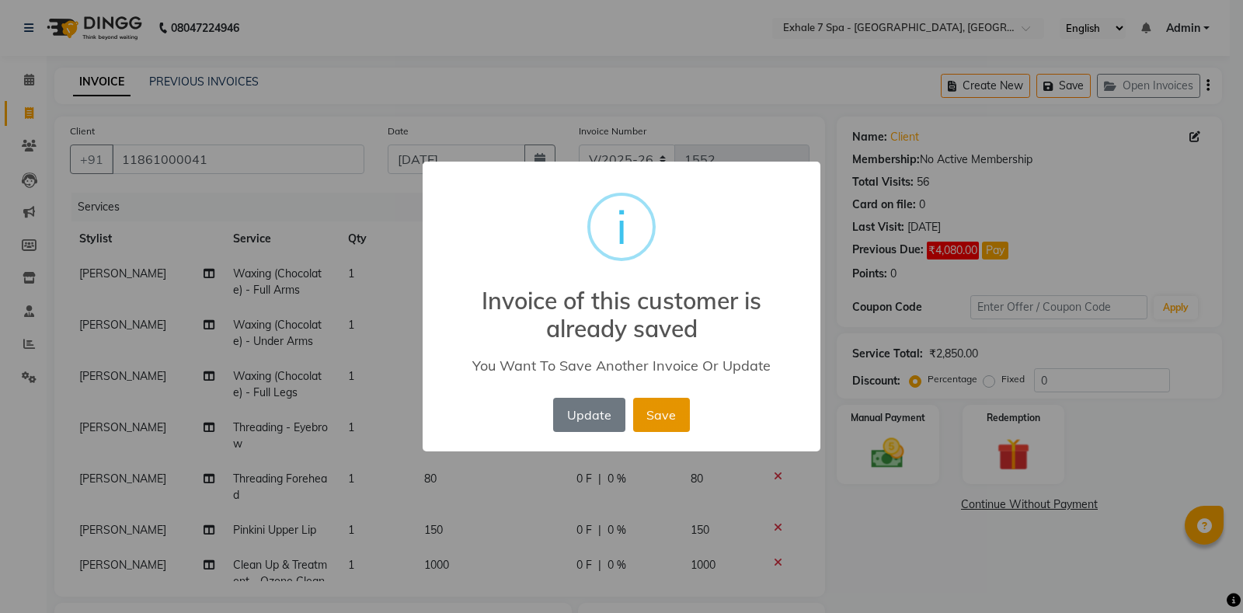
click at [668, 424] on button "Save" at bounding box center [661, 415] width 57 height 34
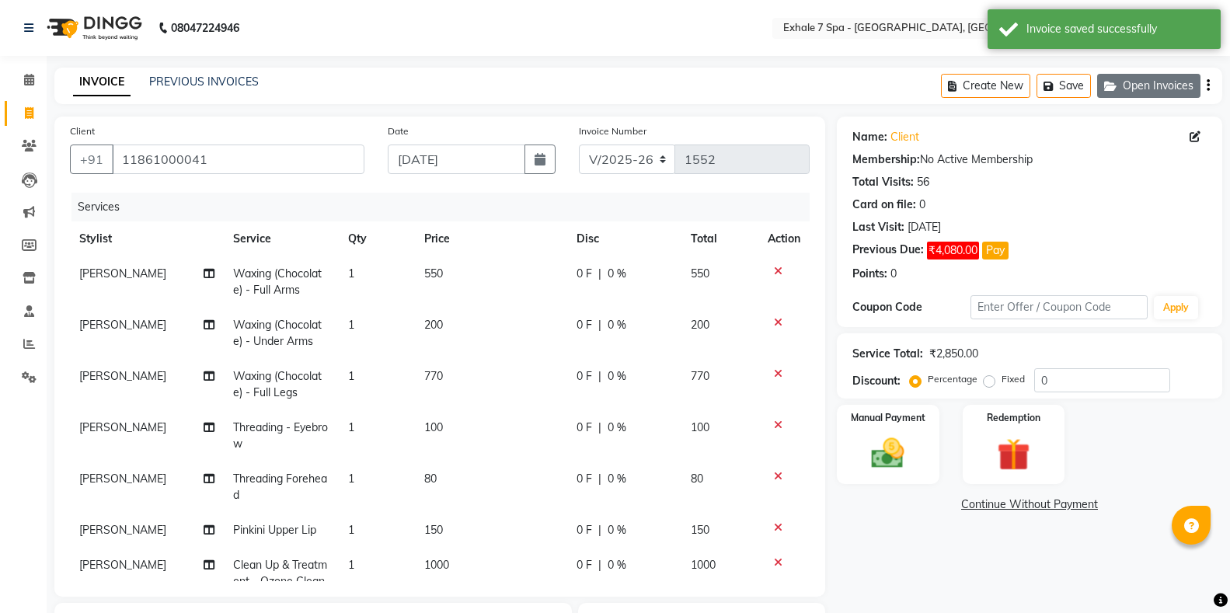
click at [1123, 86] on button "Open Invoices" at bounding box center [1148, 86] width 103 height 24
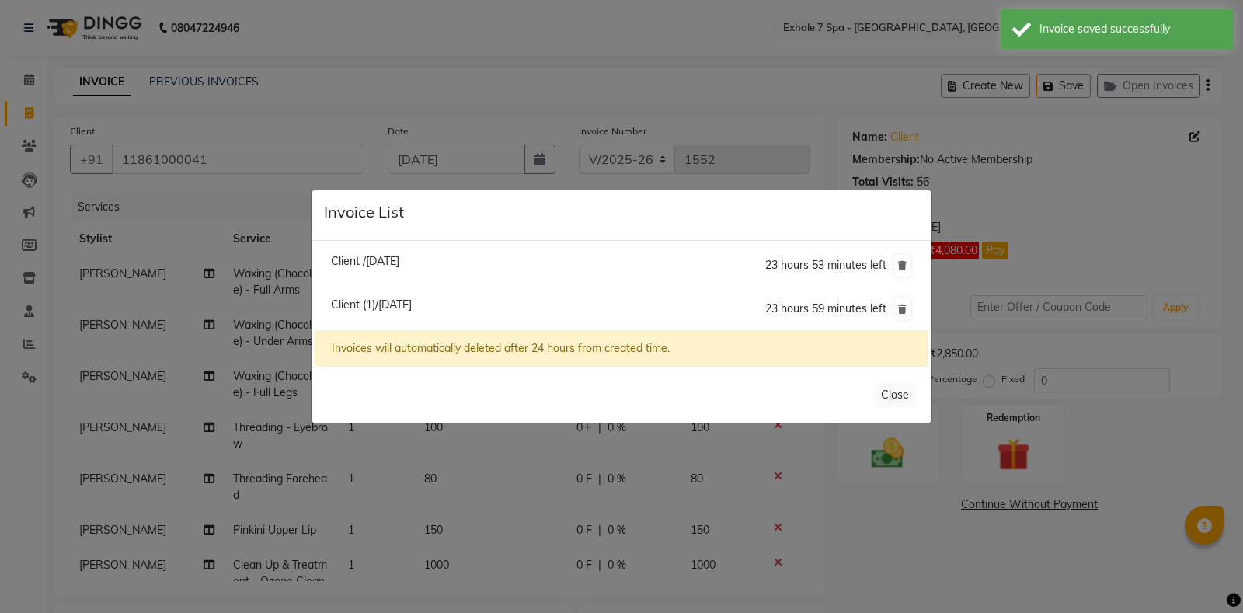
click at [940, 581] on ngb-modal-window "Invoice List Client /[DATE] 23 hours 53 minutes left Client (1)/[DATE] 23 hours…" at bounding box center [621, 306] width 1243 height 613
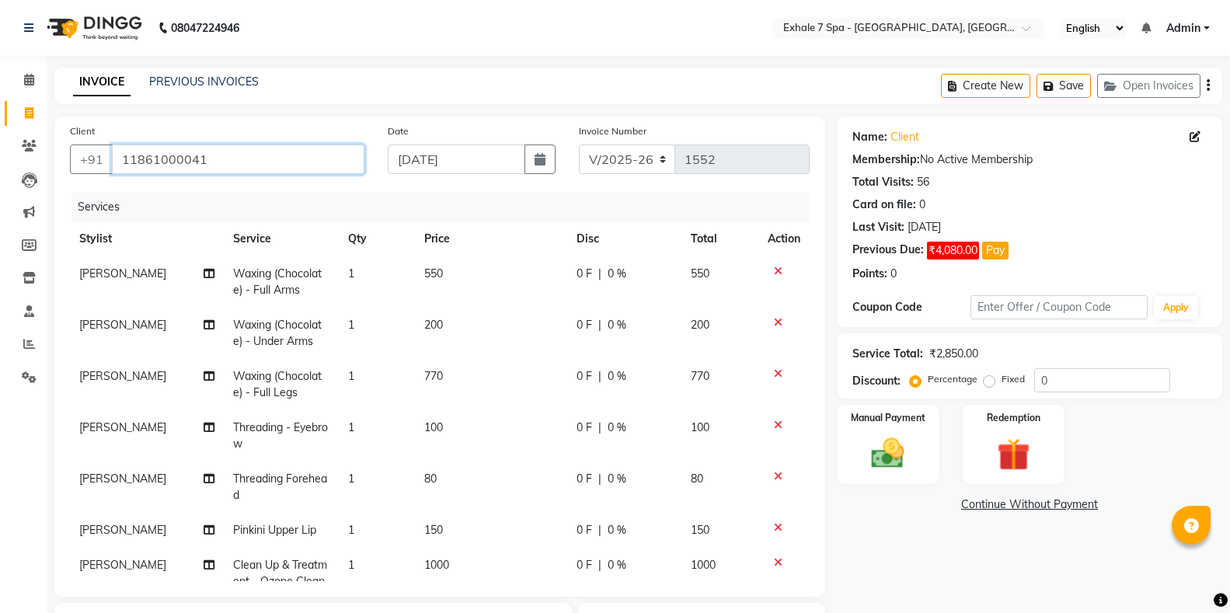
click at [281, 167] on input "11861000041" at bounding box center [238, 160] width 253 height 30
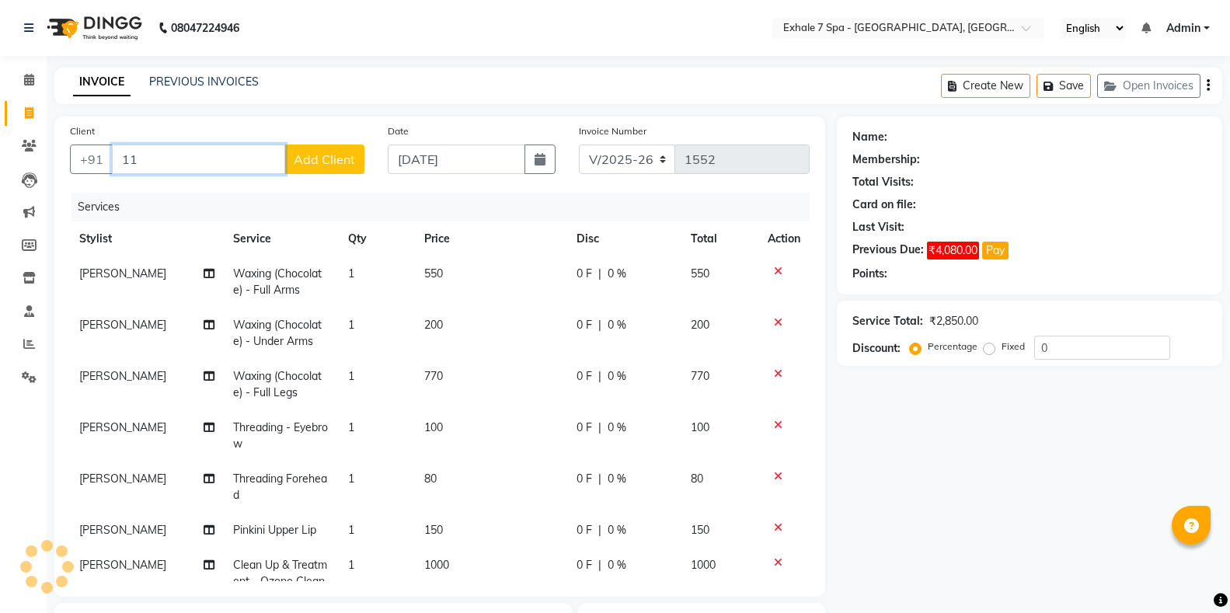
type input "1"
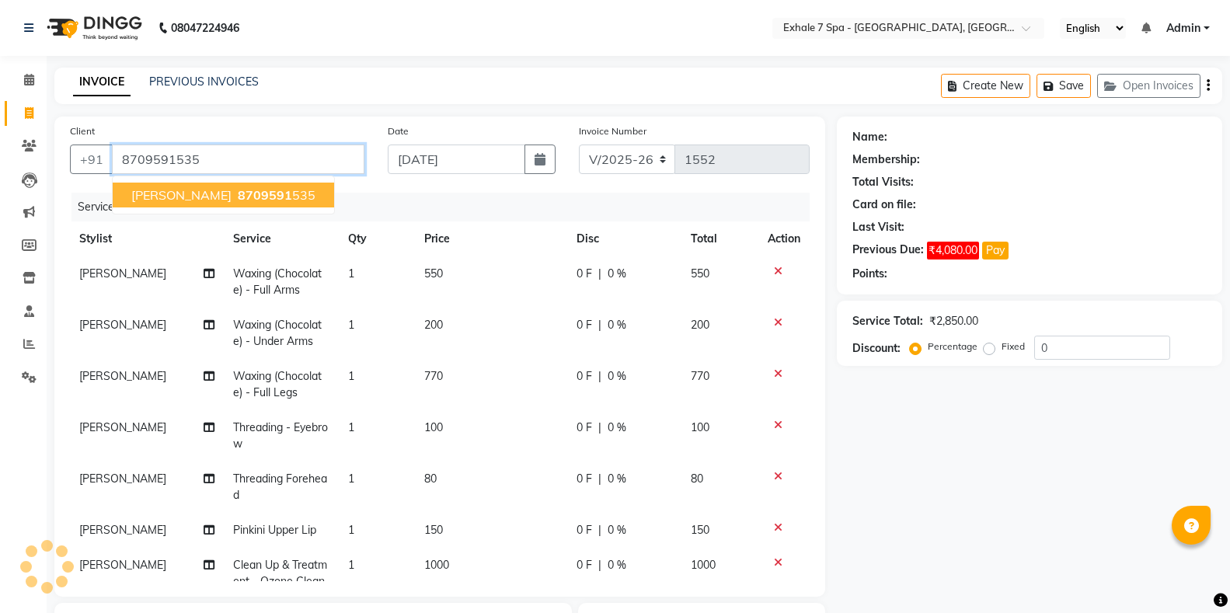
type input "8709591535"
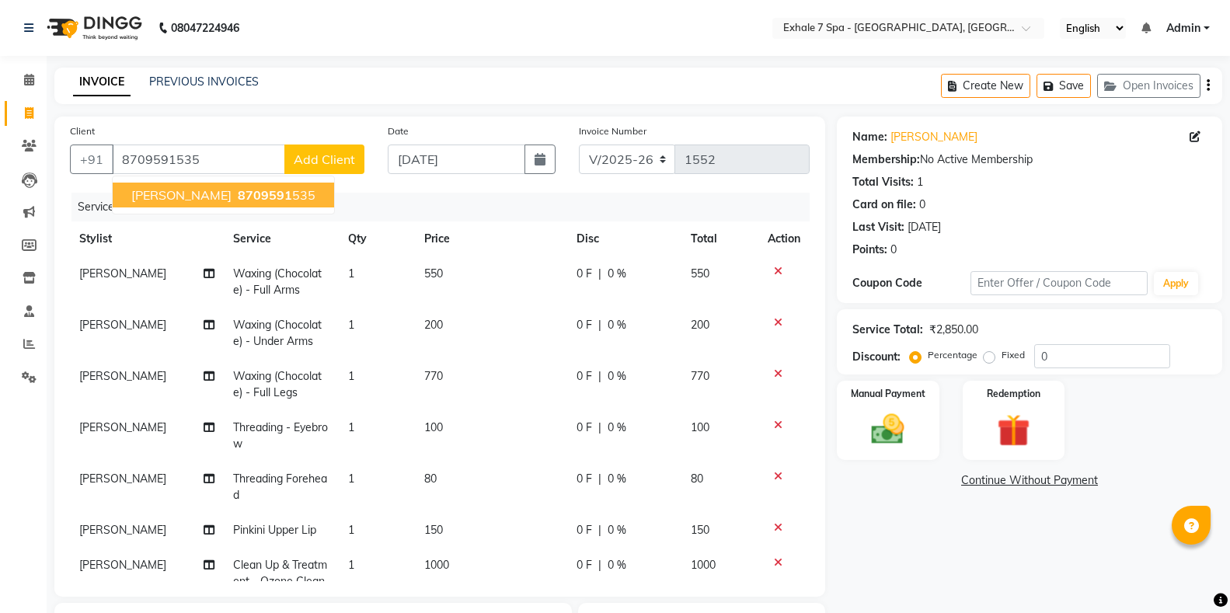
click at [221, 199] on span "[PERSON_NAME]" at bounding box center [181, 195] width 100 height 16
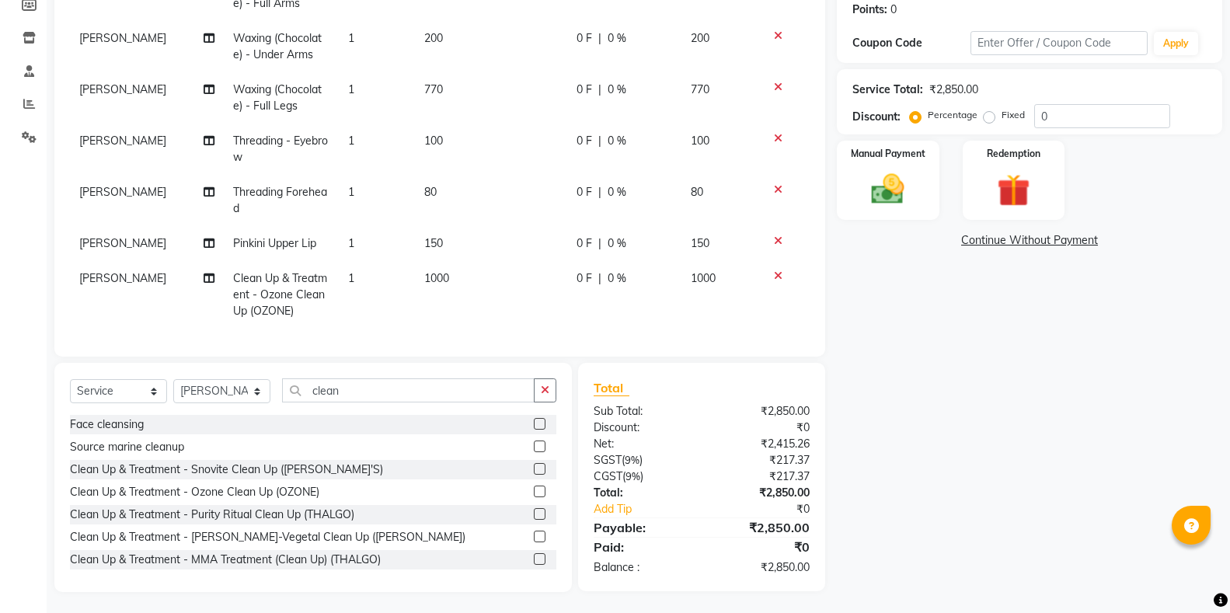
scroll to position [242, 0]
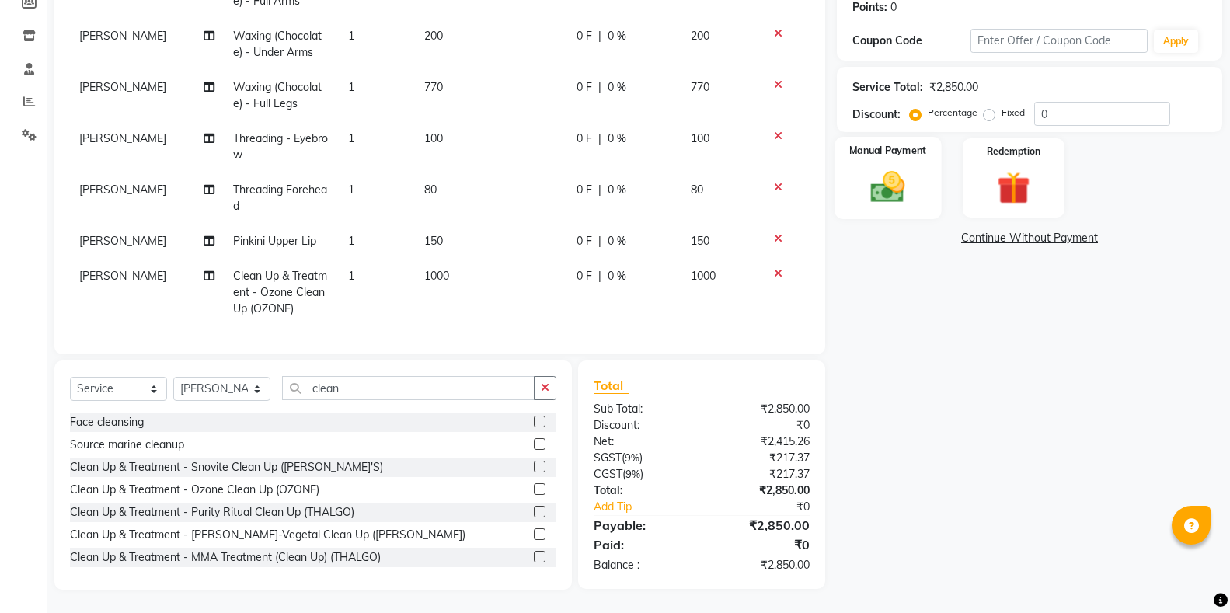
click at [901, 183] on img at bounding box center [887, 187] width 55 height 40
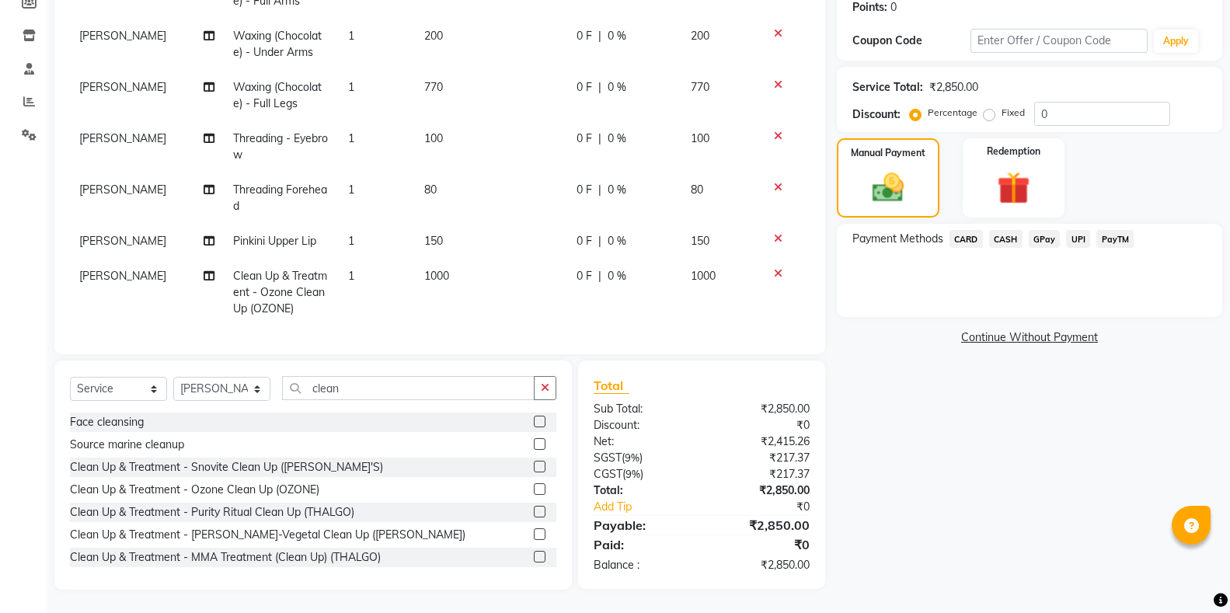
click at [1071, 233] on span "UPI" at bounding box center [1078, 239] width 24 height 18
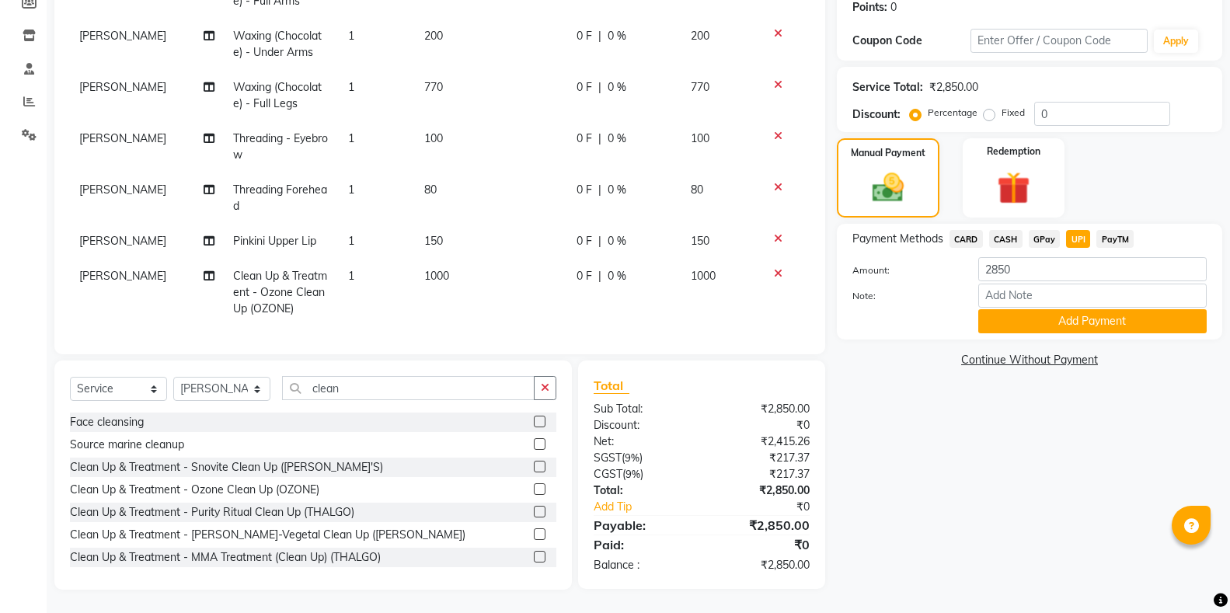
click at [1071, 233] on span "UPI" at bounding box center [1078, 239] width 24 height 18
click at [1000, 321] on button "Add Payment" at bounding box center [1092, 321] width 228 height 24
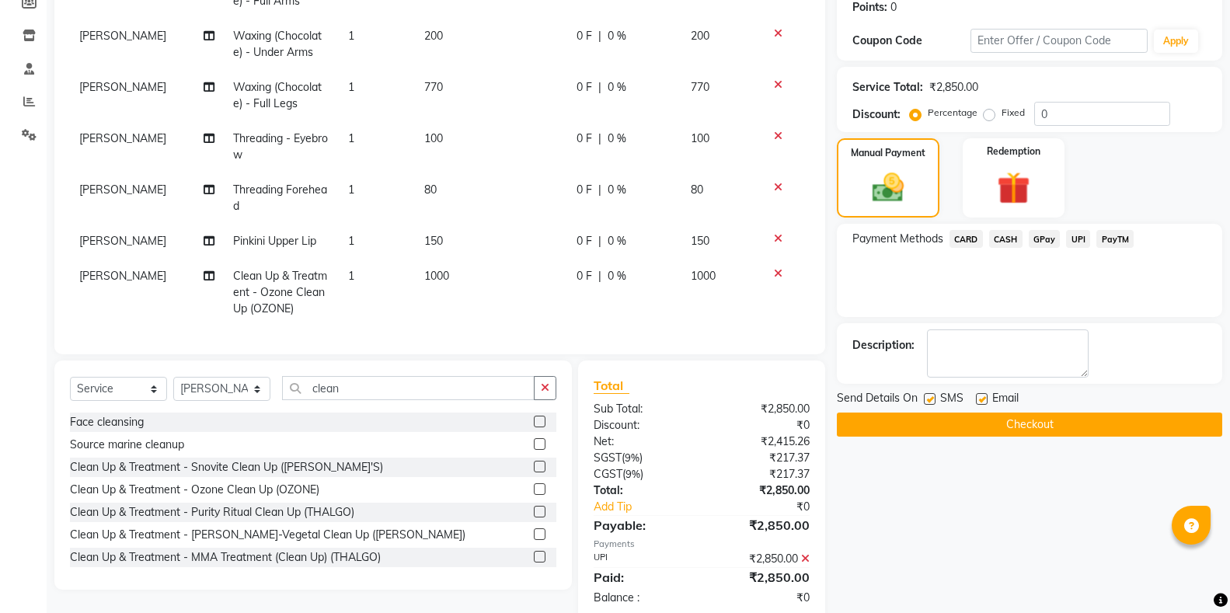
click at [934, 415] on button "Checkout" at bounding box center [1029, 425] width 385 height 24
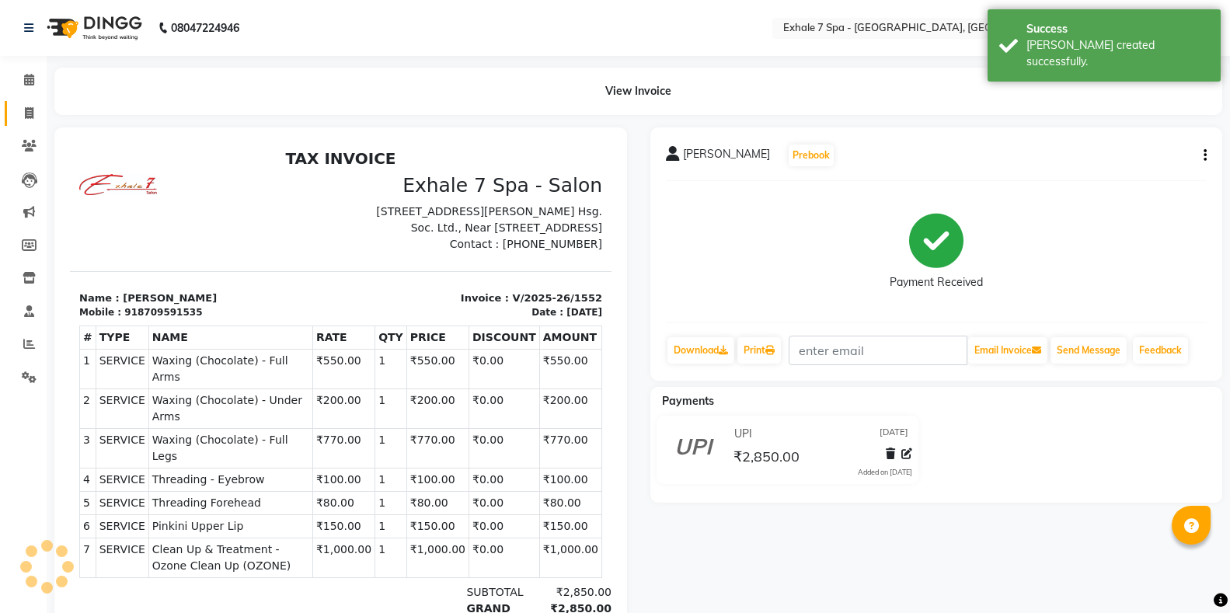
click at [14, 123] on link "Invoice" at bounding box center [23, 114] width 37 height 26
select select "service"
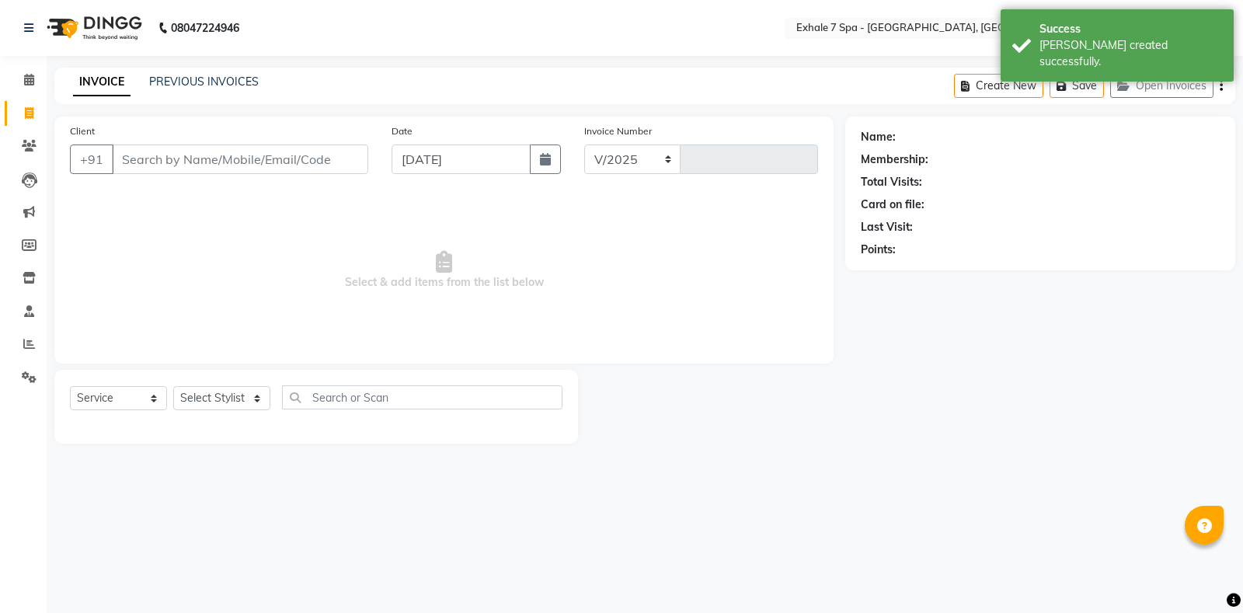
select select "4480"
type input "1553"
click at [1170, 84] on button "Open Invoices" at bounding box center [1161, 86] width 103 height 24
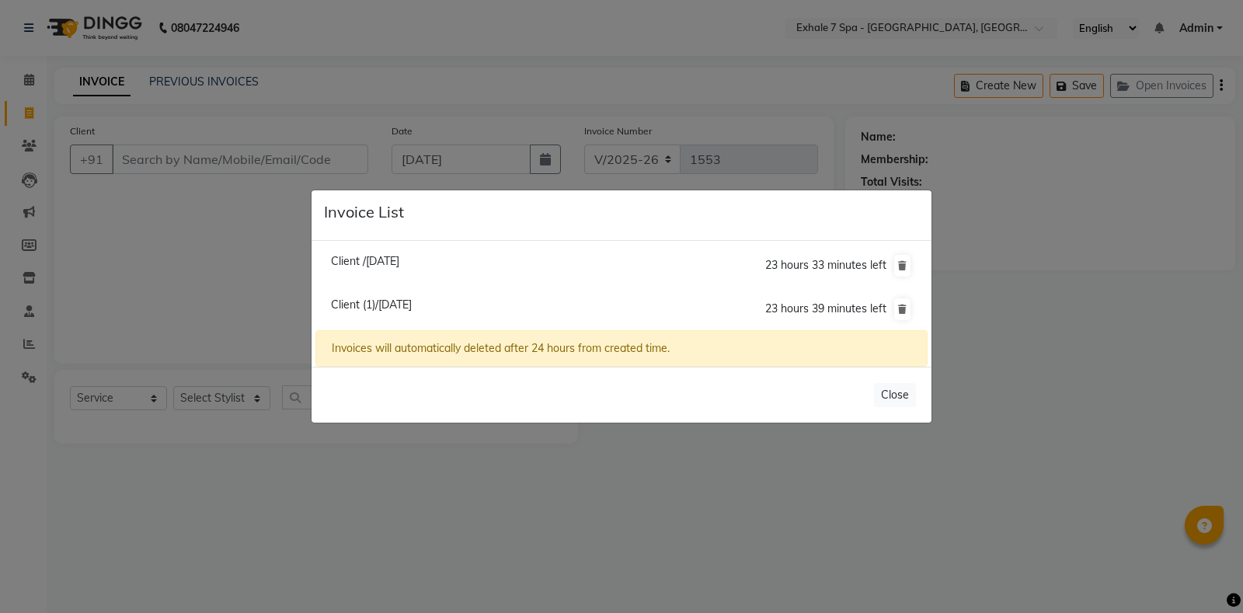
click at [399, 263] on span "Client /[DATE]" at bounding box center [365, 261] width 68 height 14
type input "11861000041"
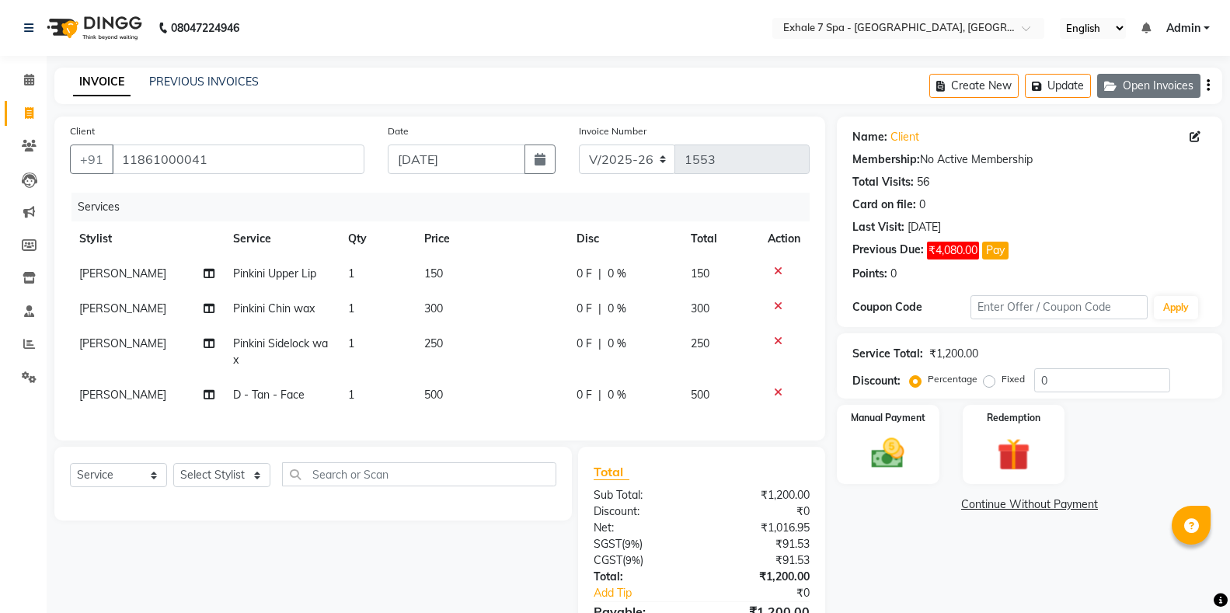
click at [1155, 95] on button "Open Invoices" at bounding box center [1148, 86] width 103 height 24
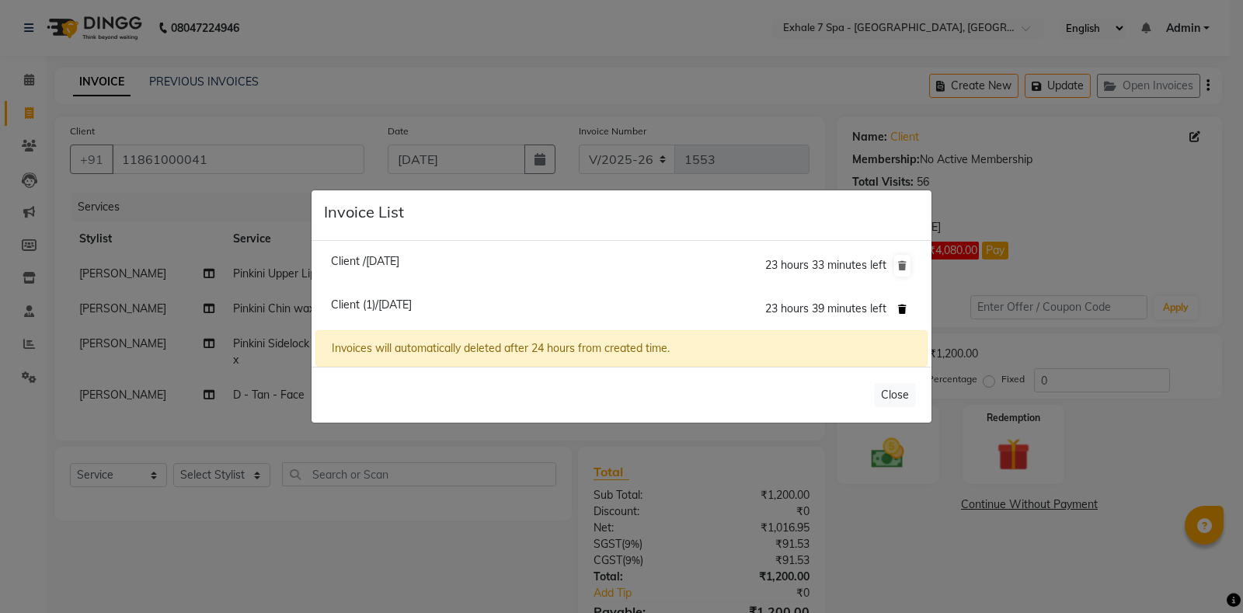
click at [896, 316] on button at bounding box center [902, 309] width 16 height 22
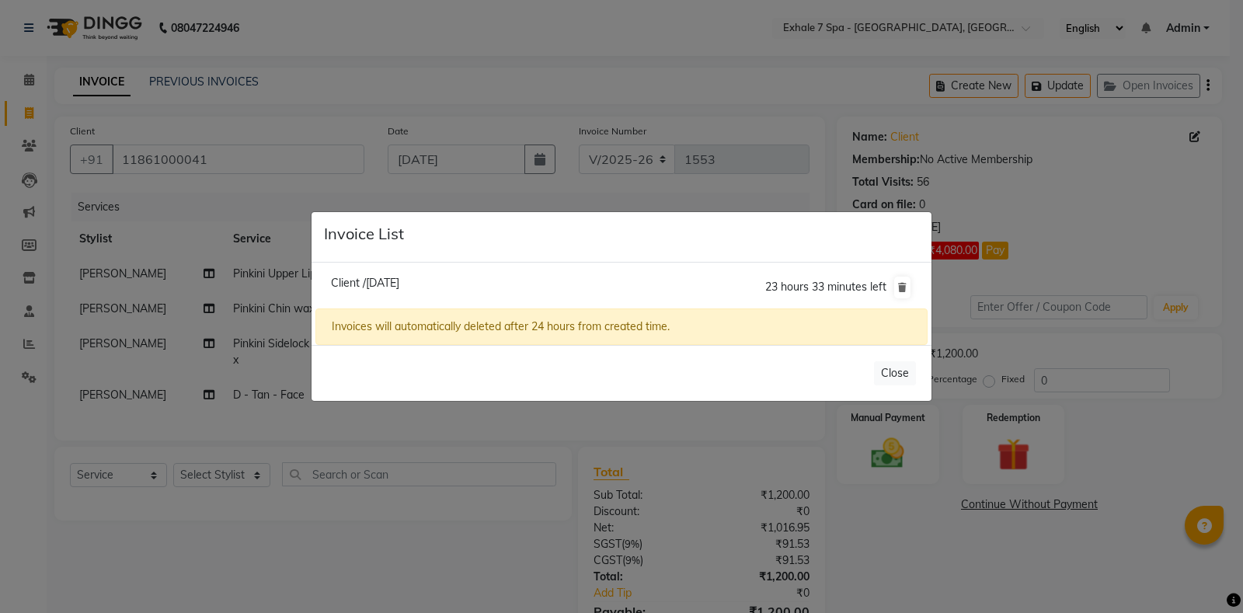
click at [249, 106] on ngb-modal-window "Invoice List Client /[DATE] 23 hours 33 minutes left Invoices will automaticall…" at bounding box center [621, 306] width 1243 height 613
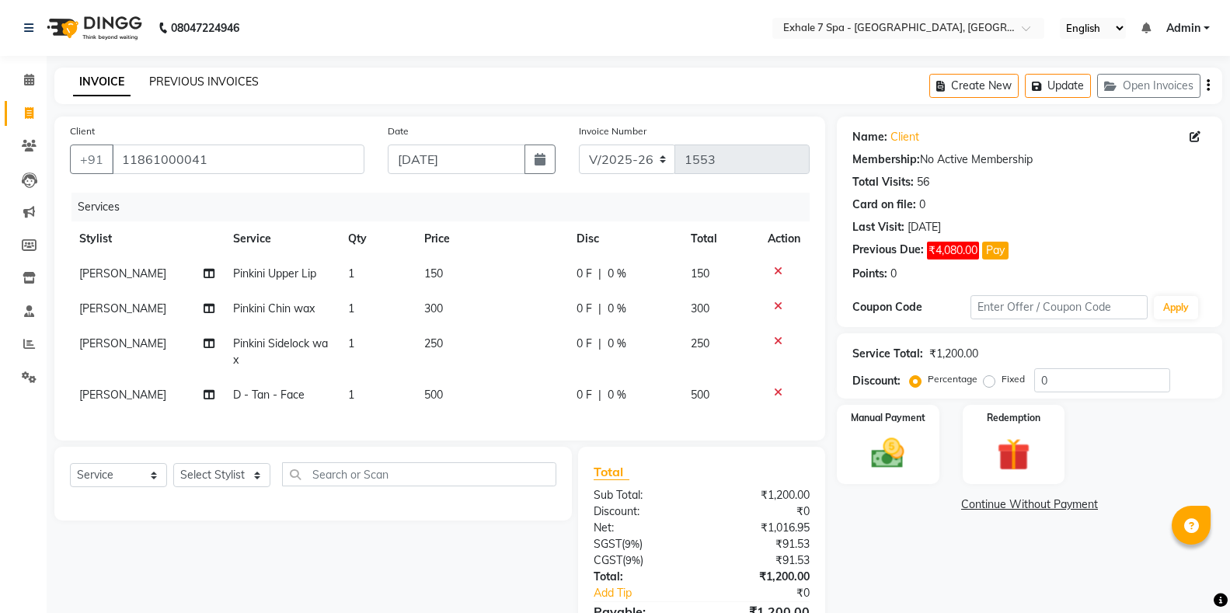
click at [200, 79] on link "PREVIOUS INVOICES" at bounding box center [204, 82] width 110 height 14
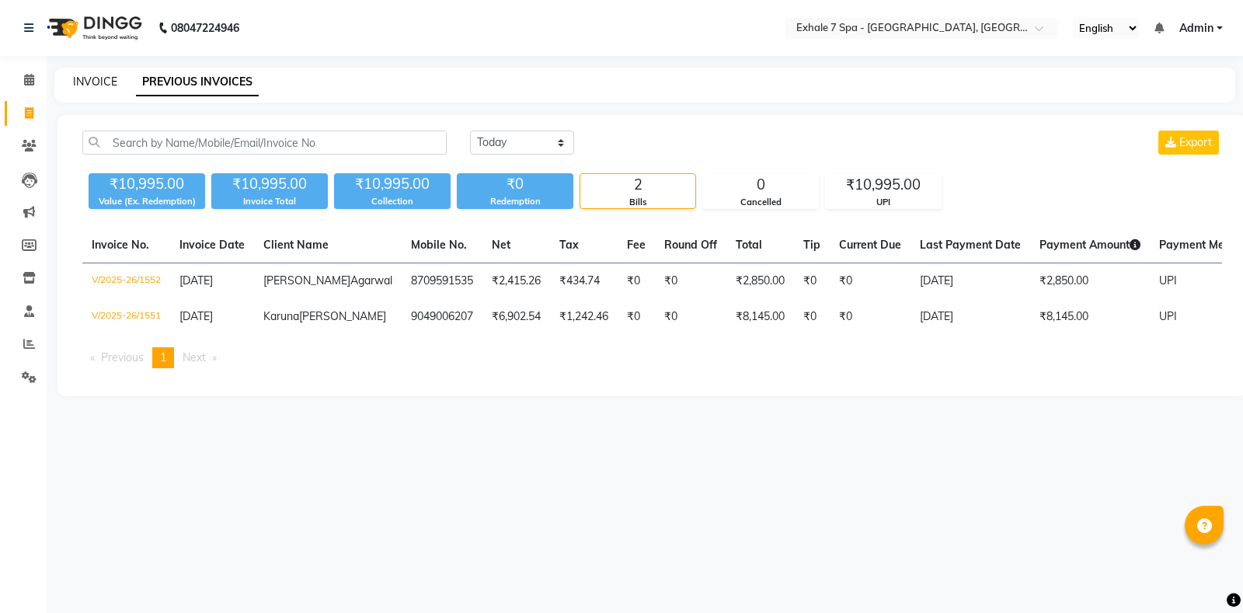
click at [92, 81] on link "INVOICE" at bounding box center [95, 82] width 44 height 14
select select "service"
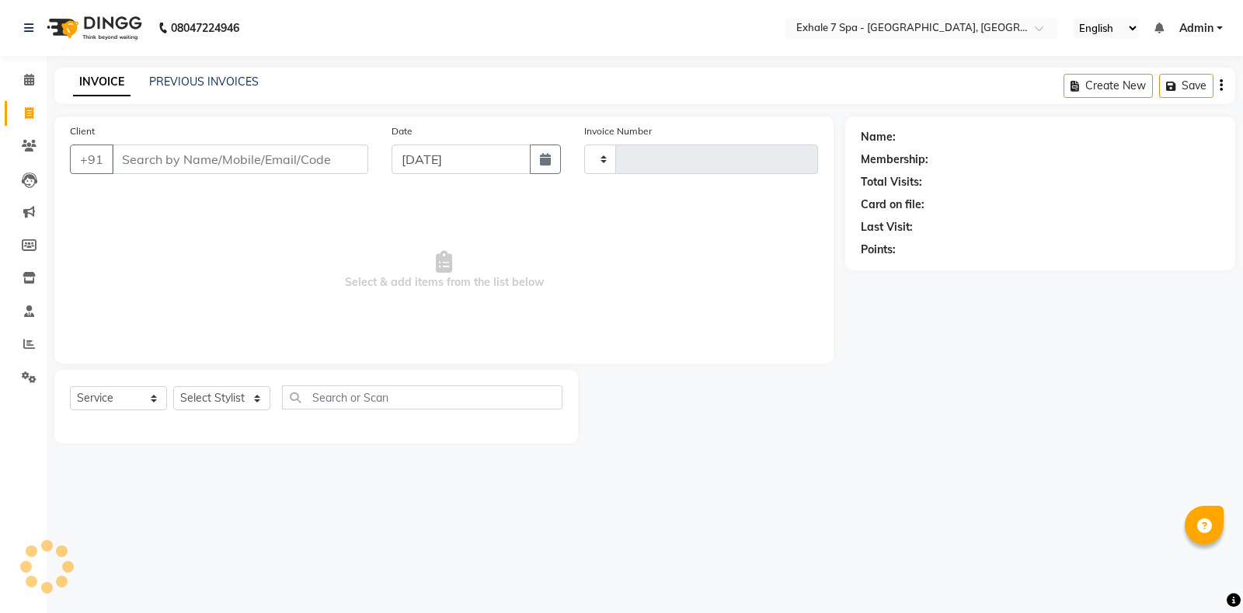
type input "1553"
select select "4480"
click at [1145, 84] on button "Open Invoices" at bounding box center [1161, 86] width 103 height 24
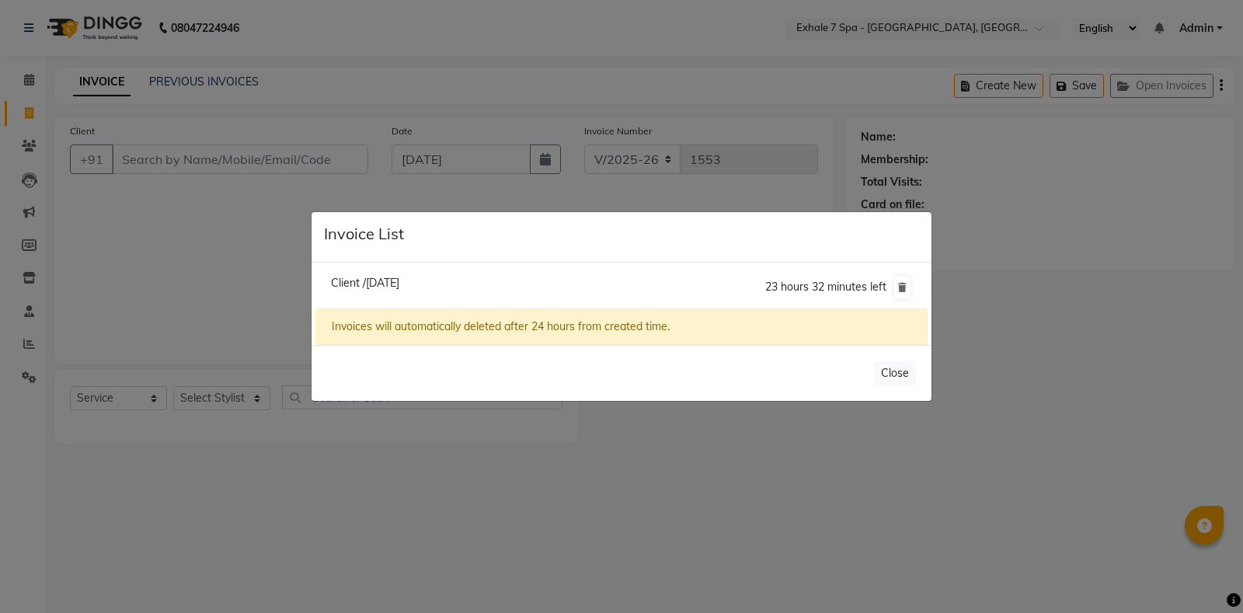
click at [389, 283] on span "Client /[DATE]" at bounding box center [365, 283] width 68 height 14
type input "11861000041"
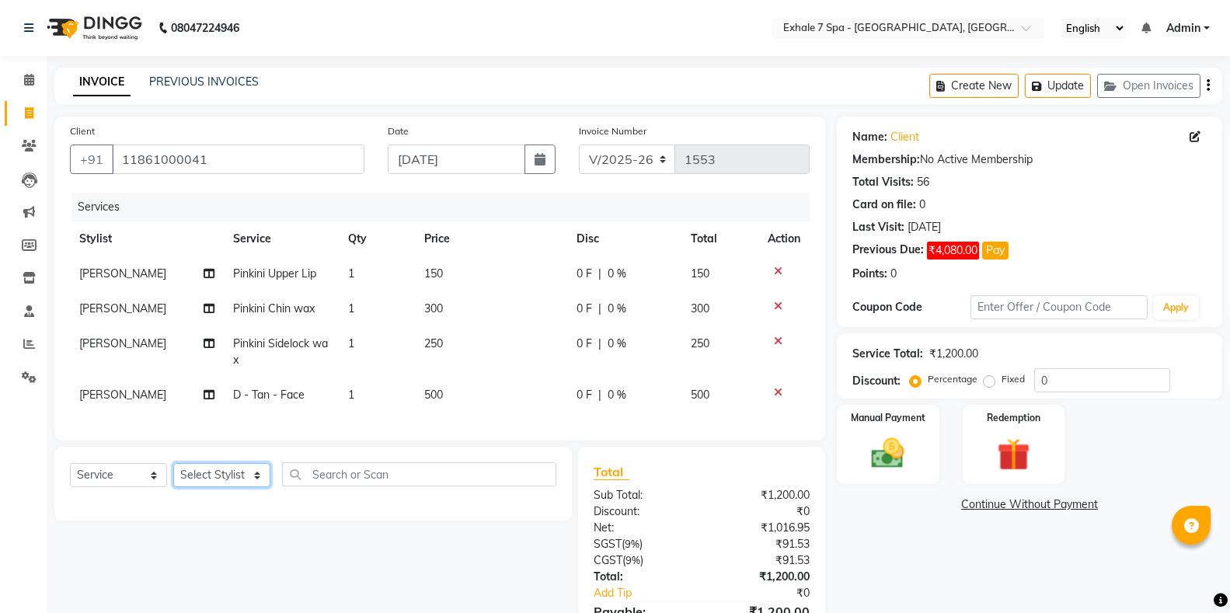
click at [209, 487] on select "Select Stylist [PERSON_NAME] [PERSON_NAME] Faraheem [PERSON_NAME] [PERSON_NAME]…" at bounding box center [221, 475] width 97 height 24
select select "33965"
click at [173, 476] on select "Select Stylist [PERSON_NAME] [PERSON_NAME] Faraheem [PERSON_NAME] [PERSON_NAME]…" at bounding box center [221, 475] width 97 height 24
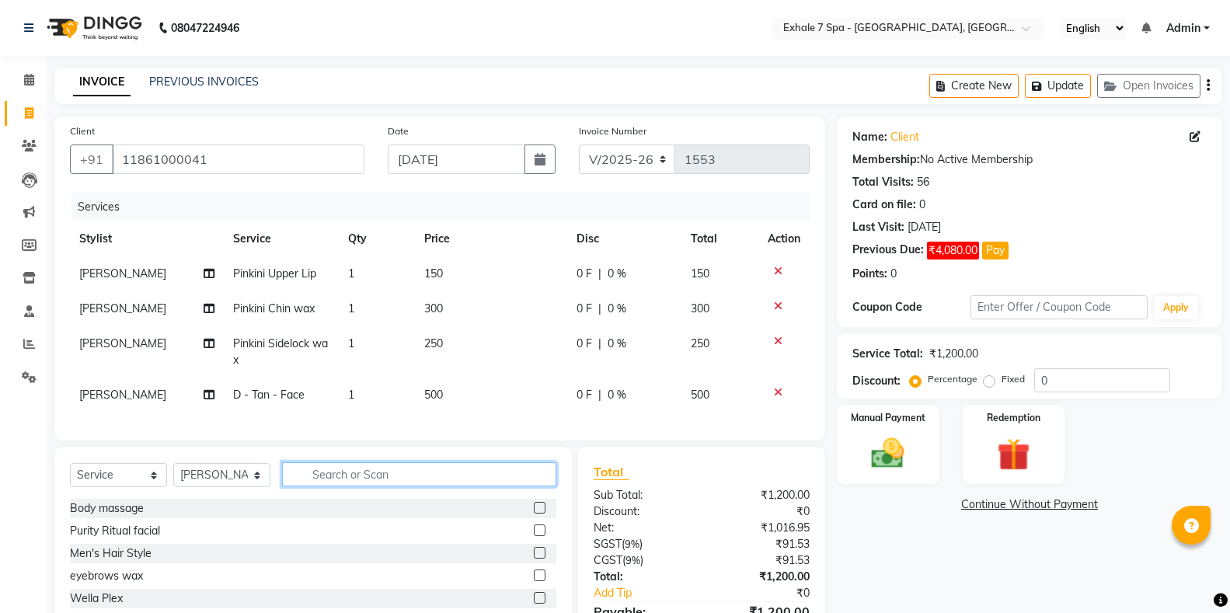
click at [359, 486] on input "text" at bounding box center [419, 474] width 274 height 24
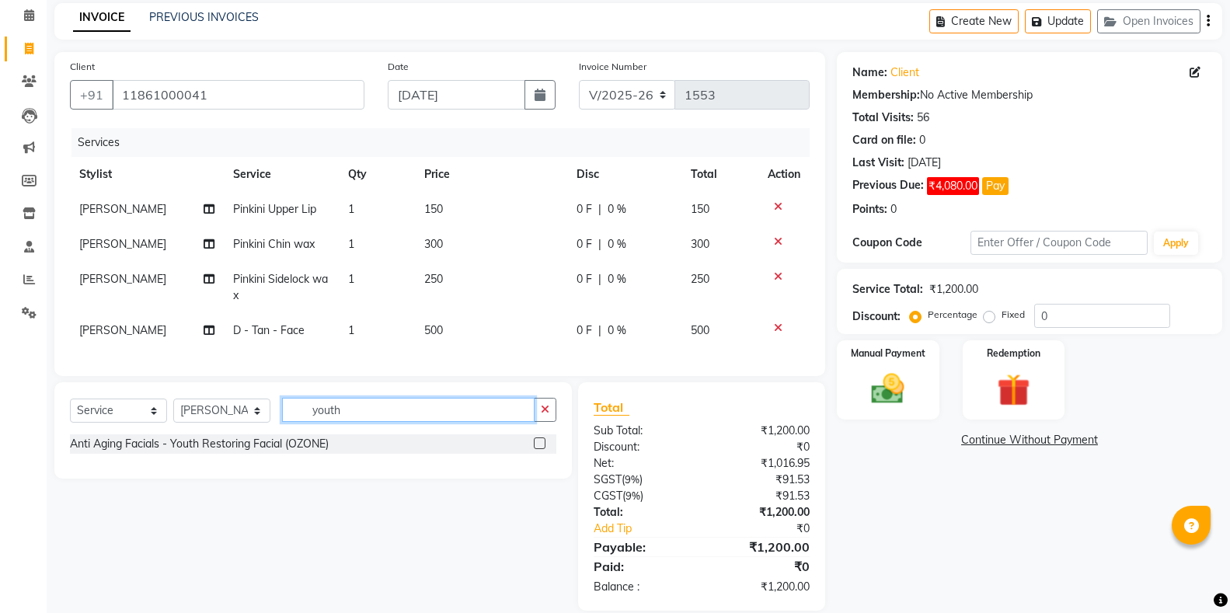
scroll to position [99, 0]
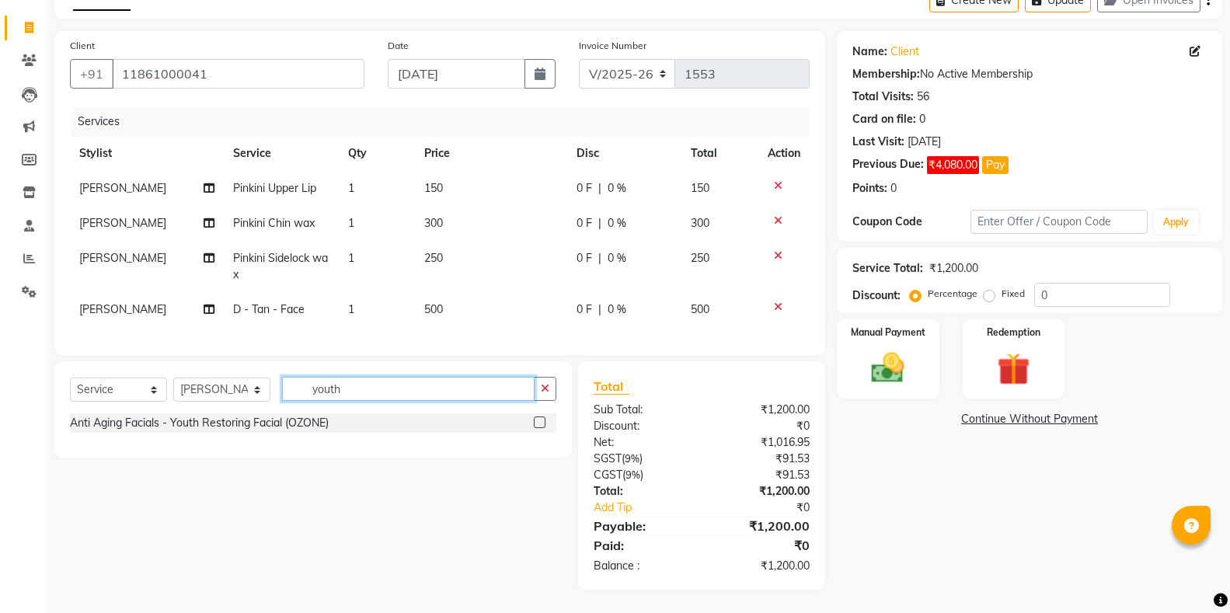
type input "youth"
click at [542, 427] on label at bounding box center [540, 423] width 12 height 12
click at [542, 427] on input "checkbox" at bounding box center [539, 423] width 10 height 10
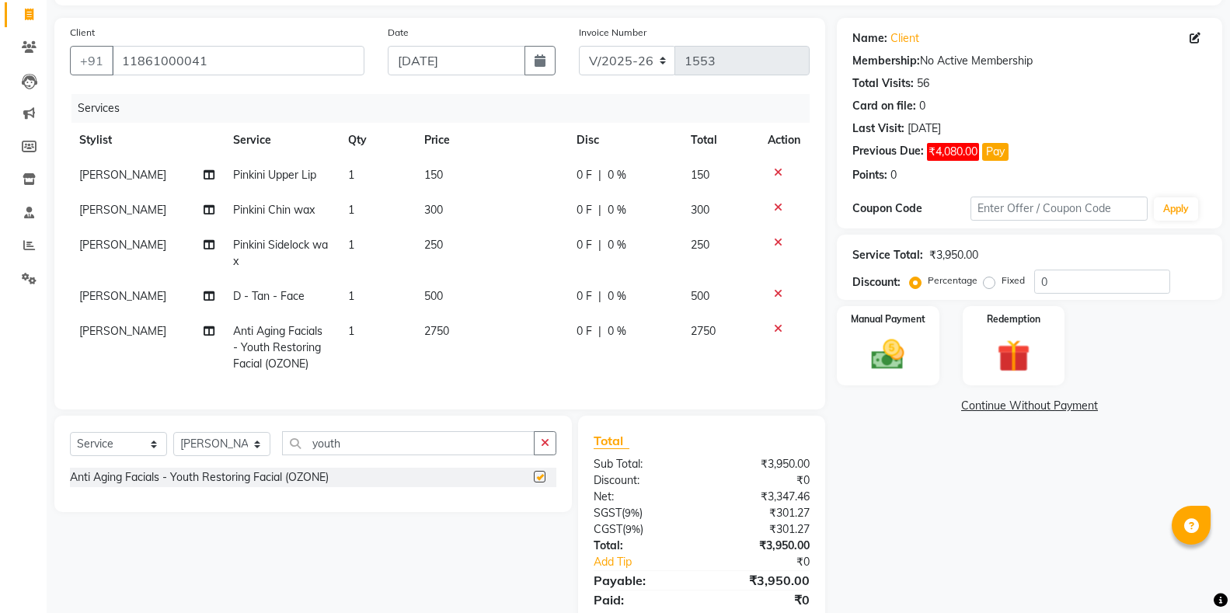
checkbox input "false"
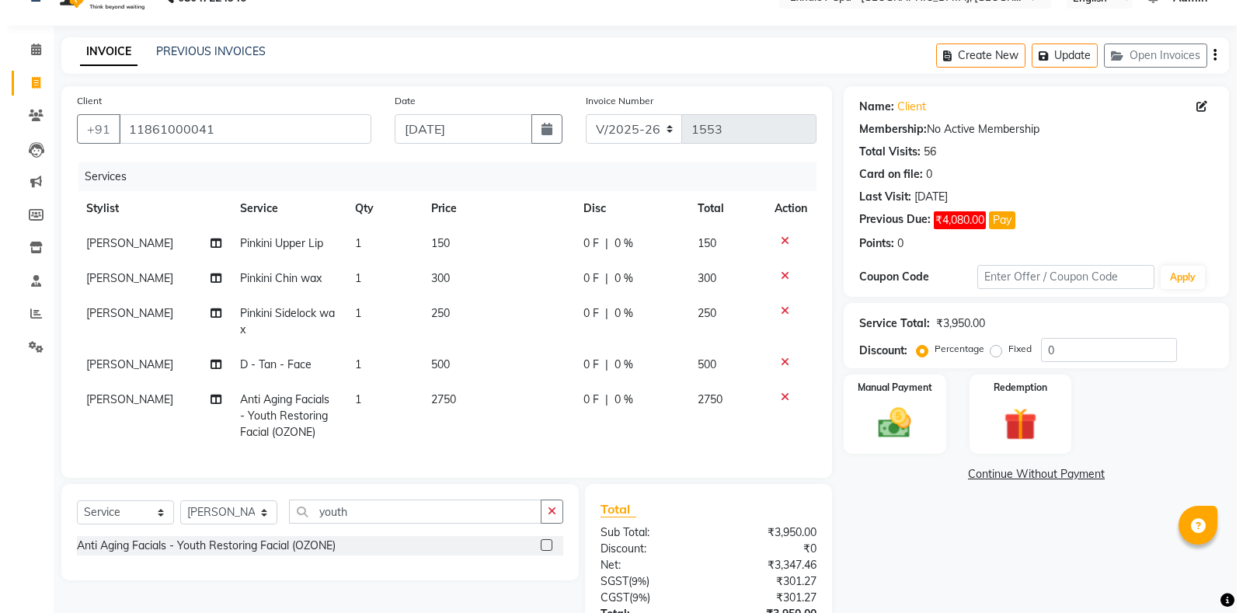
scroll to position [0, 0]
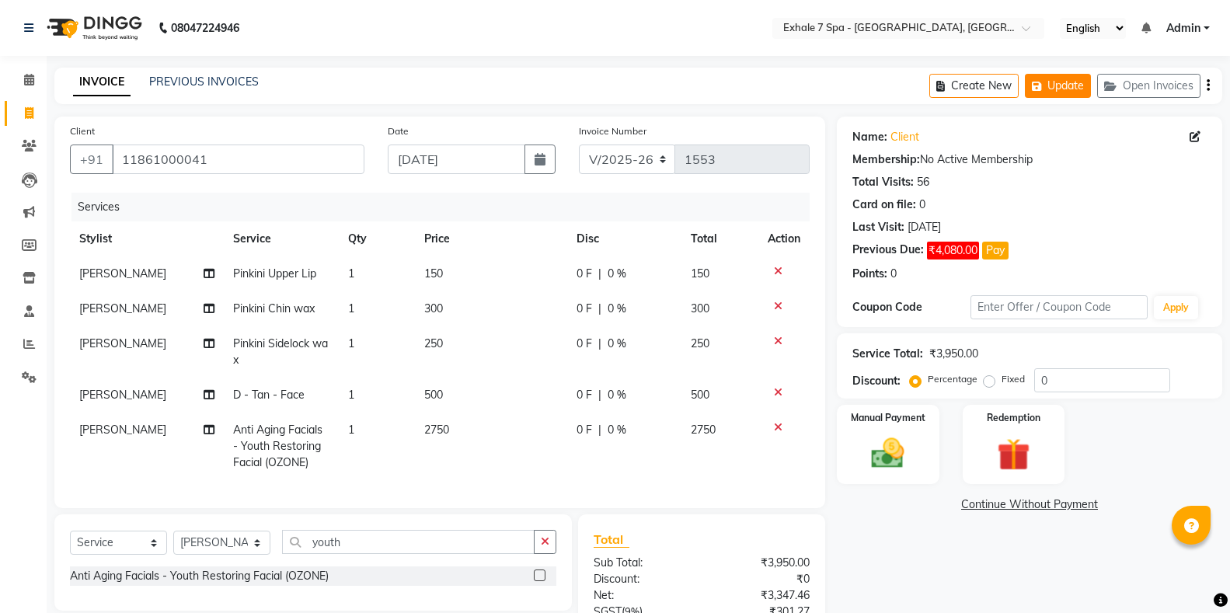
click at [1058, 76] on button "Update" at bounding box center [1058, 86] width 66 height 24
click at [208, 77] on link "PREVIOUS INVOICES" at bounding box center [204, 82] width 110 height 14
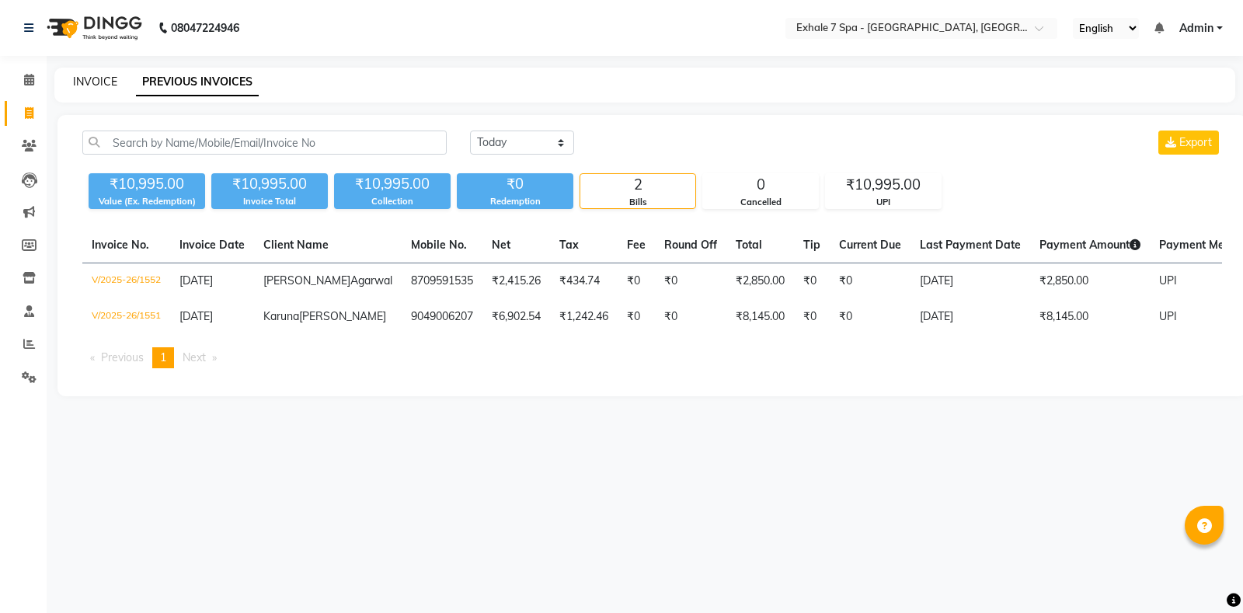
click at [103, 85] on link "INVOICE" at bounding box center [95, 82] width 44 height 14
select select "service"
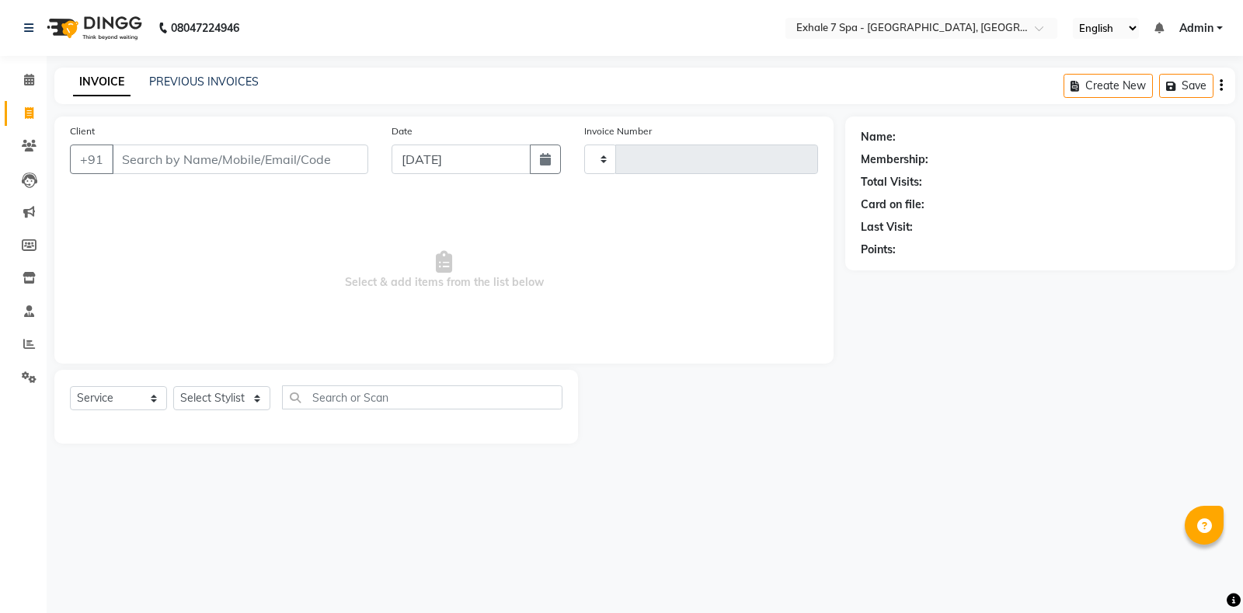
type input "1553"
select select "4480"
click at [249, 75] on link "PREVIOUS INVOICES" at bounding box center [204, 82] width 110 height 14
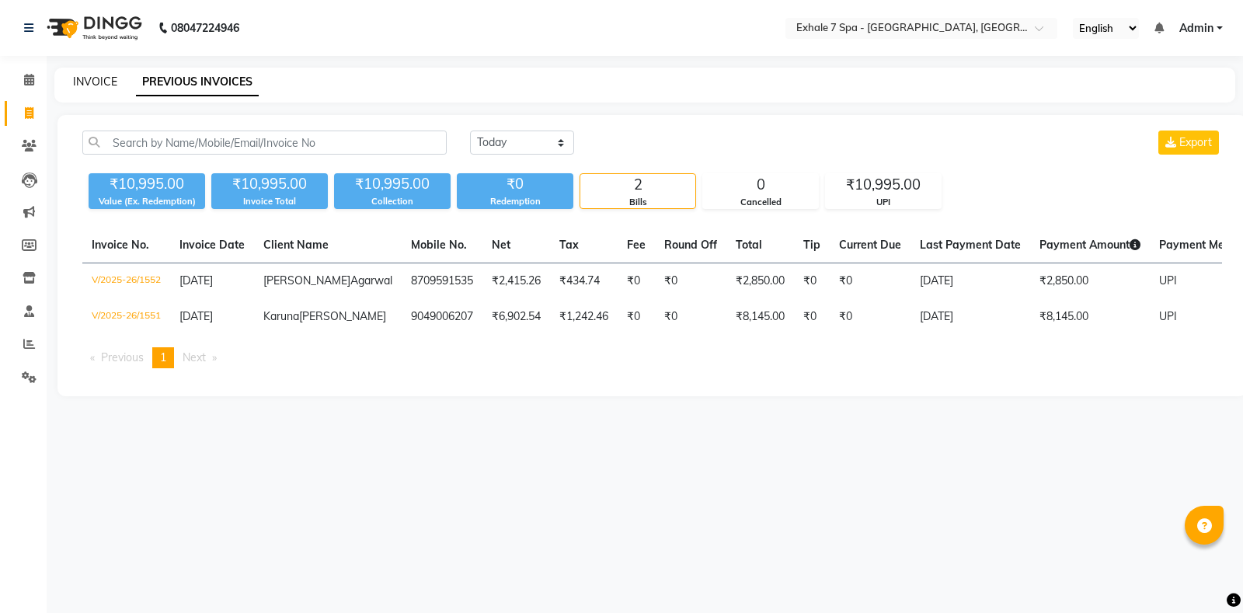
click at [106, 82] on link "INVOICE" at bounding box center [95, 82] width 44 height 14
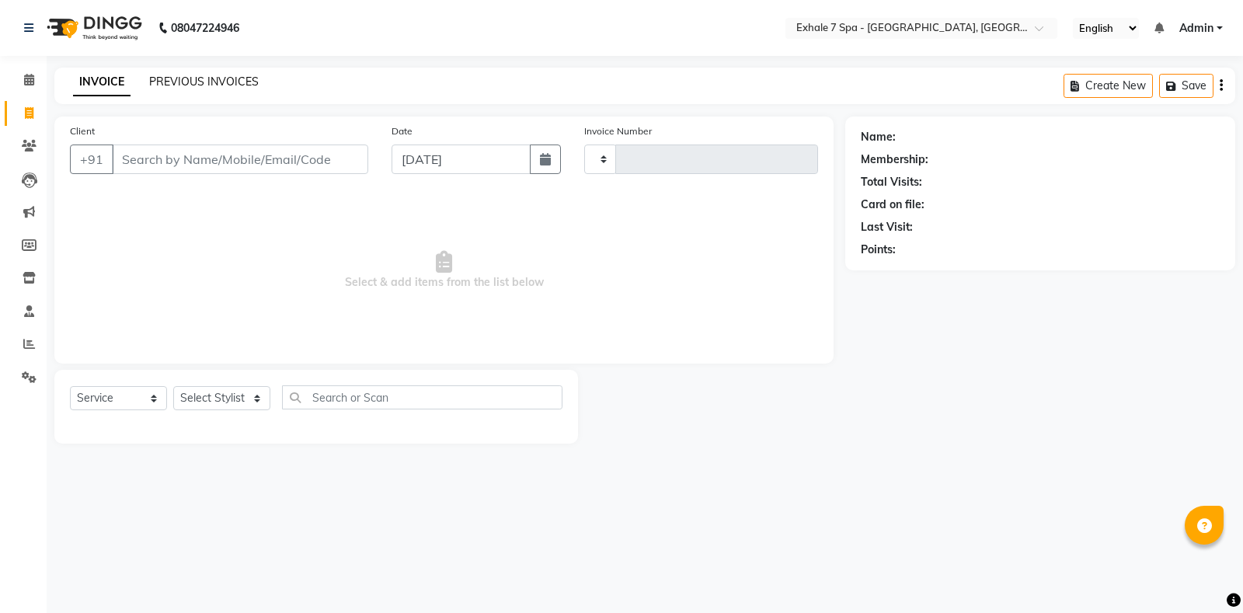
click at [212, 83] on link "PREVIOUS INVOICES" at bounding box center [204, 82] width 110 height 14
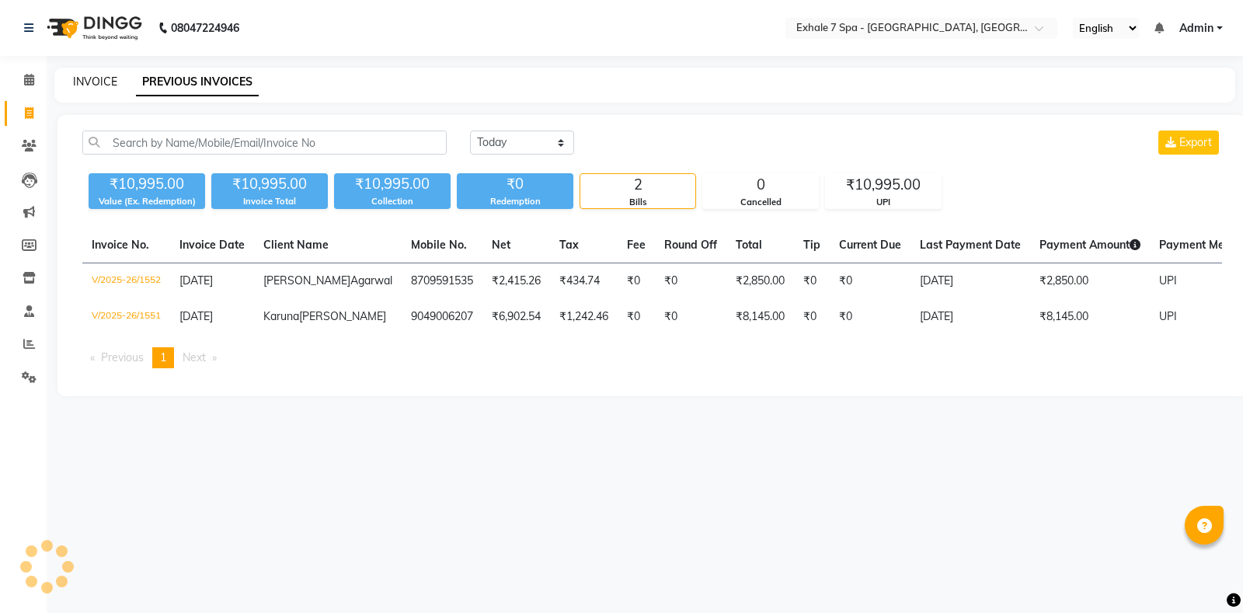
click at [102, 82] on link "INVOICE" at bounding box center [95, 82] width 44 height 14
select select "service"
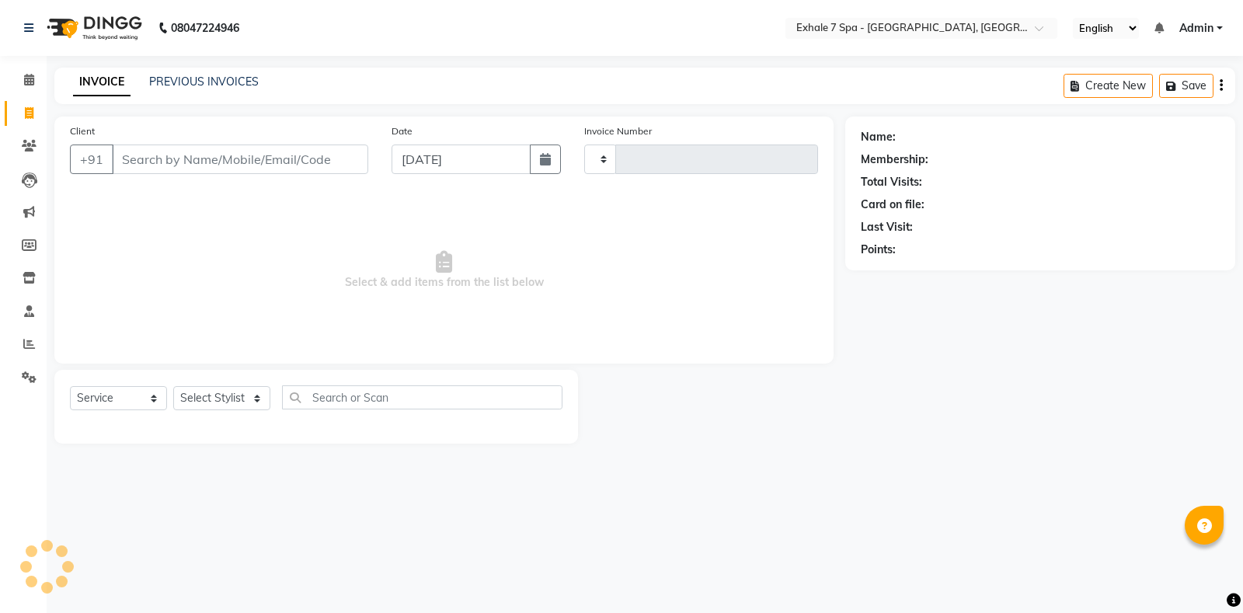
click at [165, 90] on div "INVOICE PREVIOUS INVOICES" at bounding box center [165, 83] width 223 height 18
select select "4480"
type input "1553"
click at [187, 82] on link "PREVIOUS INVOICES" at bounding box center [204, 82] width 110 height 14
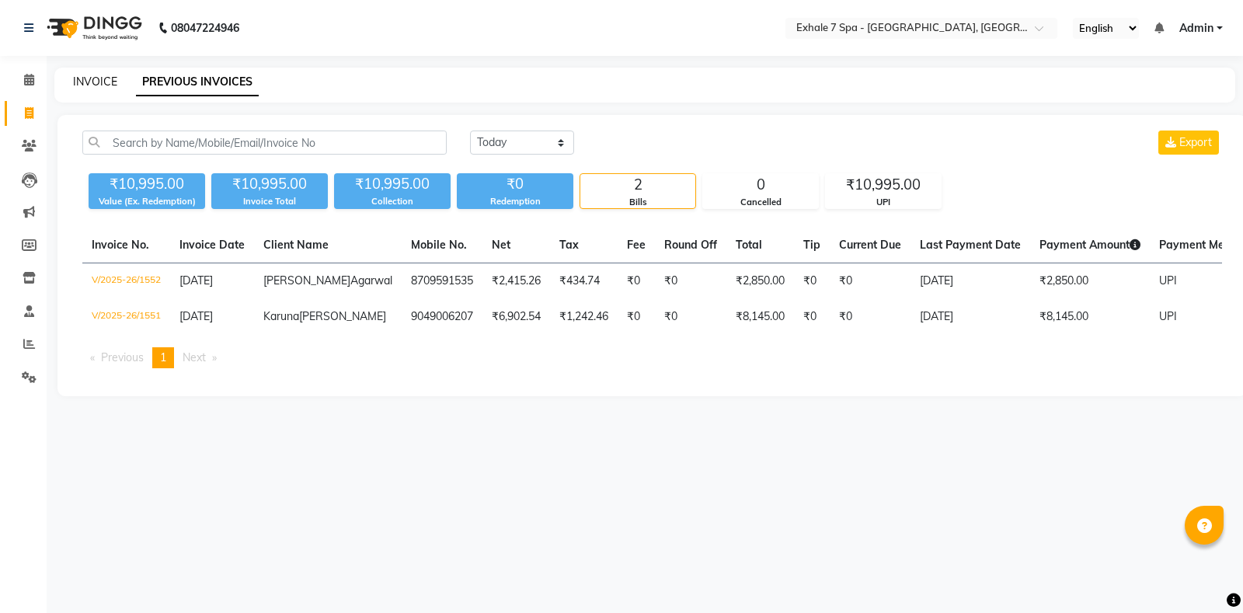
click at [104, 80] on link "INVOICE" at bounding box center [95, 82] width 44 height 14
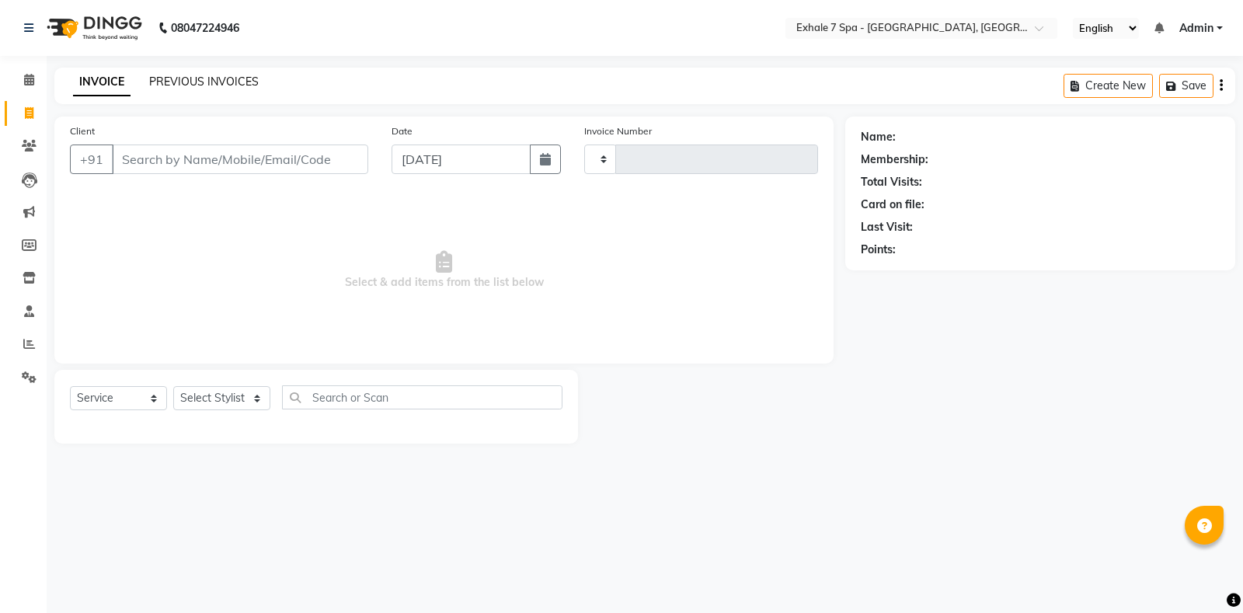
click at [185, 78] on link "PREVIOUS INVOICES" at bounding box center [204, 82] width 110 height 14
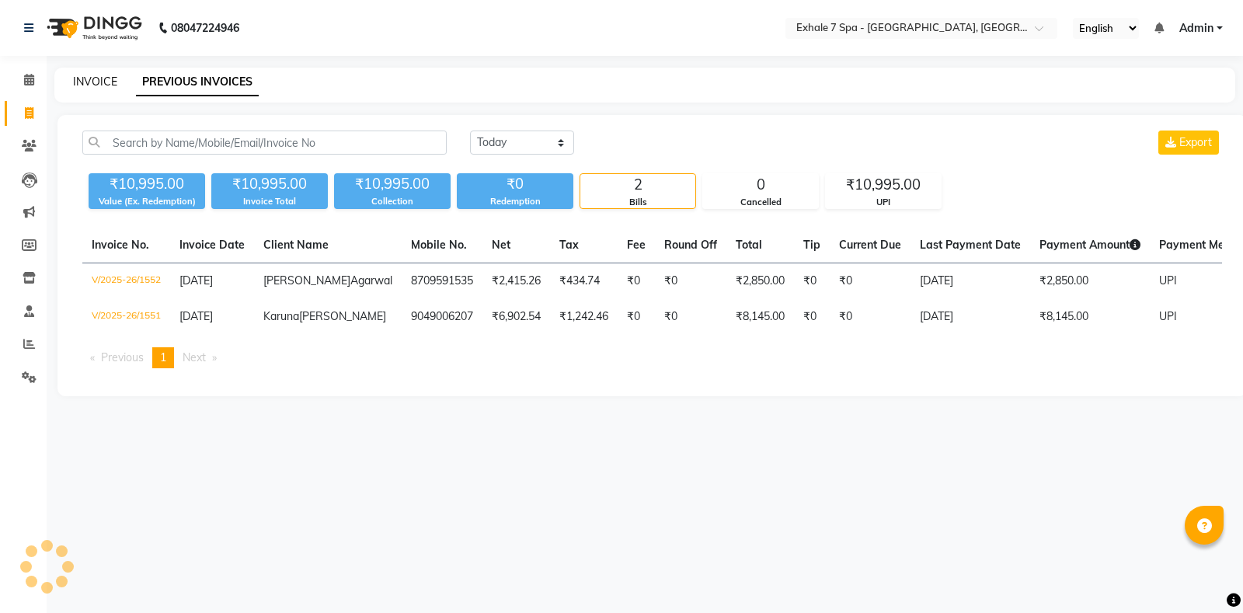
click at [106, 78] on link "INVOICE" at bounding box center [95, 82] width 44 height 14
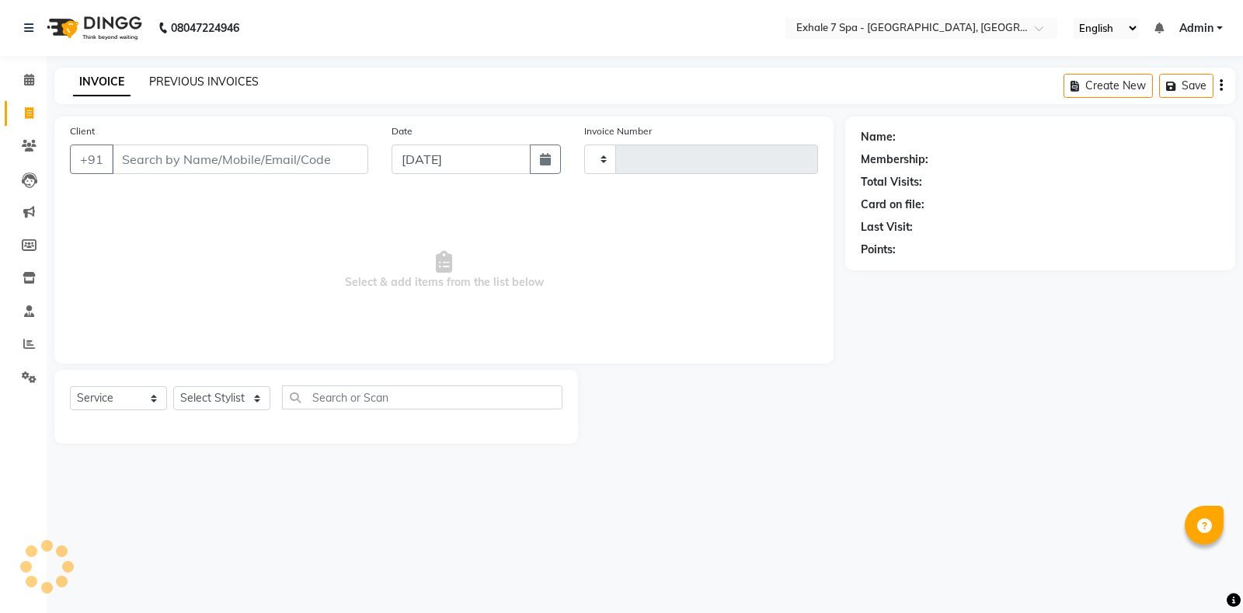
click at [181, 80] on link "PREVIOUS INVOICES" at bounding box center [204, 82] width 110 height 14
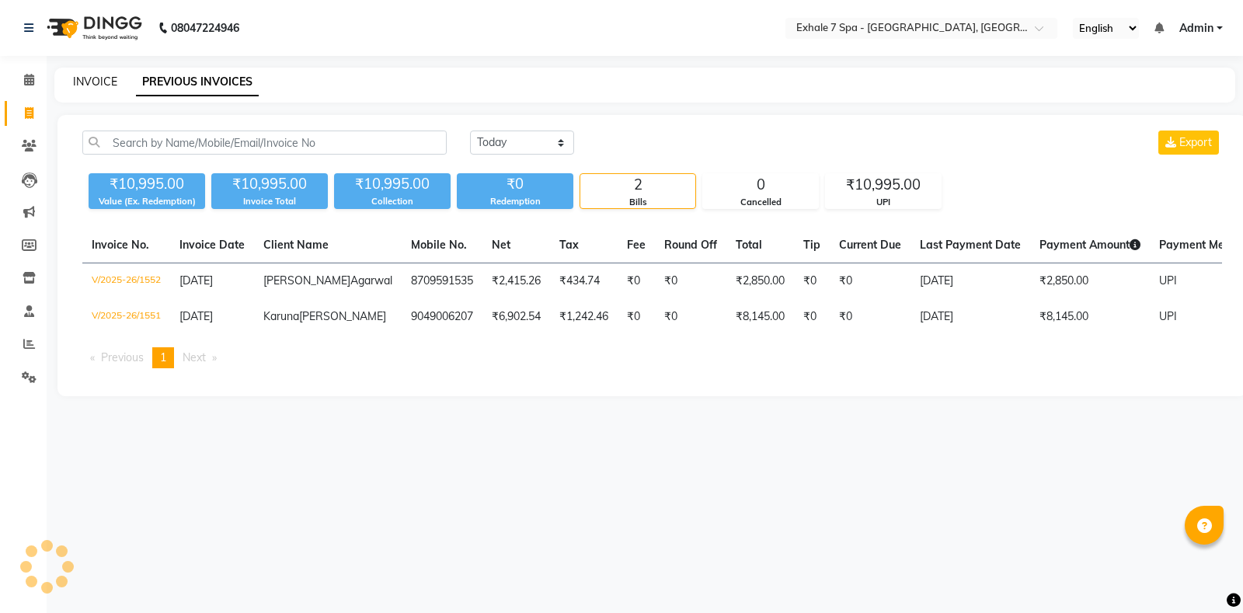
click at [103, 78] on link "INVOICE" at bounding box center [95, 82] width 44 height 14
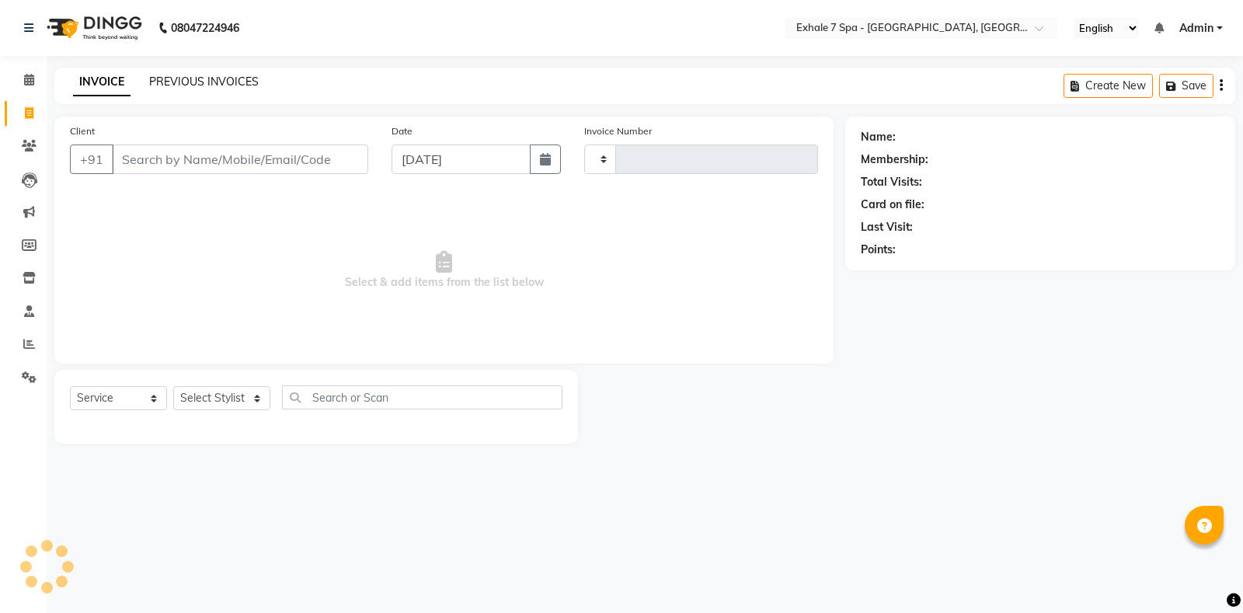
click at [162, 85] on link "PREVIOUS INVOICES" at bounding box center [204, 82] width 110 height 14
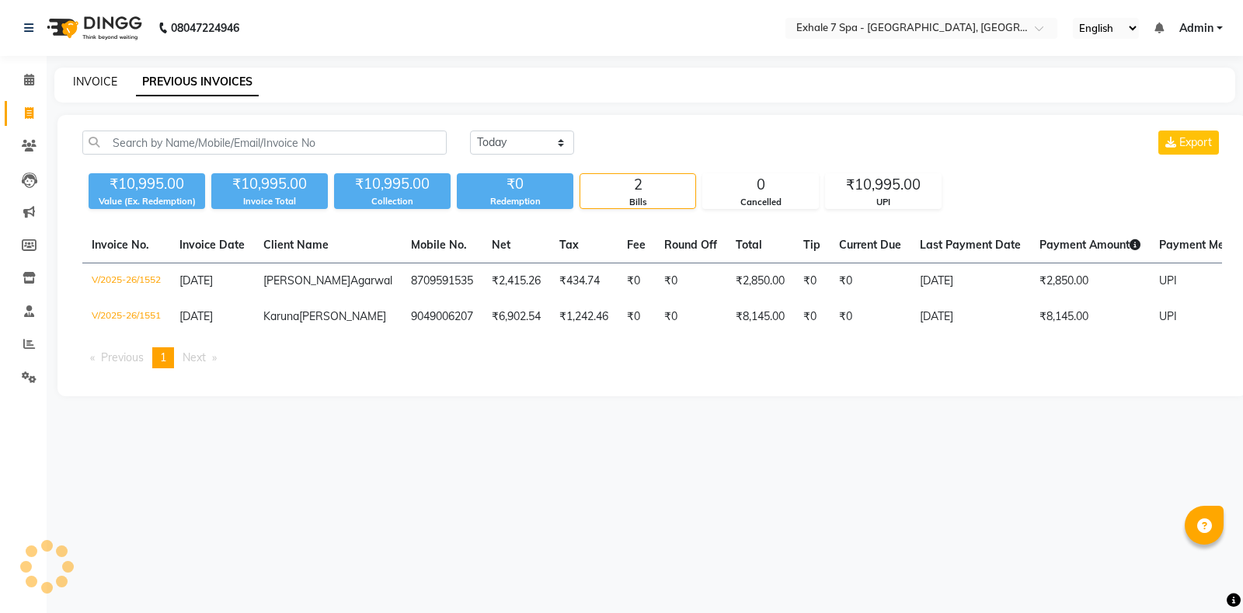
click at [104, 81] on link "INVOICE" at bounding box center [95, 82] width 44 height 14
select select "service"
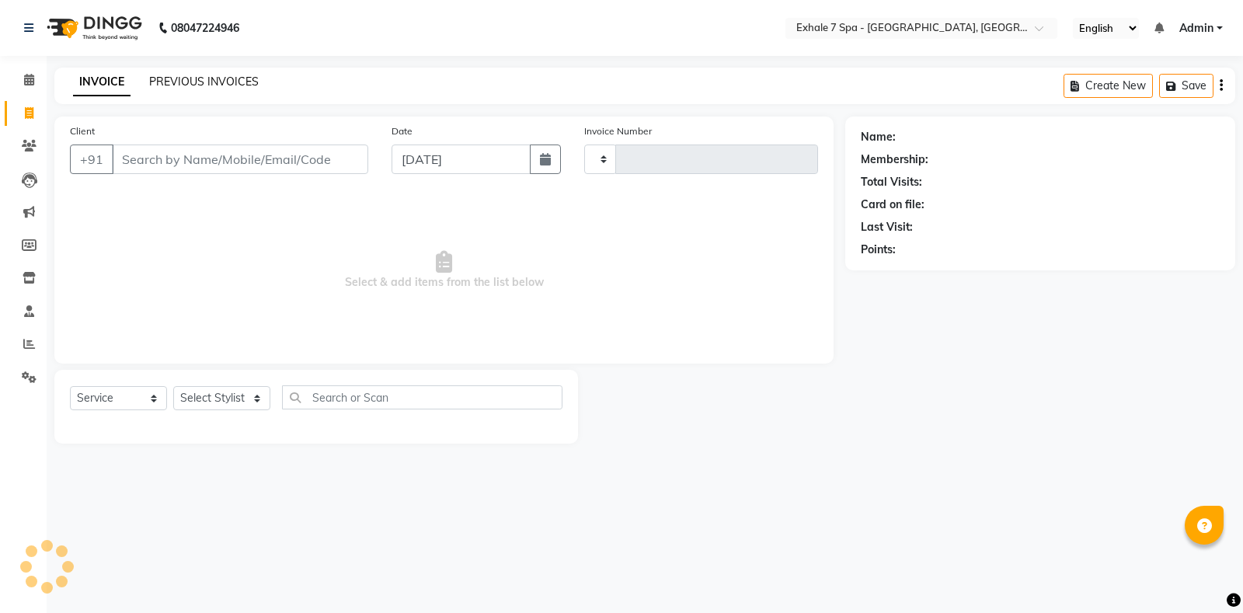
click at [214, 85] on link "PREVIOUS INVOICES" at bounding box center [204, 82] width 110 height 14
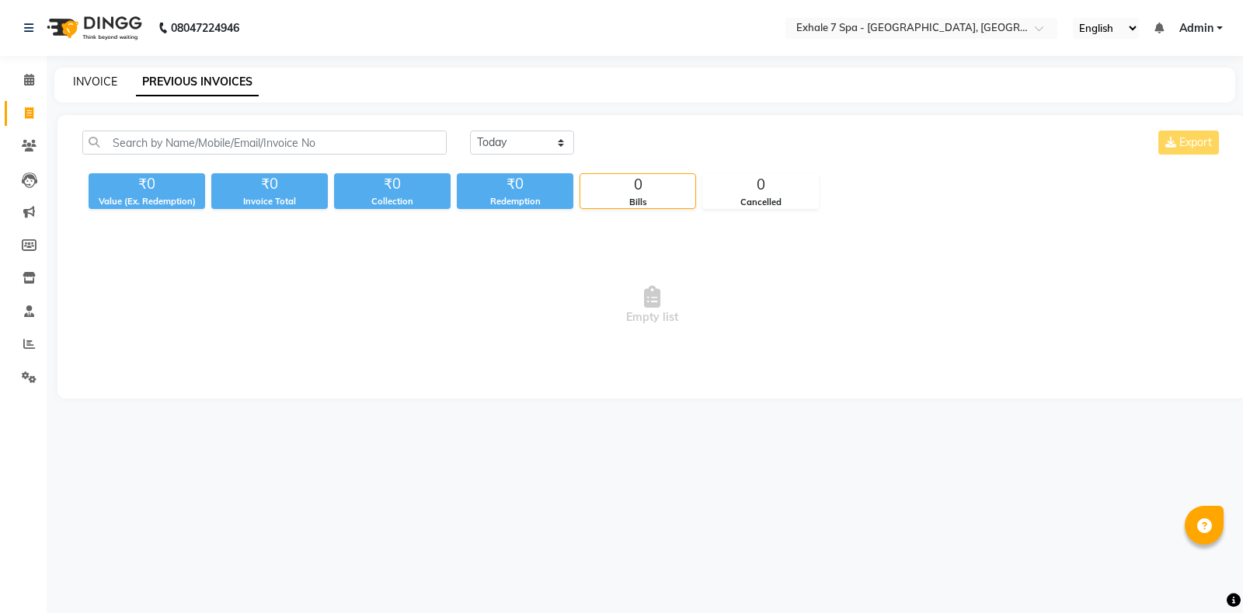
click at [98, 80] on link "INVOICE" at bounding box center [95, 82] width 44 height 14
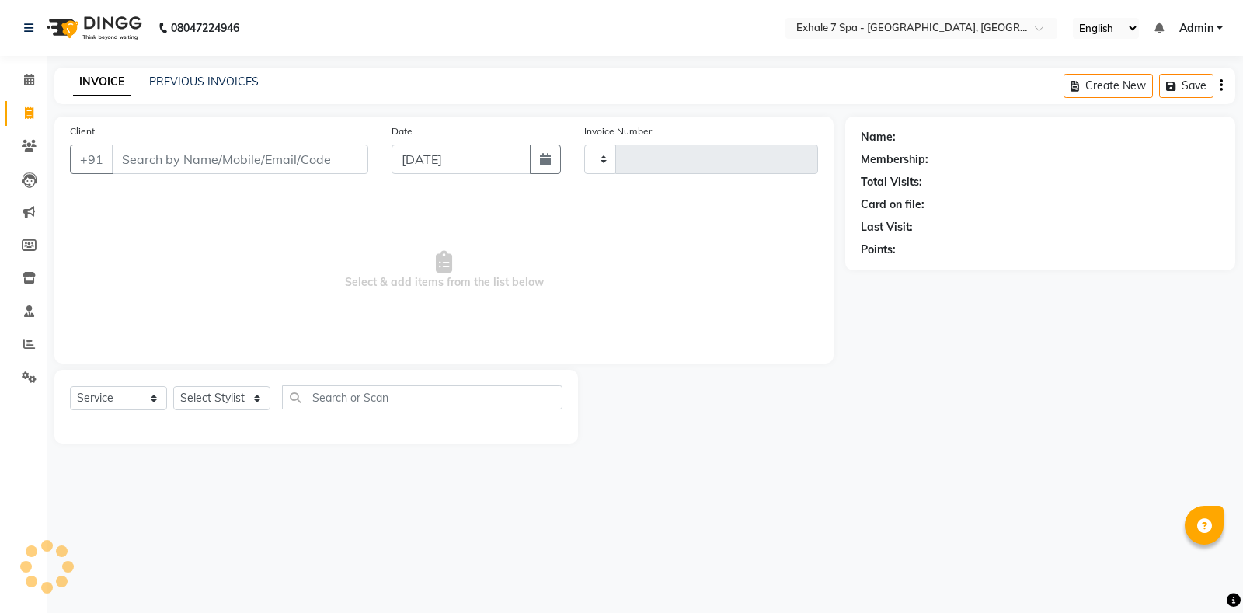
click at [221, 77] on link "PREVIOUS INVOICES" at bounding box center [204, 82] width 110 height 14
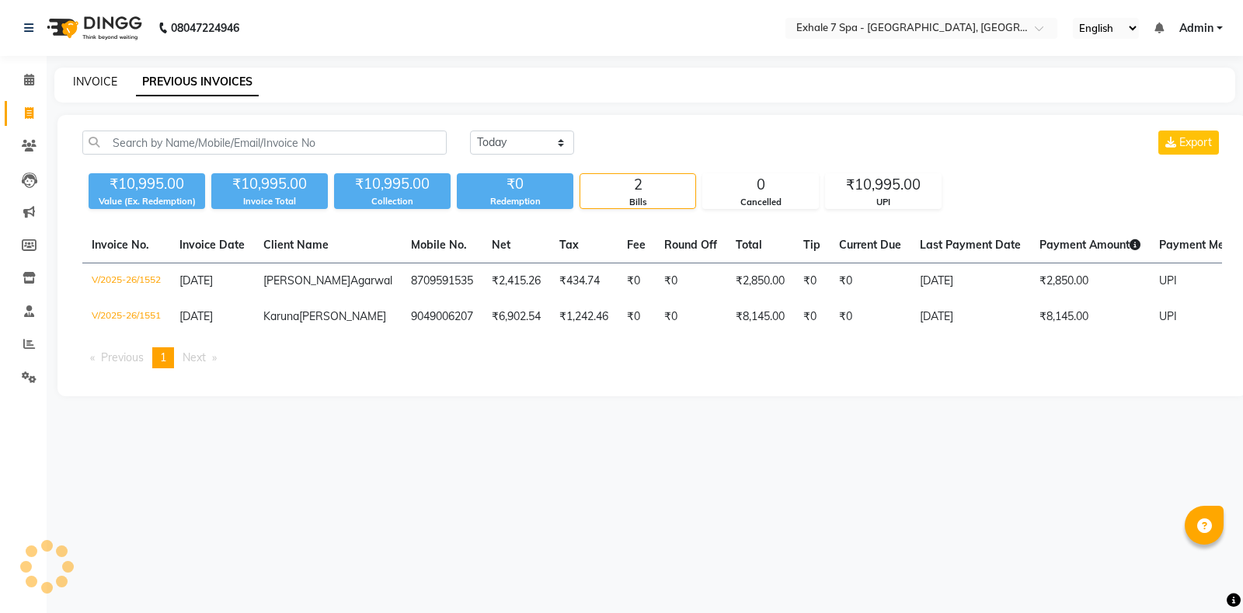
click at [110, 78] on link "INVOICE" at bounding box center [95, 82] width 44 height 14
select select "service"
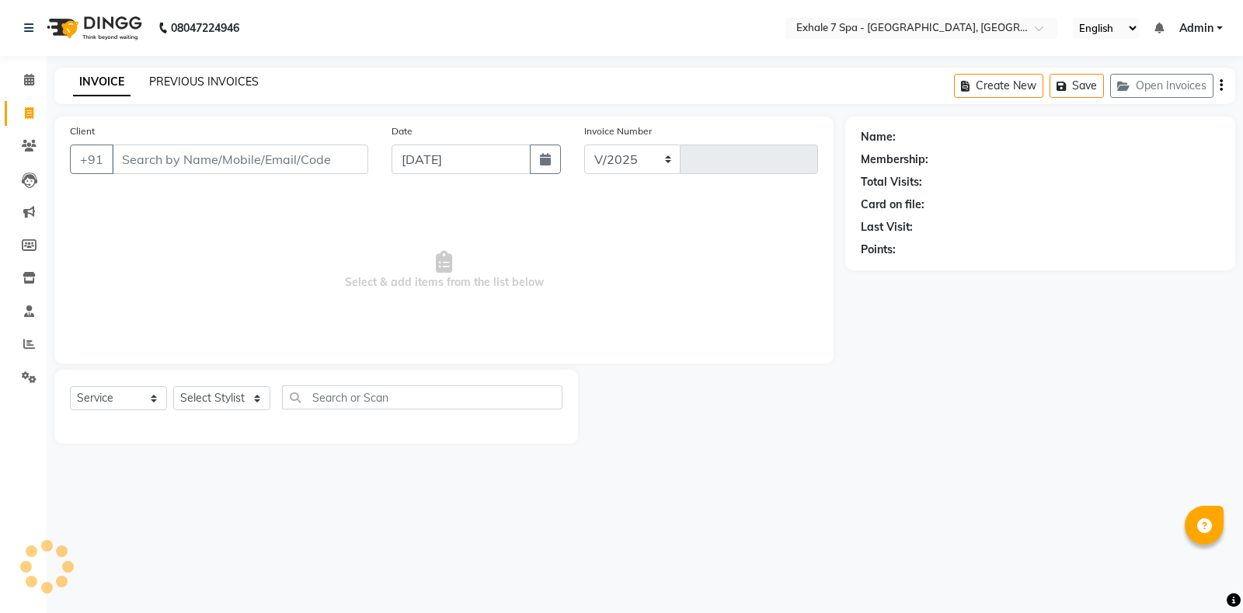
select select "4480"
type input "1553"
click at [173, 75] on link "PREVIOUS INVOICES" at bounding box center [204, 82] width 110 height 14
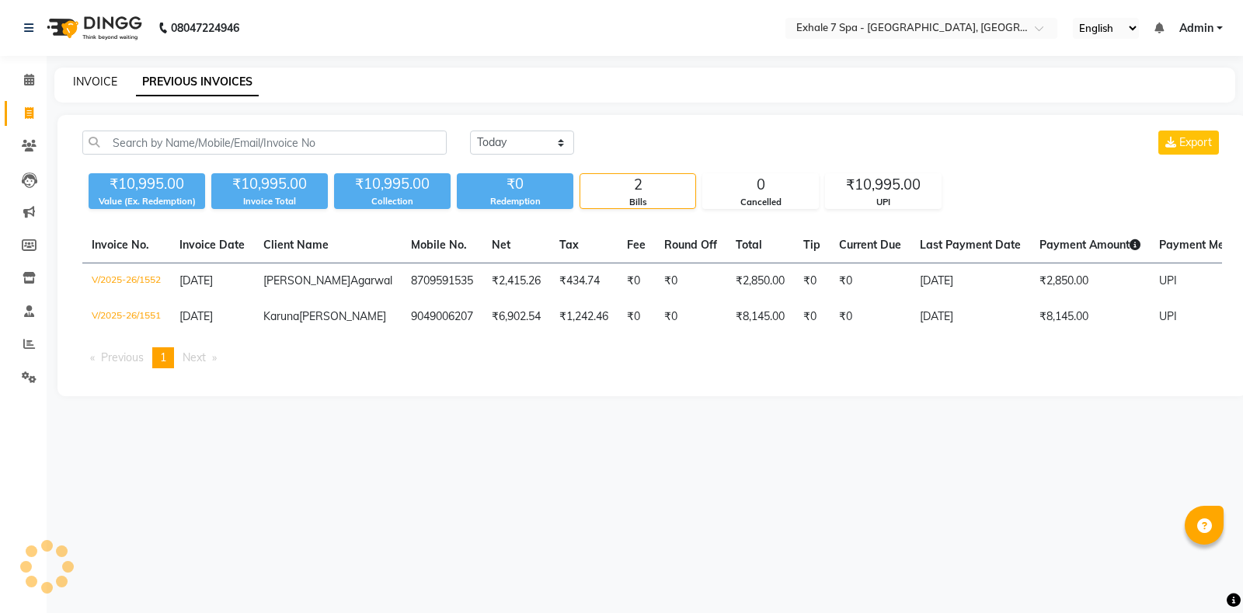
click at [103, 85] on link "INVOICE" at bounding box center [95, 82] width 44 height 14
select select "service"
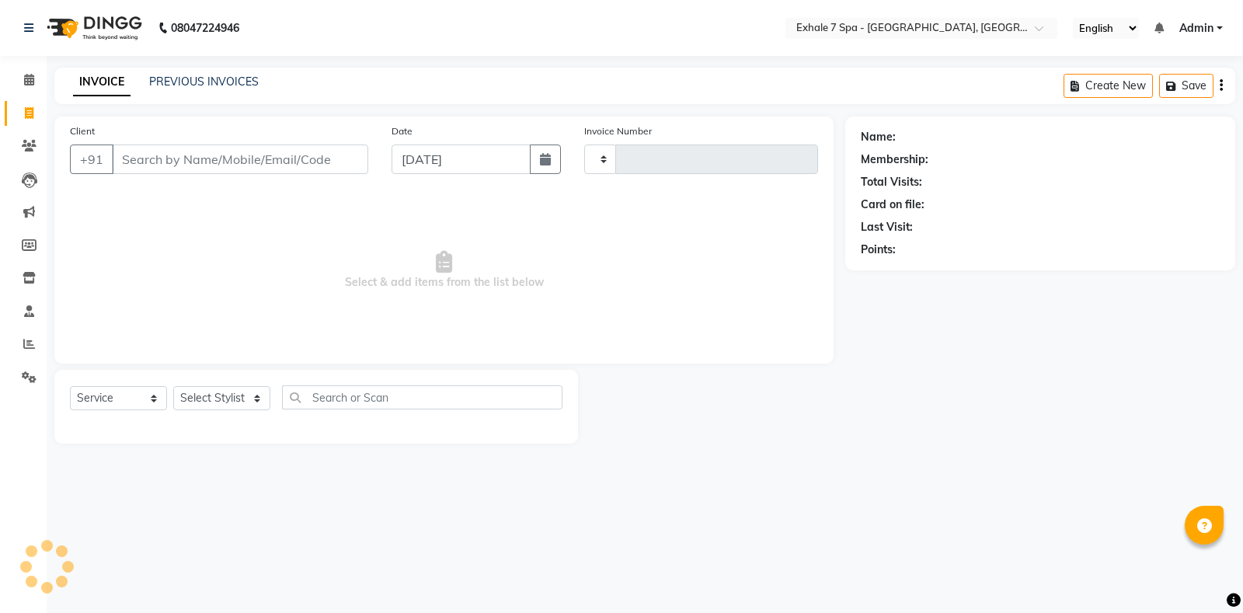
type input "1553"
click at [192, 87] on link "PREVIOUS INVOICES" at bounding box center [204, 82] width 110 height 14
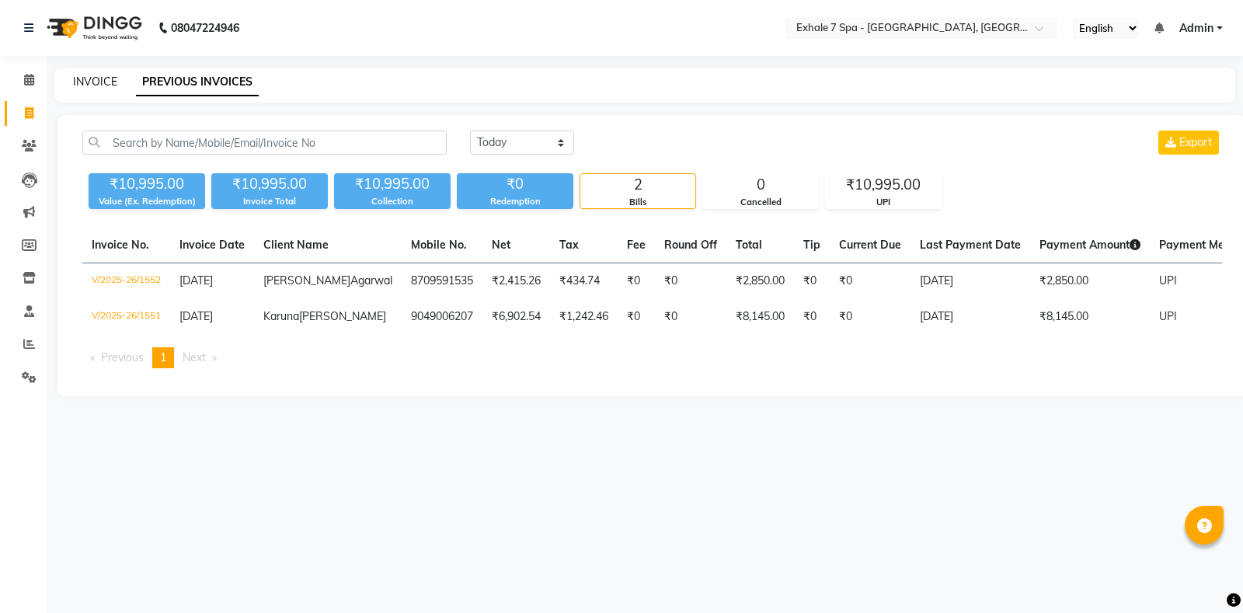
click at [110, 85] on link "INVOICE" at bounding box center [95, 82] width 44 height 14
select select "service"
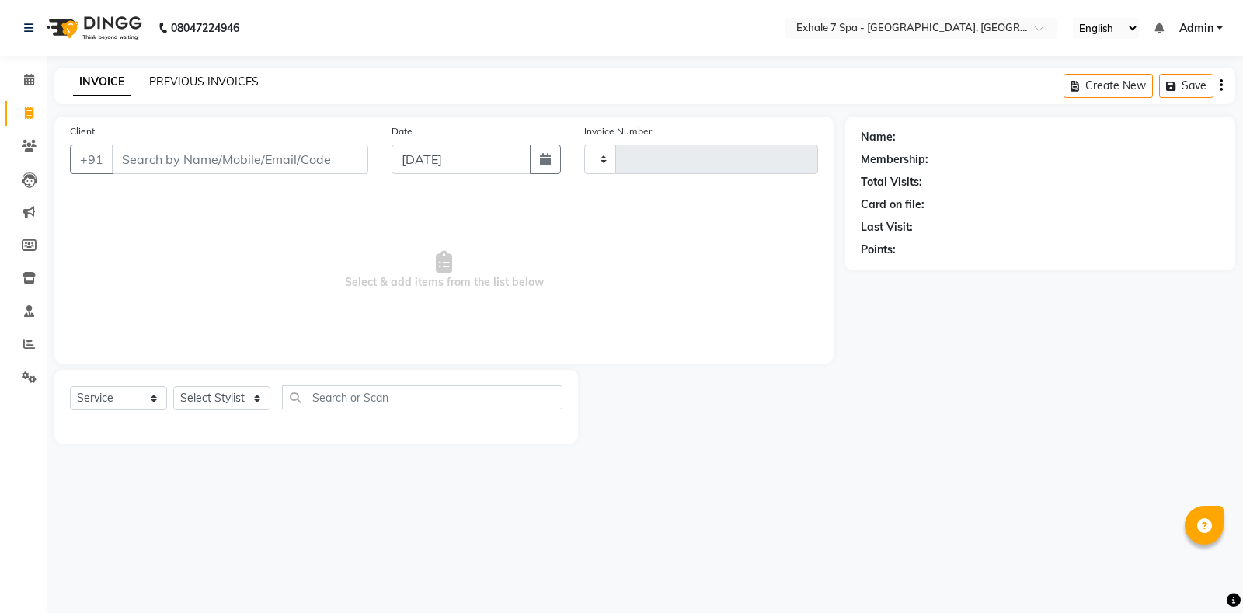
click at [208, 81] on link "PREVIOUS INVOICES" at bounding box center [204, 82] width 110 height 14
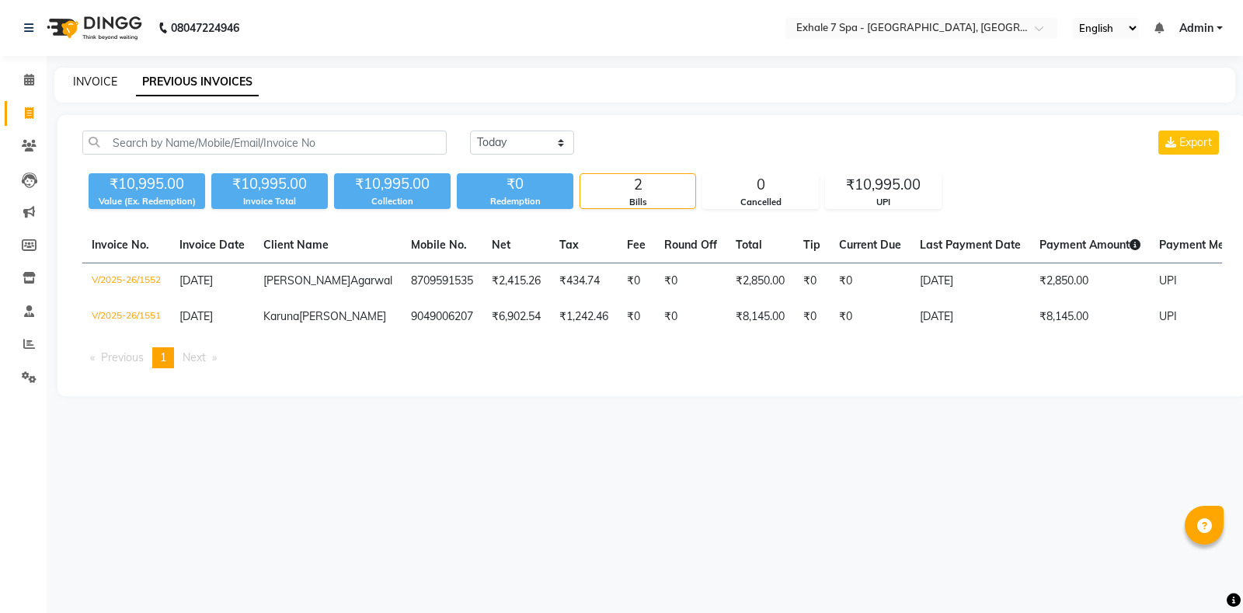
click at [81, 83] on link "INVOICE" at bounding box center [95, 82] width 44 height 14
select select "service"
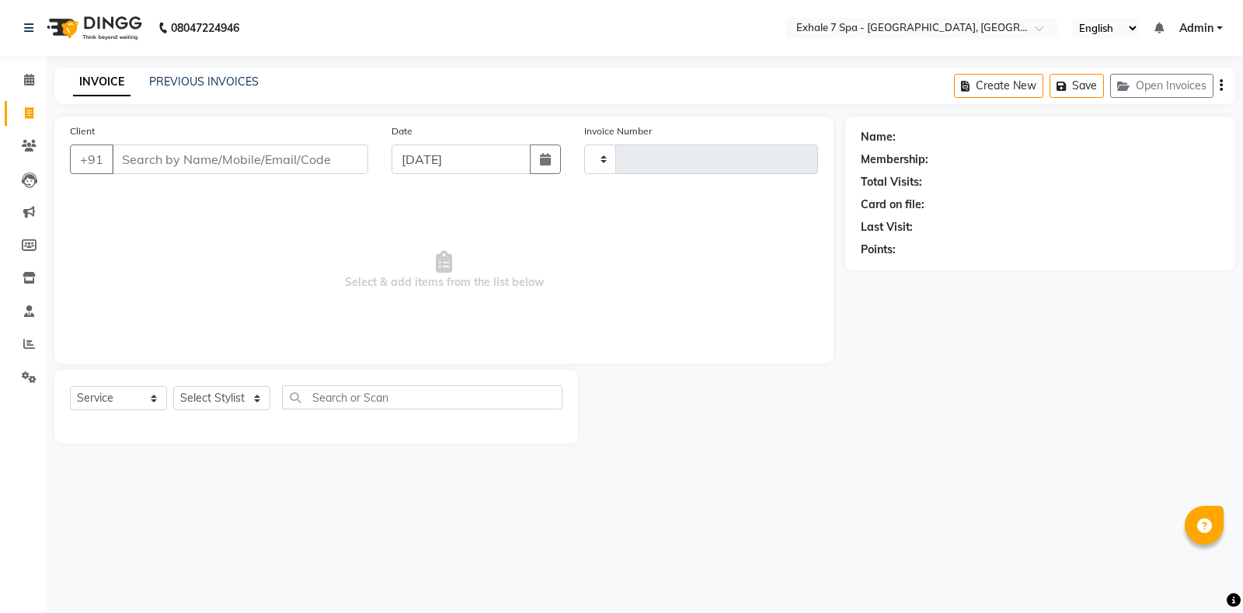
type input "1553"
select select "4480"
click at [1159, 80] on button "Open Invoices" at bounding box center [1161, 86] width 103 height 24
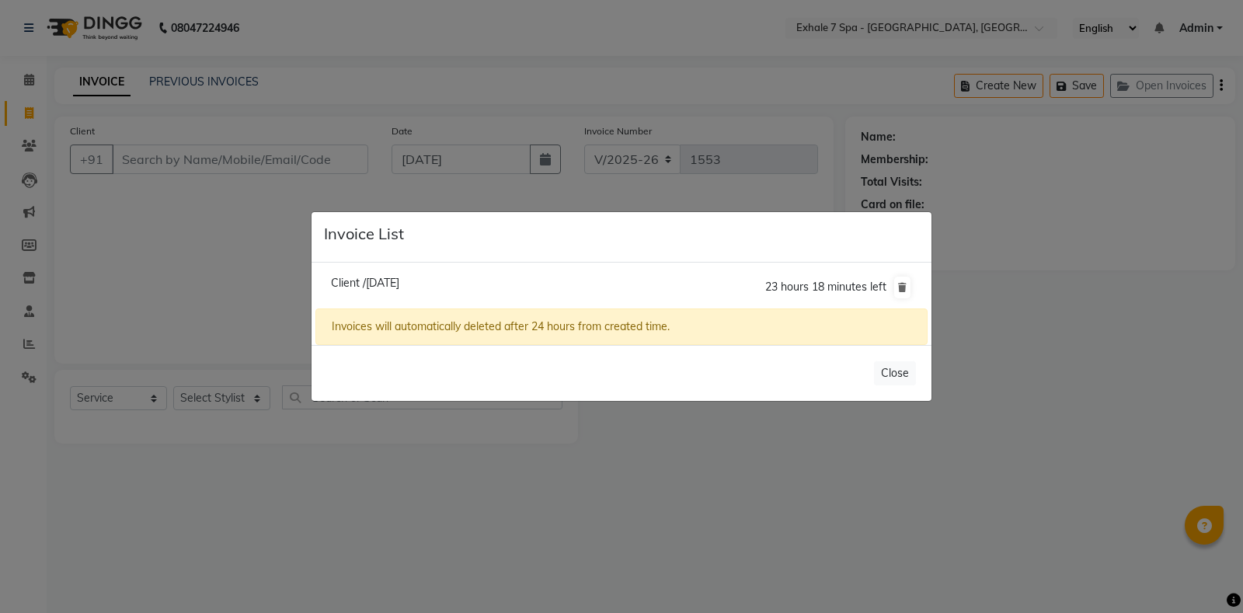
click at [181, 281] on ngb-modal-window "Invoice List Client /[DATE] 23 hours 18 minutes left Invoices will automaticall…" at bounding box center [621, 306] width 1243 height 613
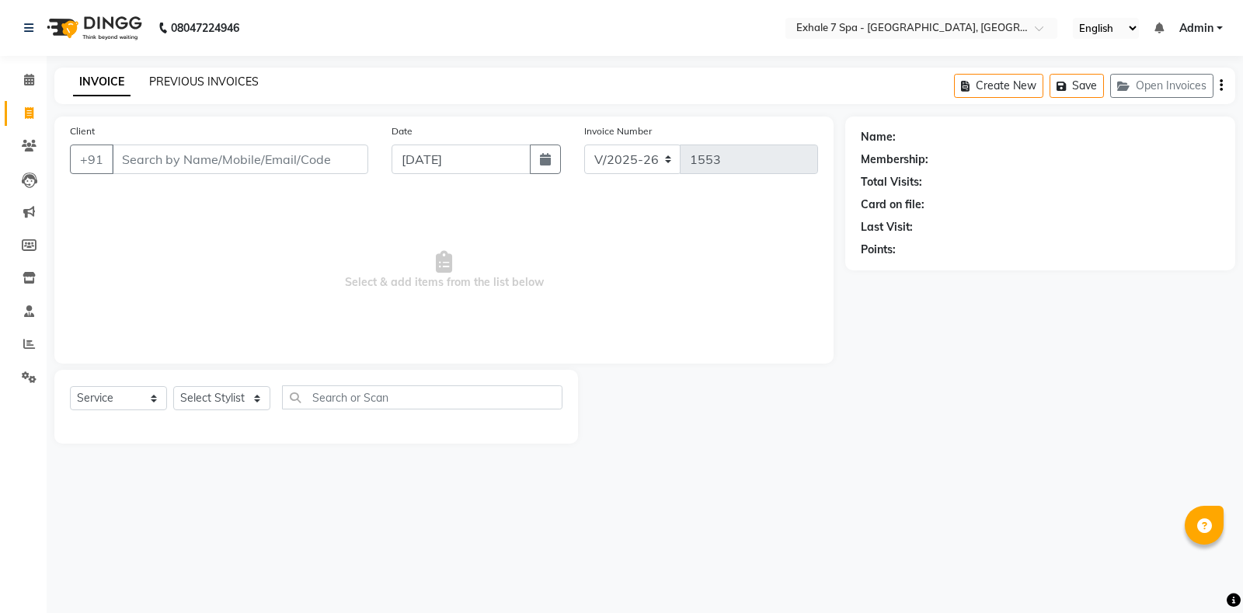
click at [190, 82] on link "PREVIOUS INVOICES" at bounding box center [204, 82] width 110 height 14
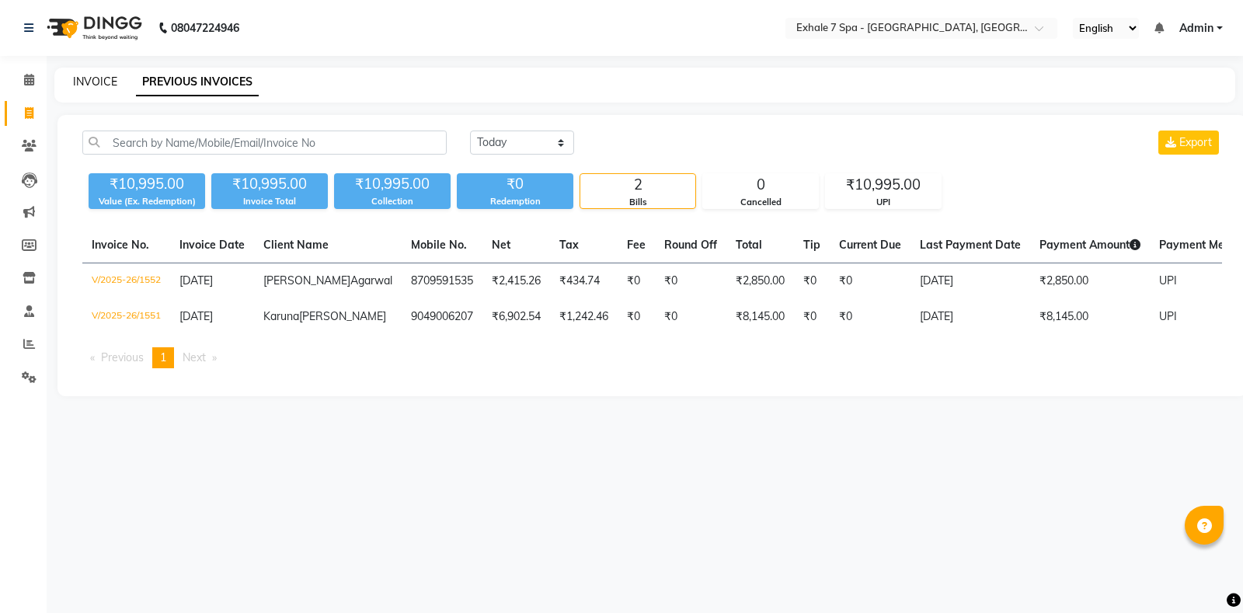
click at [93, 78] on link "INVOICE" at bounding box center [95, 82] width 44 height 14
select select "4480"
select select "service"
